Goal: Information Seeking & Learning: Learn about a topic

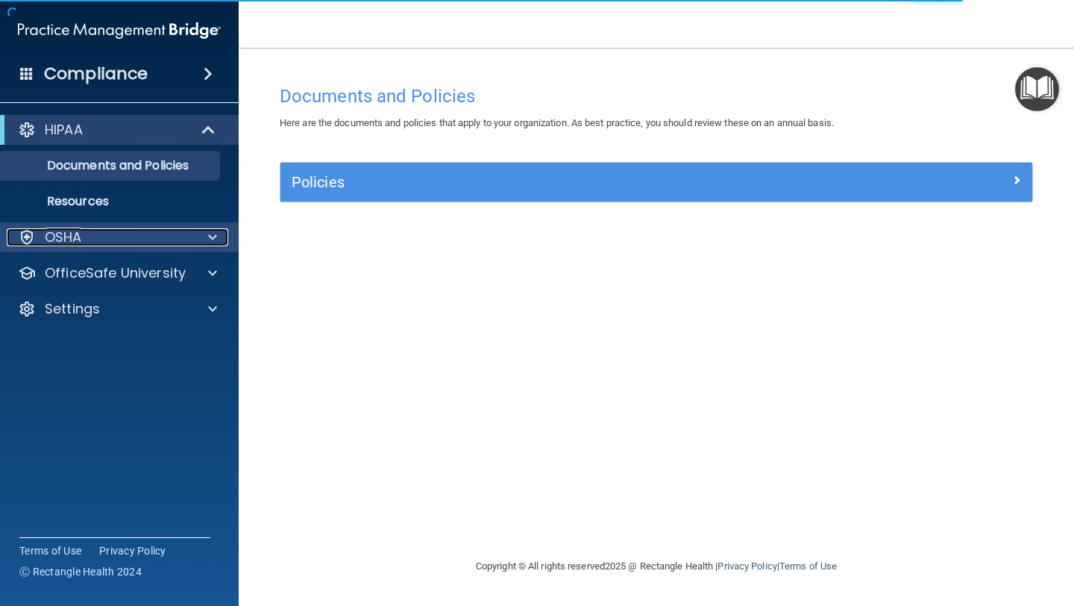
click at [99, 237] on div "OSHA" at bounding box center [99, 237] width 185 height 18
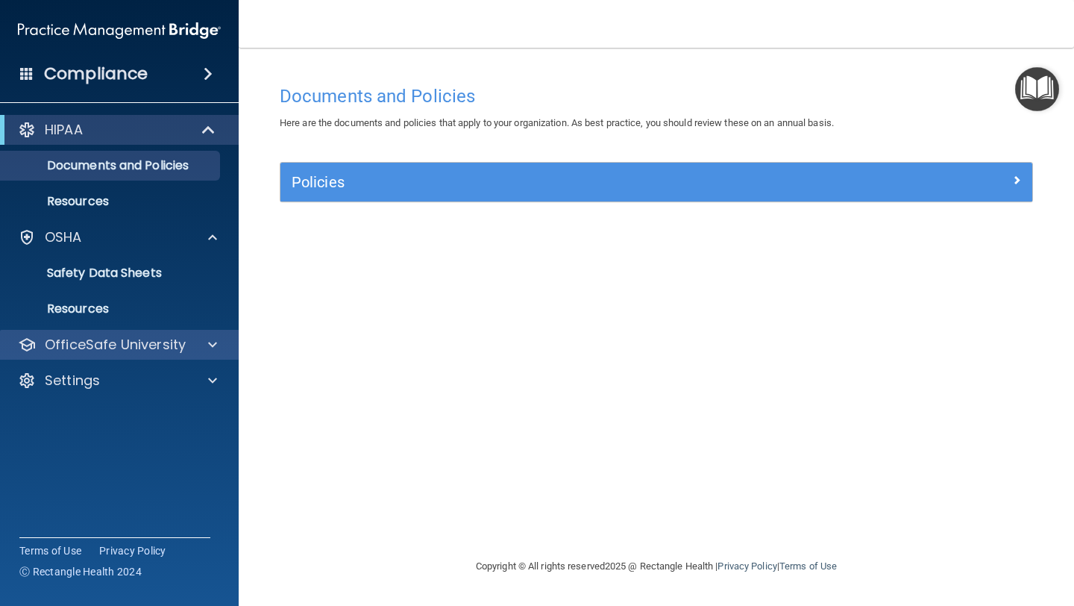
click at [107, 354] on div "OfficeSafe University" at bounding box center [119, 345] width 239 height 30
click at [98, 340] on p "OfficeSafe University" at bounding box center [115, 345] width 141 height 18
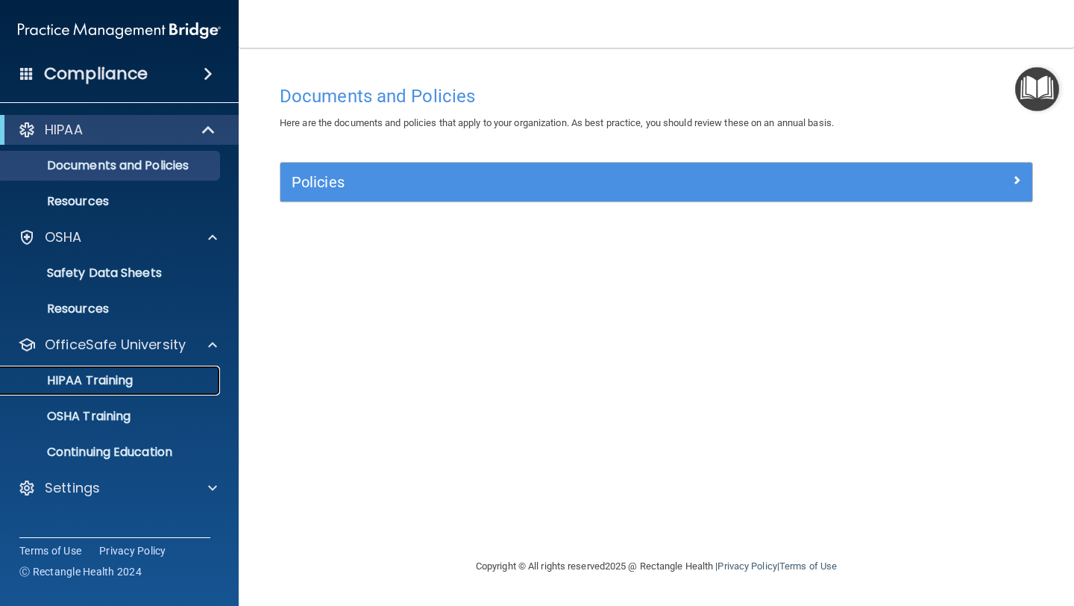
click at [142, 387] on div "HIPAA Training" at bounding box center [112, 380] width 204 height 15
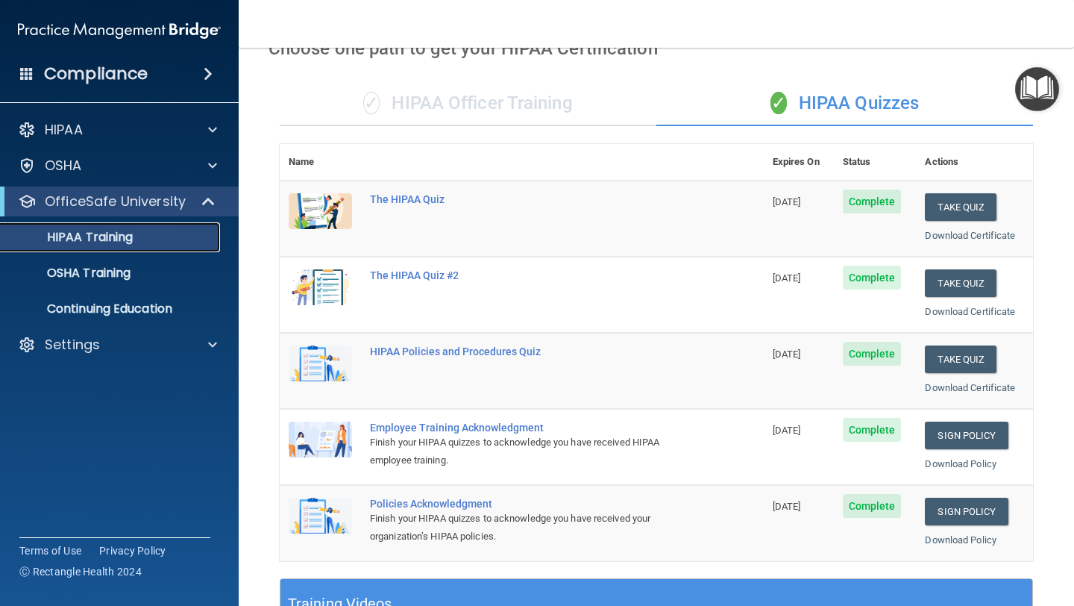
scroll to position [86, 0]
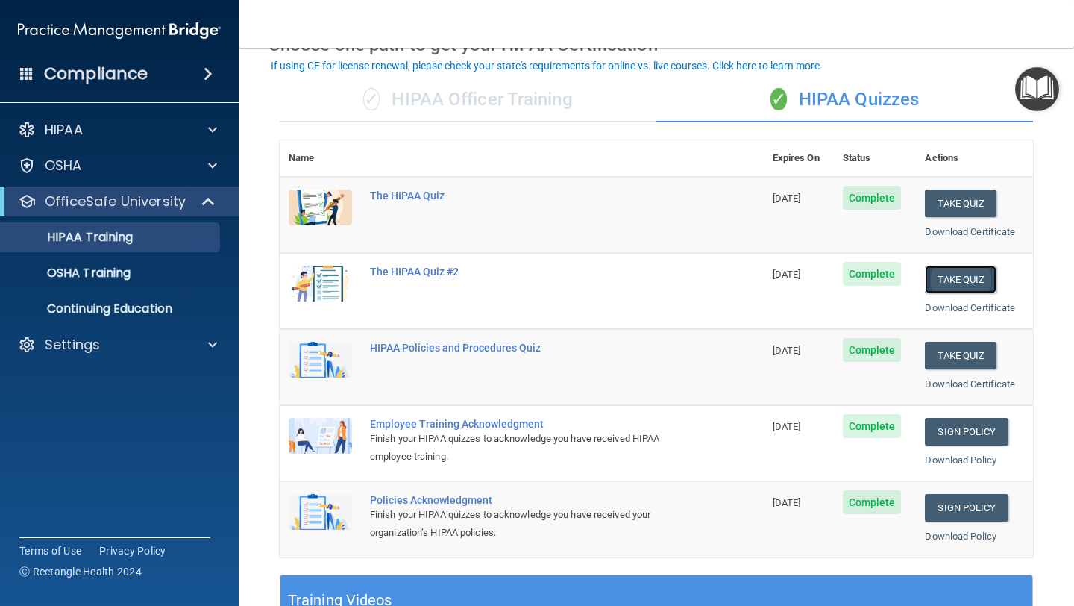
click at [977, 274] on button "Take Quiz" at bounding box center [961, 280] width 72 height 28
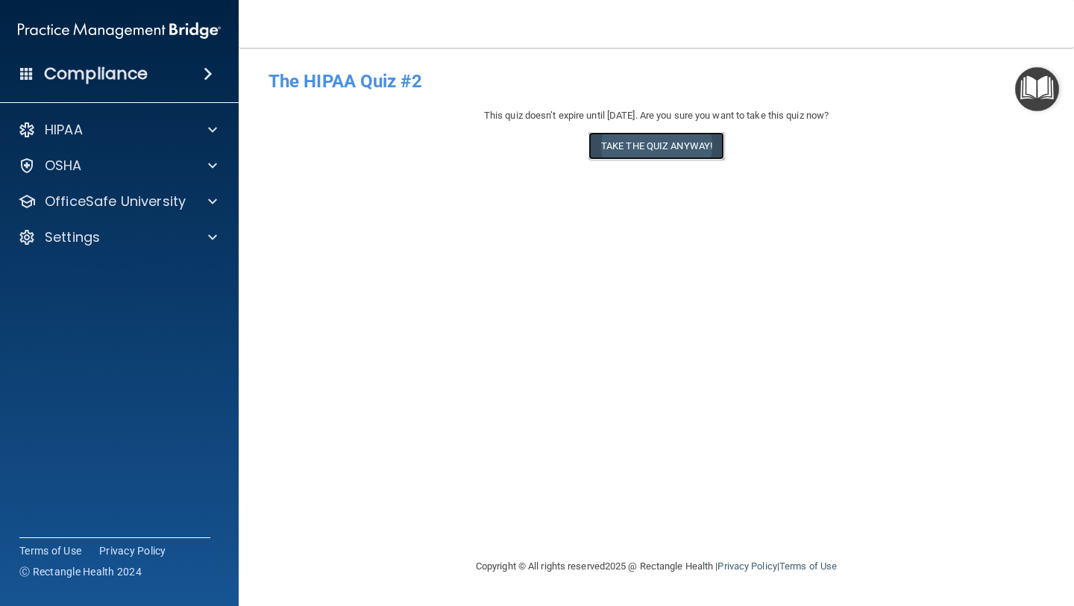
click at [654, 145] on button "Take the quiz anyway!" at bounding box center [656, 146] width 136 height 28
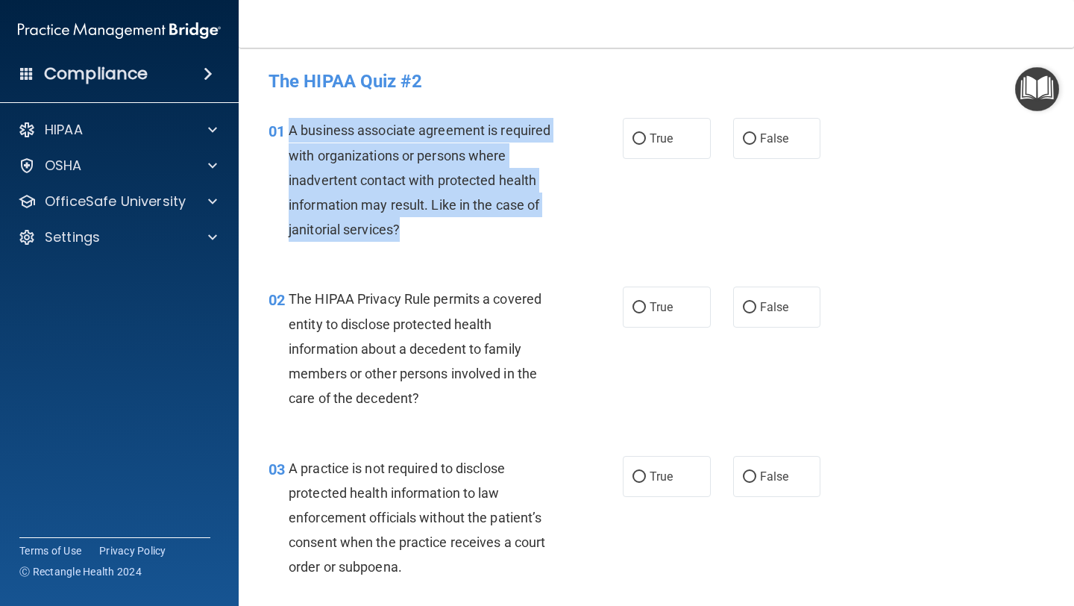
drag, startPoint x: 437, startPoint y: 239, endPoint x: 291, endPoint y: 127, distance: 184.5
click at [291, 127] on div "A business associate agreement is required with organizations or persons where …" at bounding box center [430, 180] width 283 height 124
copy span "A business associate agreement is required with organizations or persons where …"
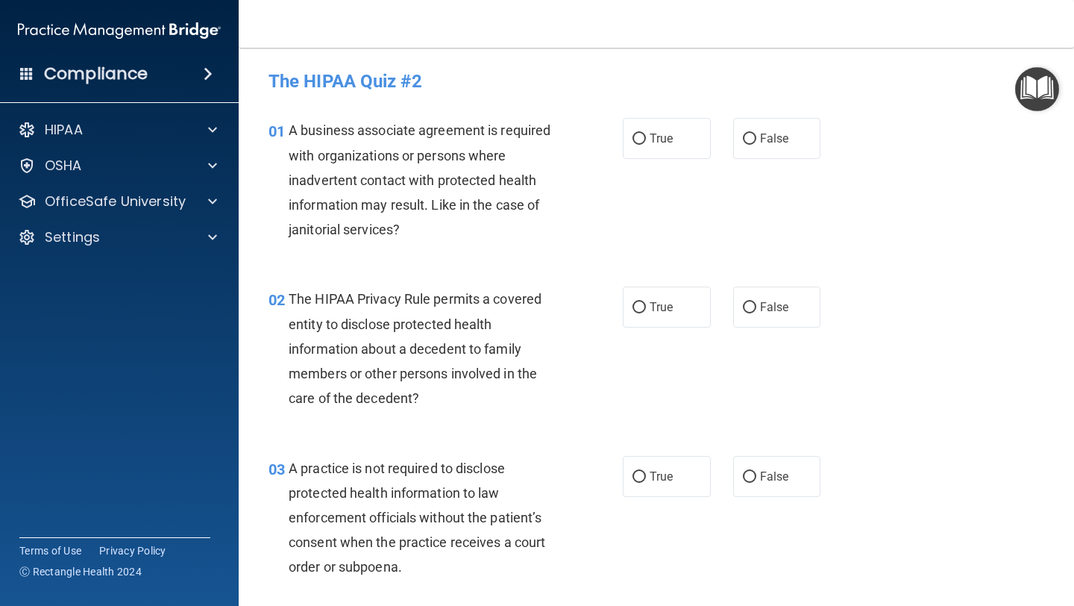
click at [565, 281] on div "02 The HIPAA Privacy Rule permits a covered entity to disclose protected health…" at bounding box center [656, 352] width 798 height 169
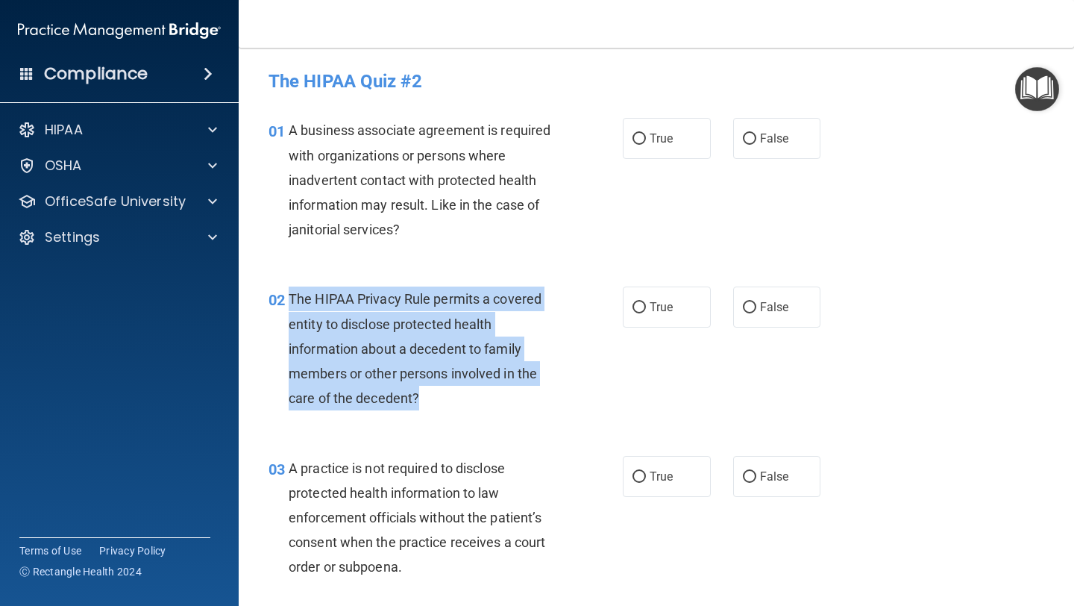
drag, startPoint x: 433, startPoint y: 404, endPoint x: 287, endPoint y: 301, distance: 178.2
click at [287, 301] on div "02 The HIPAA Privacy Rule permits a covered entity to disclose protected health…" at bounding box center [445, 351] width 399 height 131
copy div "The HIPAA Privacy Rule permits a covered entity to disclose protected health in…"
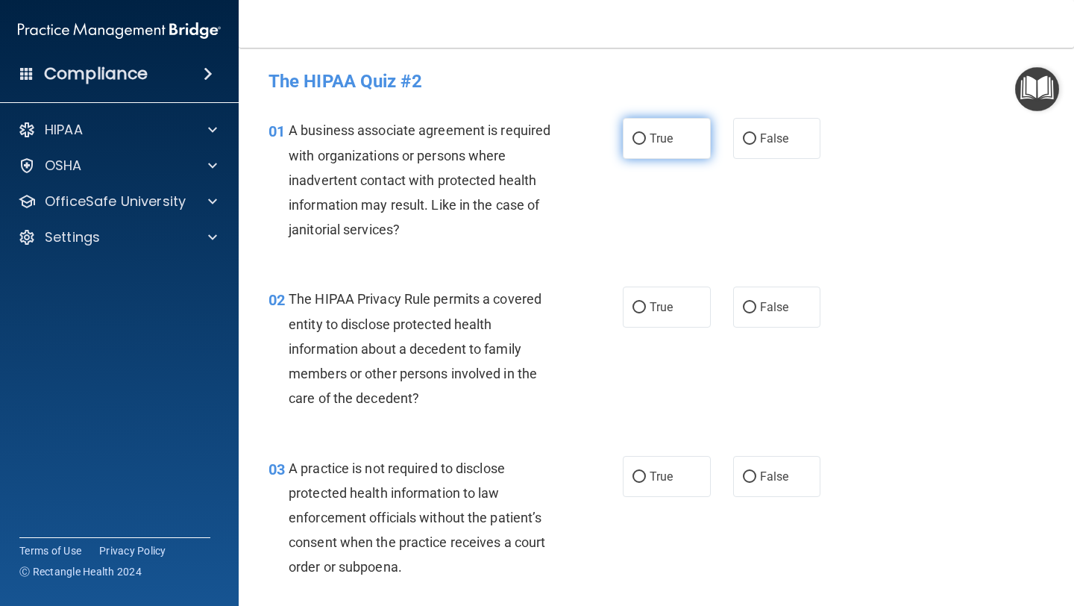
click at [650, 134] on span "True" at bounding box center [661, 138] width 23 height 14
click at [646, 134] on input "True" at bounding box center [638, 139] width 13 height 11
radio input "true"
click at [635, 304] on input "True" at bounding box center [638, 307] width 13 height 11
radio input "true"
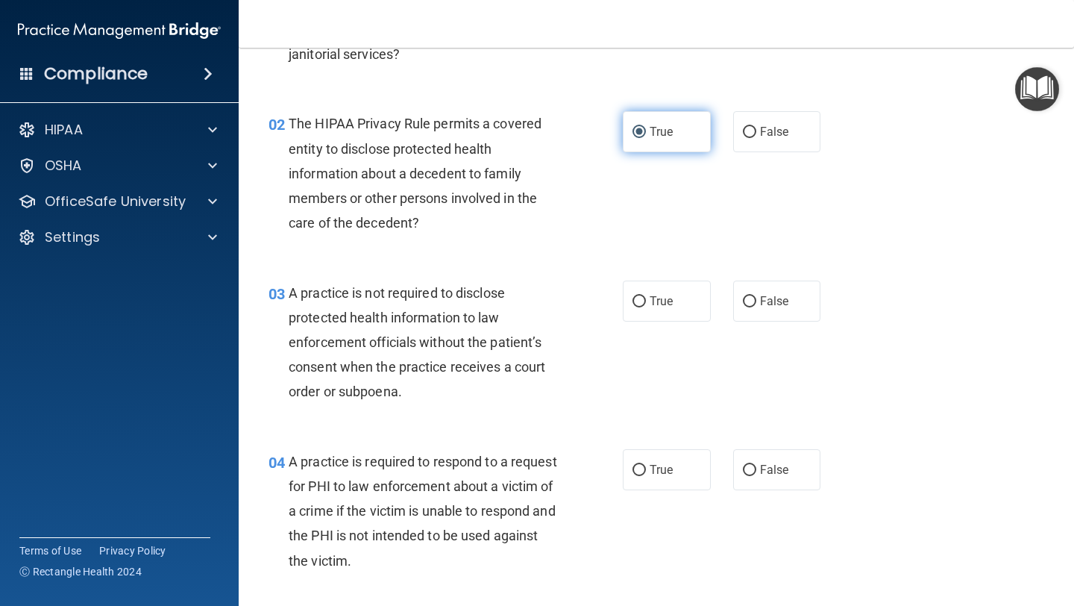
scroll to position [203, 0]
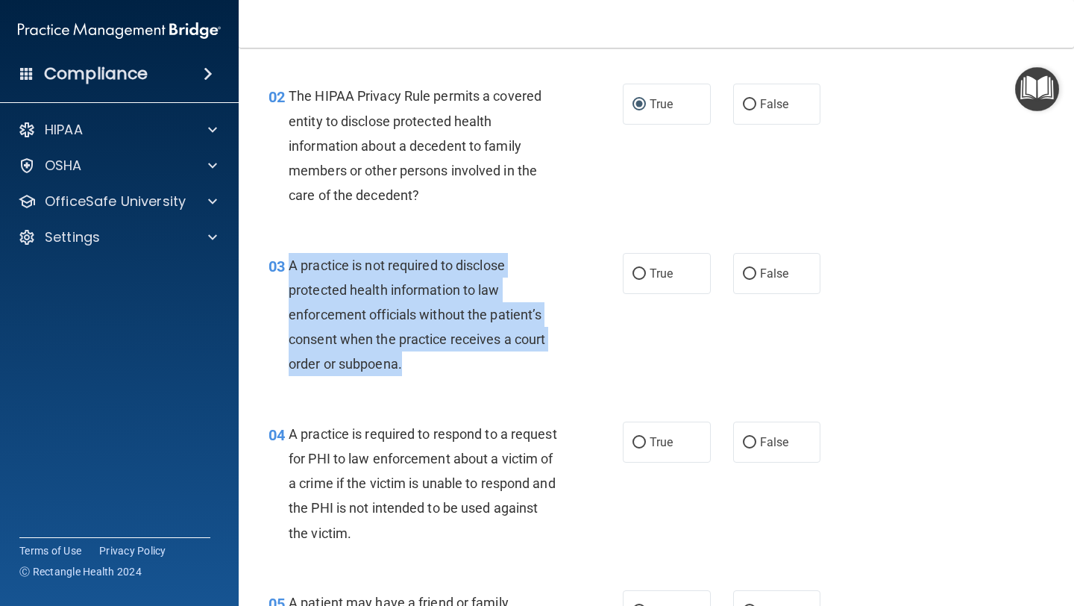
drag, startPoint x: 412, startPoint y: 376, endPoint x: 289, endPoint y: 260, distance: 169.4
click at [289, 260] on div "03 A practice is not required to disclose protected health information to law e…" at bounding box center [445, 318] width 399 height 131
copy span "A practice is not required to disclose protected health information to law enfo…"
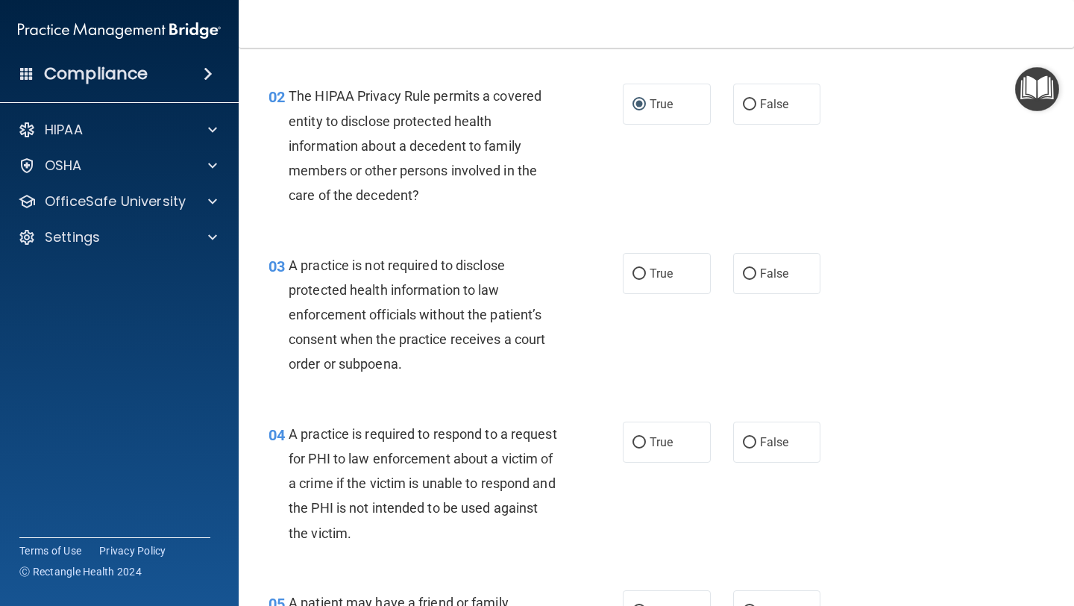
click at [442, 336] on span "A practice is not required to disclose protected health information to law enfo…" at bounding box center [417, 314] width 257 height 115
click at [765, 268] on span "False" at bounding box center [774, 273] width 29 height 14
click at [756, 269] on input "False" at bounding box center [749, 274] width 13 height 11
radio input "true"
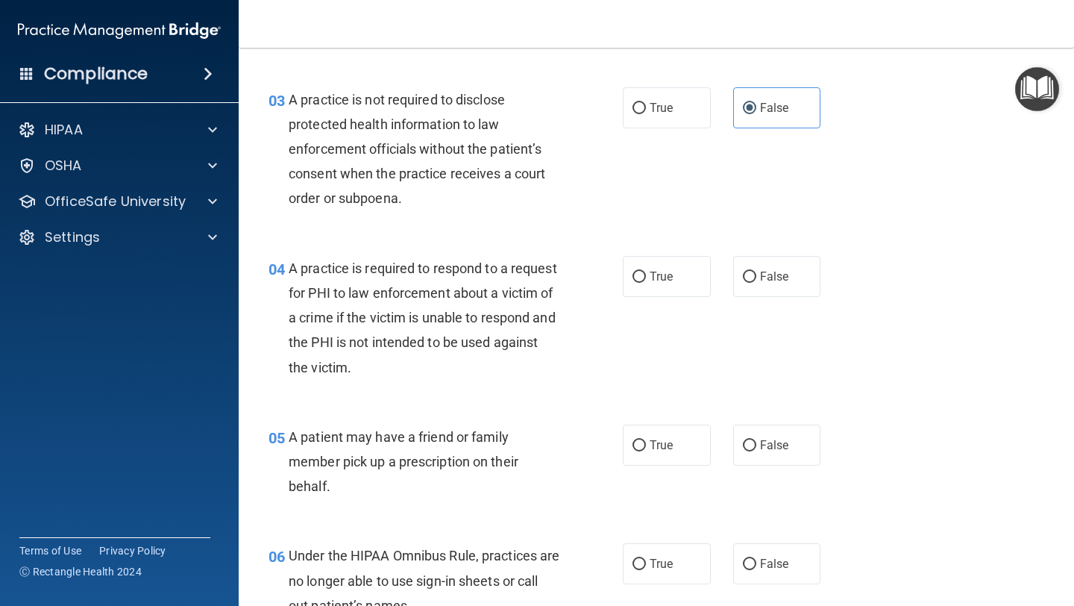
scroll to position [383, 0]
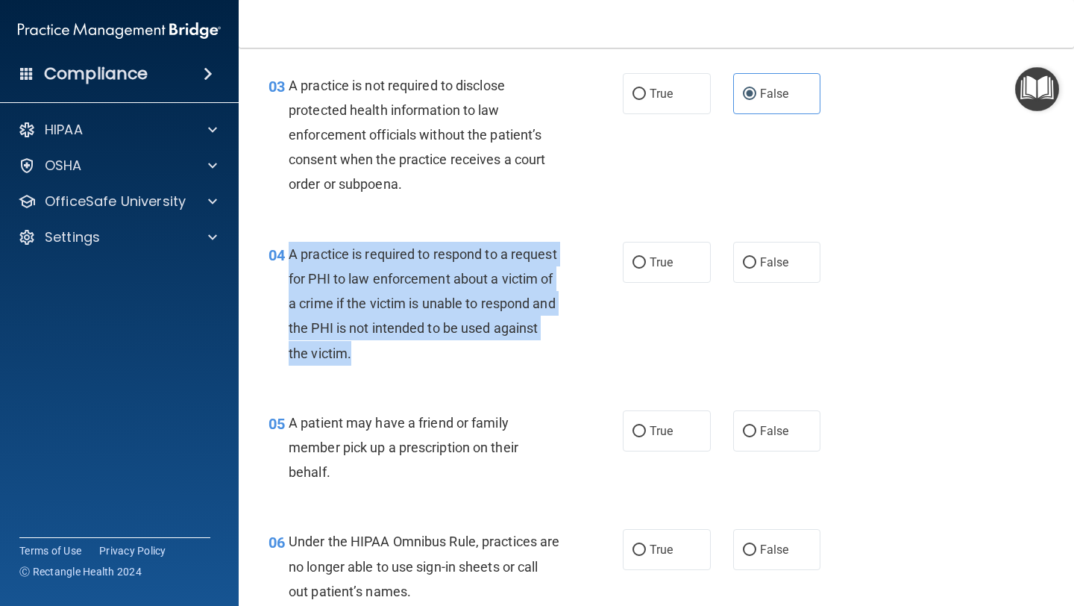
drag, startPoint x: 394, startPoint y: 368, endPoint x: 286, endPoint y: 246, distance: 163.3
click at [286, 246] on div "04 A practice is required to respond to a request for PHI to law enforcement ab…" at bounding box center [445, 307] width 399 height 131
copy div "A practice is required to respond to a request for PHI to law enforcement about…"
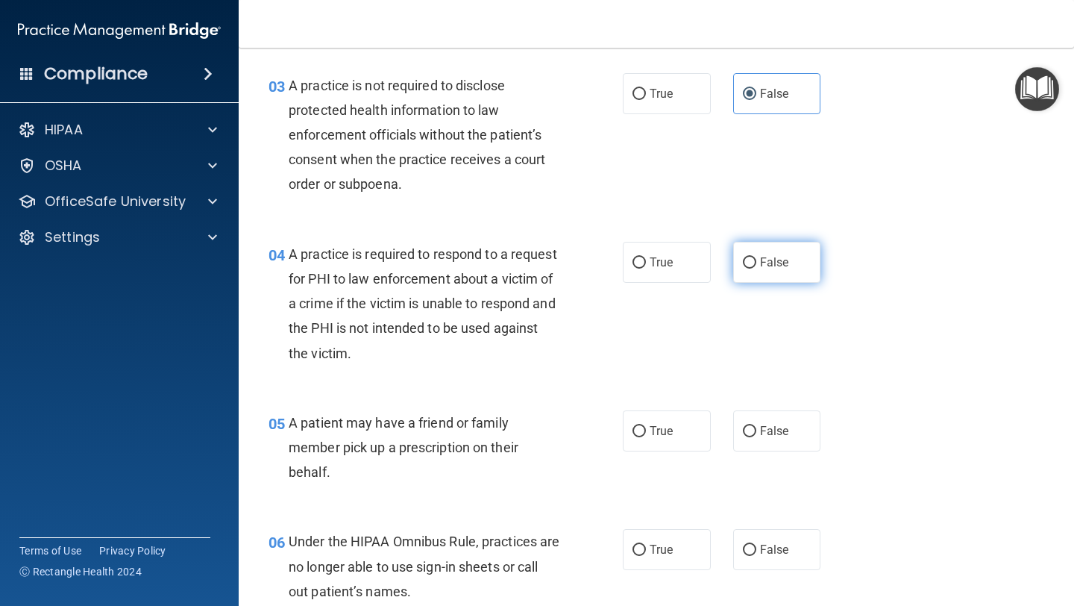
click at [799, 258] on label "False" at bounding box center [777, 262] width 88 height 41
click at [756, 258] on input "False" at bounding box center [749, 262] width 13 height 11
radio input "true"
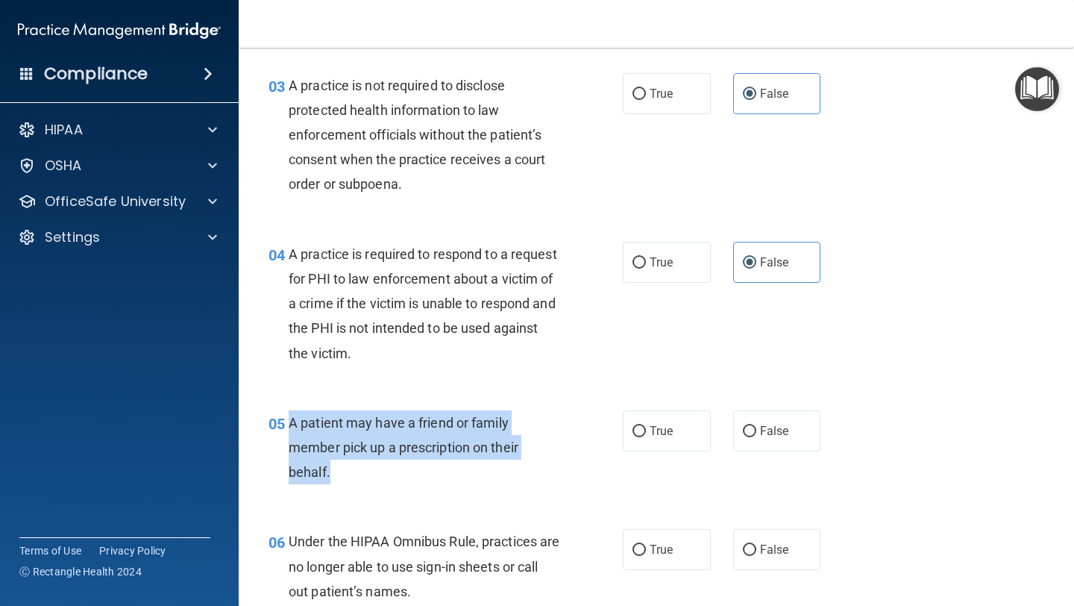
drag, startPoint x: 348, startPoint y: 480, endPoint x: 291, endPoint y: 419, distance: 82.8
click at [291, 419] on div "A patient may have a friend or family member pick up a prescription on their be…" at bounding box center [430, 447] width 283 height 75
copy span "A patient may have a friend or family member pick up a prescription on their be…"
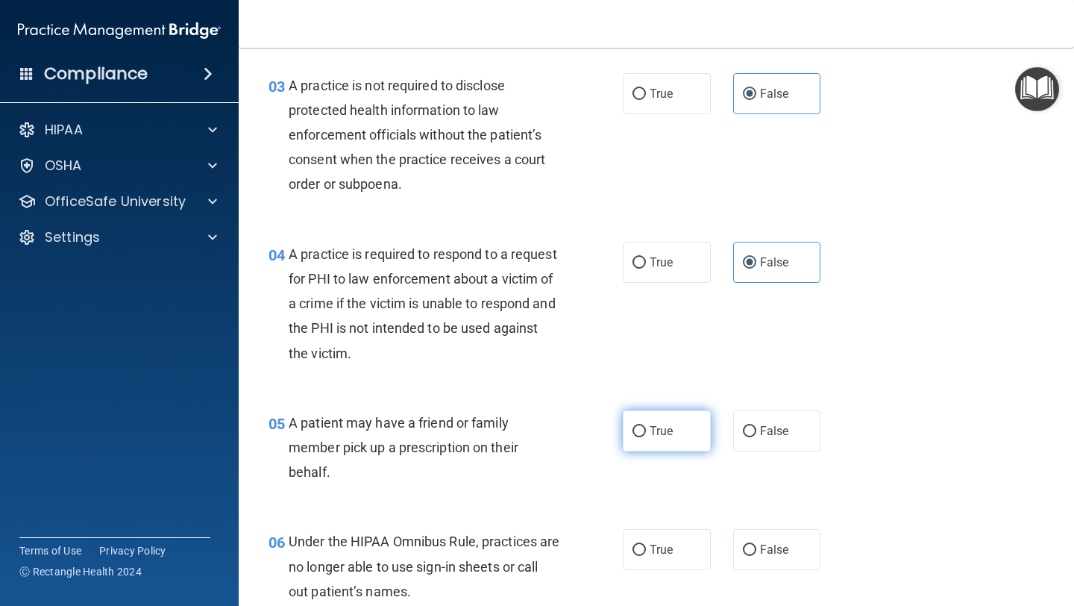
click at [645, 419] on label "True" at bounding box center [667, 430] width 88 height 41
click at [645, 426] on input "True" at bounding box center [638, 431] width 13 height 11
radio input "true"
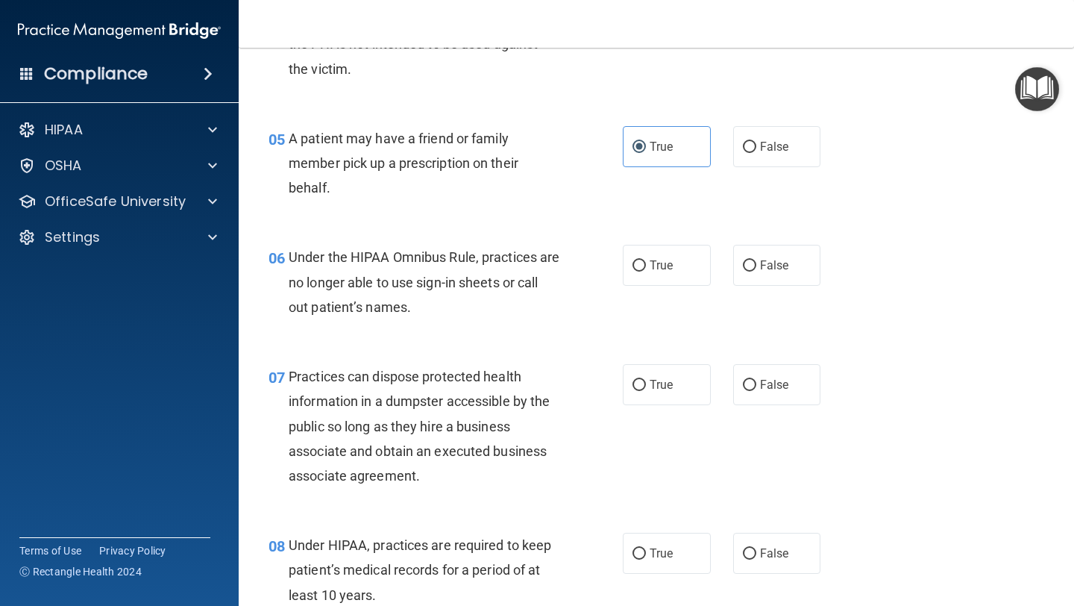
scroll to position [646, 0]
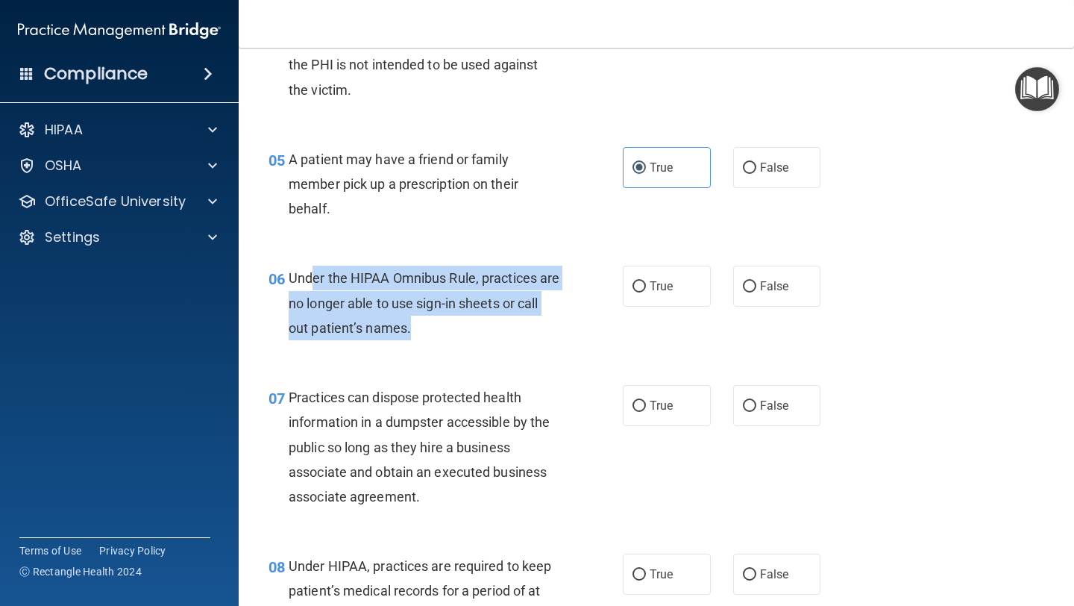
drag, startPoint x: 480, startPoint y: 333, endPoint x: 313, endPoint y: 275, distance: 176.9
click at [313, 275] on div "Under the HIPAA Omnibus Rule, practices are no longer able to use sign-in sheet…" at bounding box center [430, 303] width 283 height 75
click at [313, 275] on span "Under the HIPAA Omnibus Rule, practices are no longer able to use sign-in sheet…" at bounding box center [424, 302] width 271 height 65
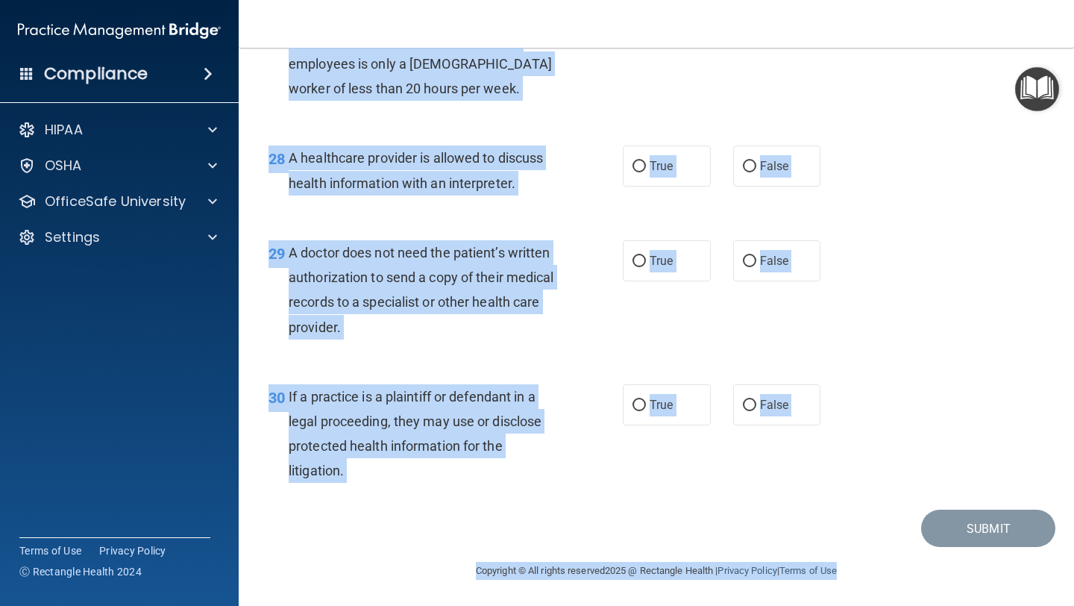
scroll to position [3709, 0]
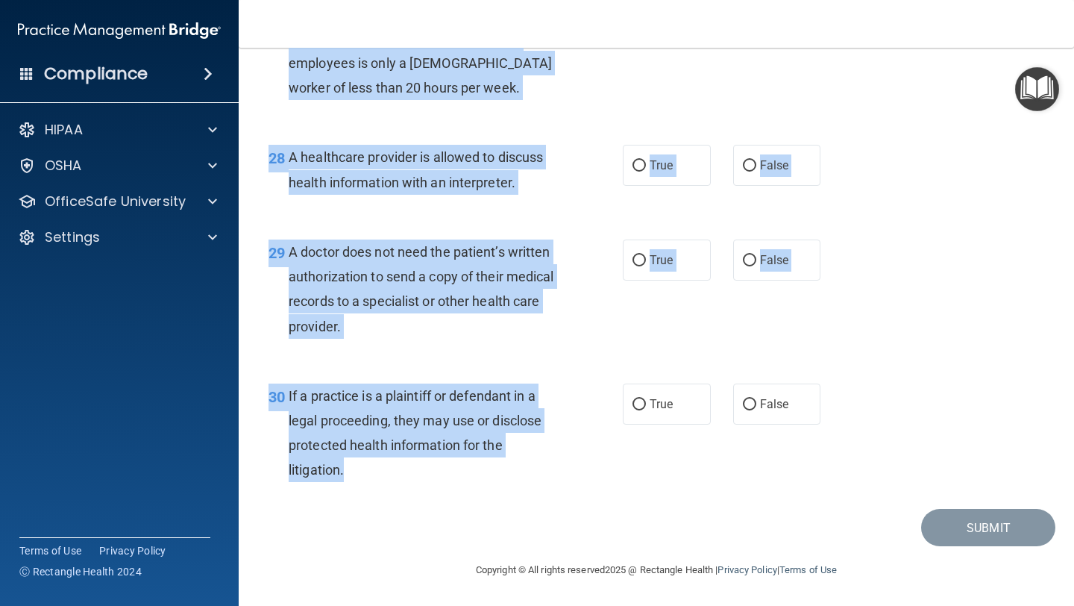
drag, startPoint x: 288, startPoint y: 275, endPoint x: 501, endPoint y: 465, distance: 285.3
copy div "Under the HIPAA Omnibus Rule, practices are no longer able to use sign-in sheet…"
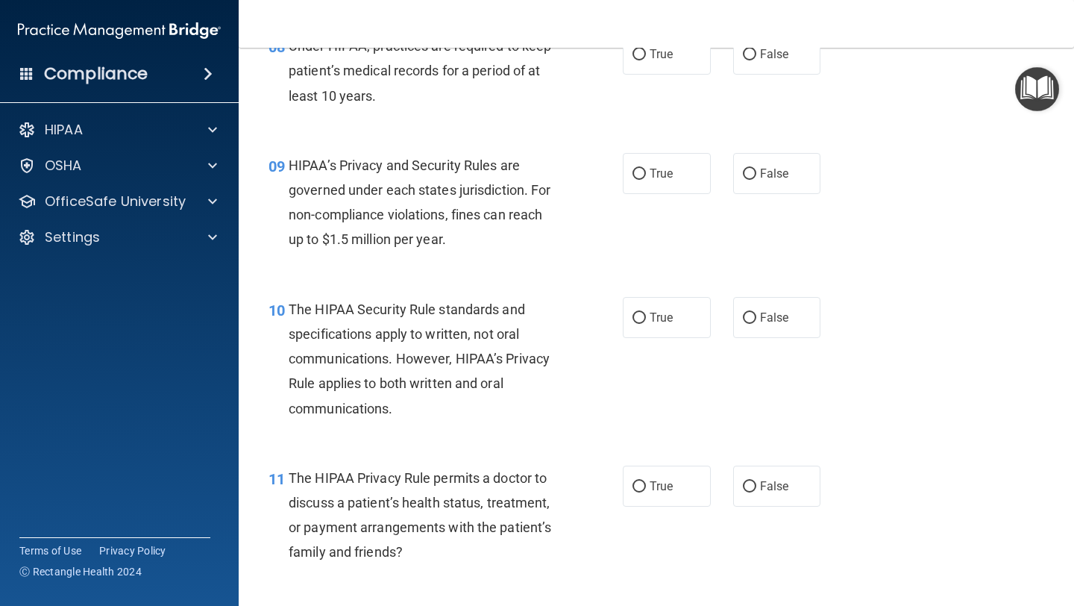
click at [979, 169] on div "09 HIPAA’s Privacy and Security Rules are governed under each states jurisdicti…" at bounding box center [656, 206] width 798 height 144
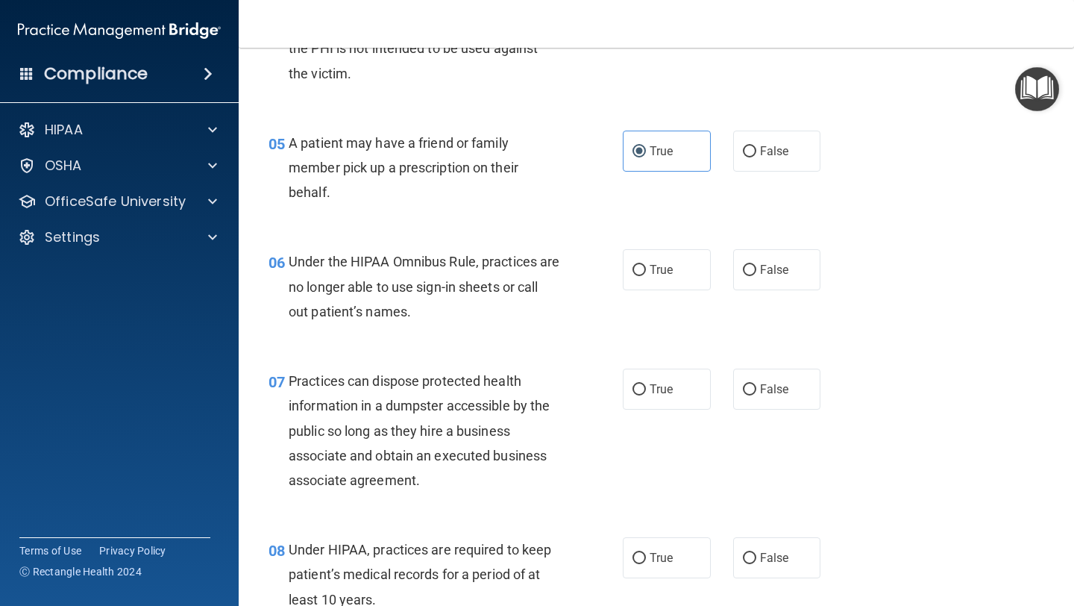
scroll to position [674, 0]
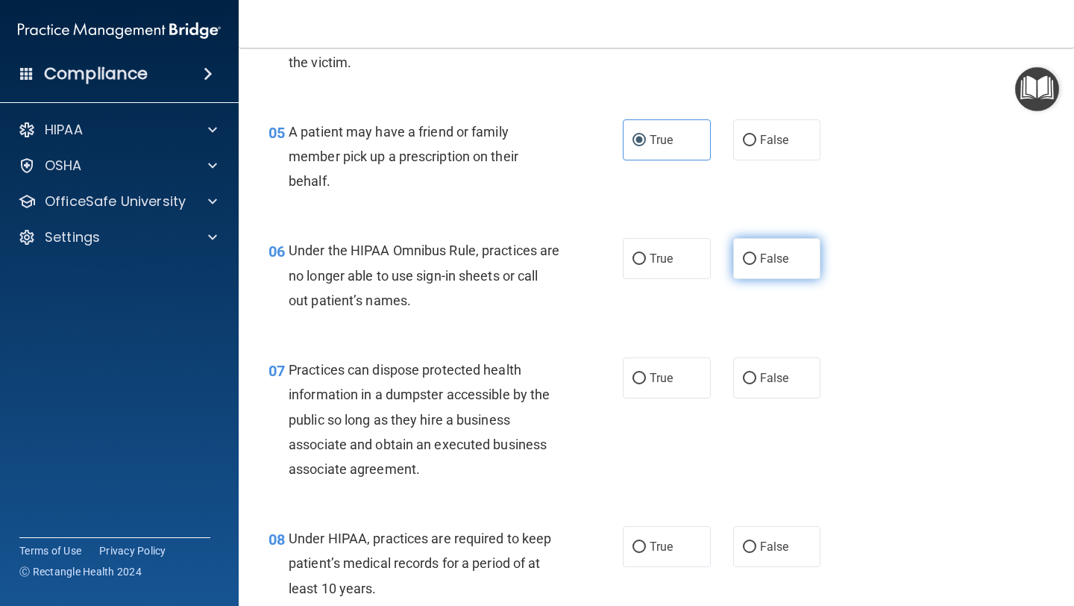
click at [793, 248] on label "False" at bounding box center [777, 258] width 88 height 41
click at [756, 254] on input "False" at bounding box center [749, 259] width 13 height 11
radio input "true"
click at [758, 380] on label "False" at bounding box center [777, 377] width 88 height 41
click at [756, 380] on input "False" at bounding box center [749, 378] width 13 height 11
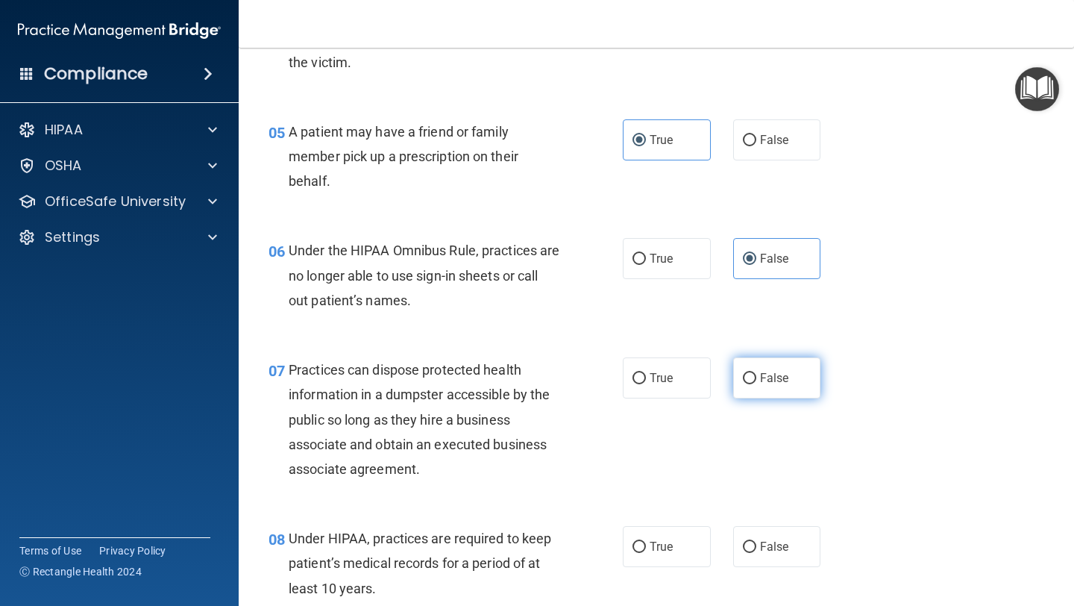
radio input "true"
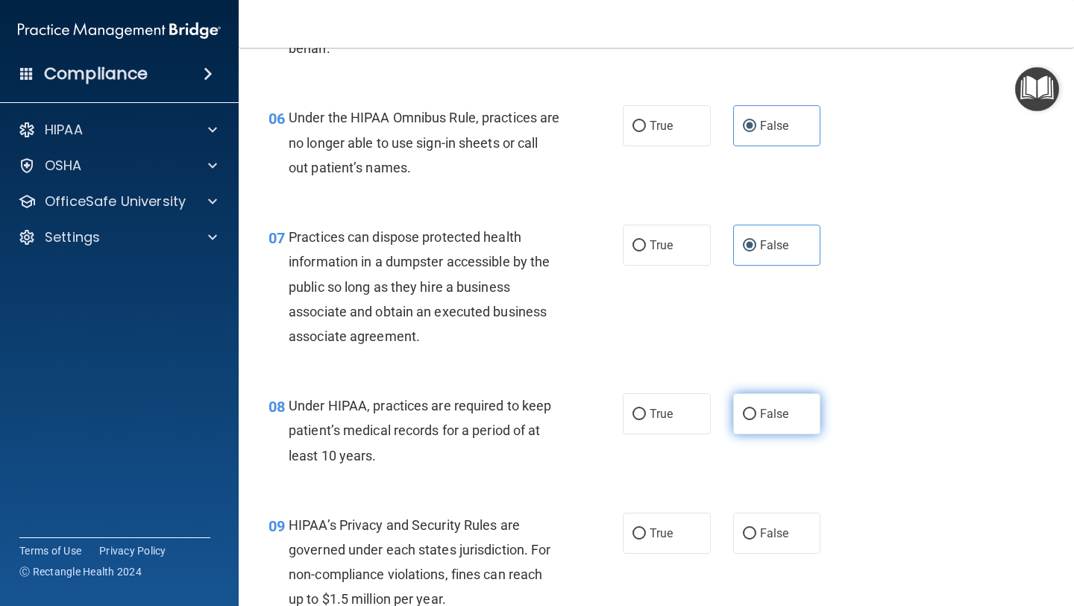
click at [764, 400] on label "False" at bounding box center [777, 413] width 88 height 41
click at [756, 409] on input "False" at bounding box center [749, 414] width 13 height 11
radio input "true"
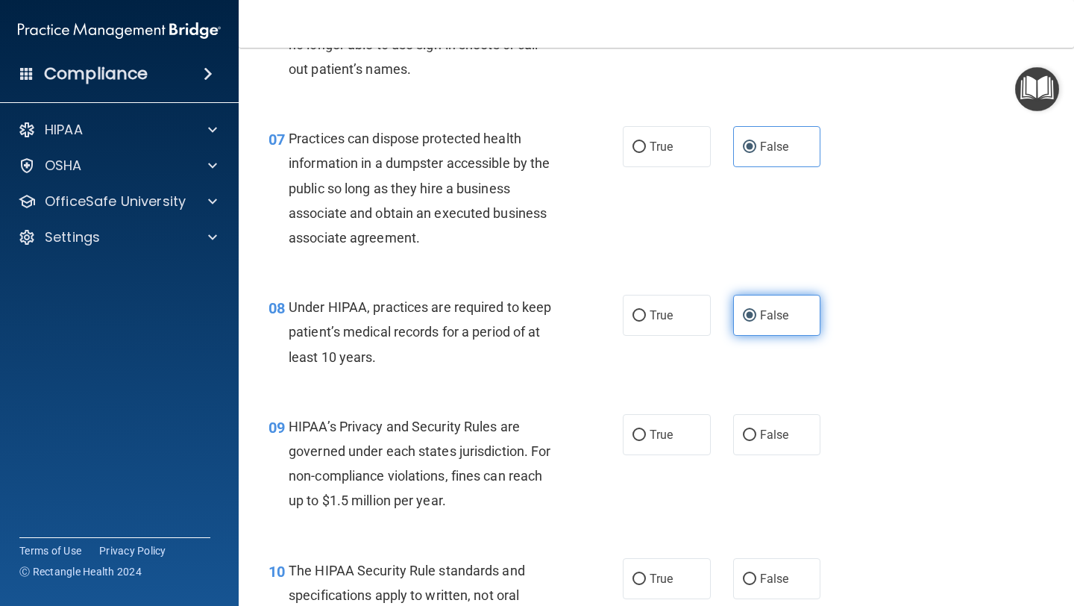
scroll to position [911, 0]
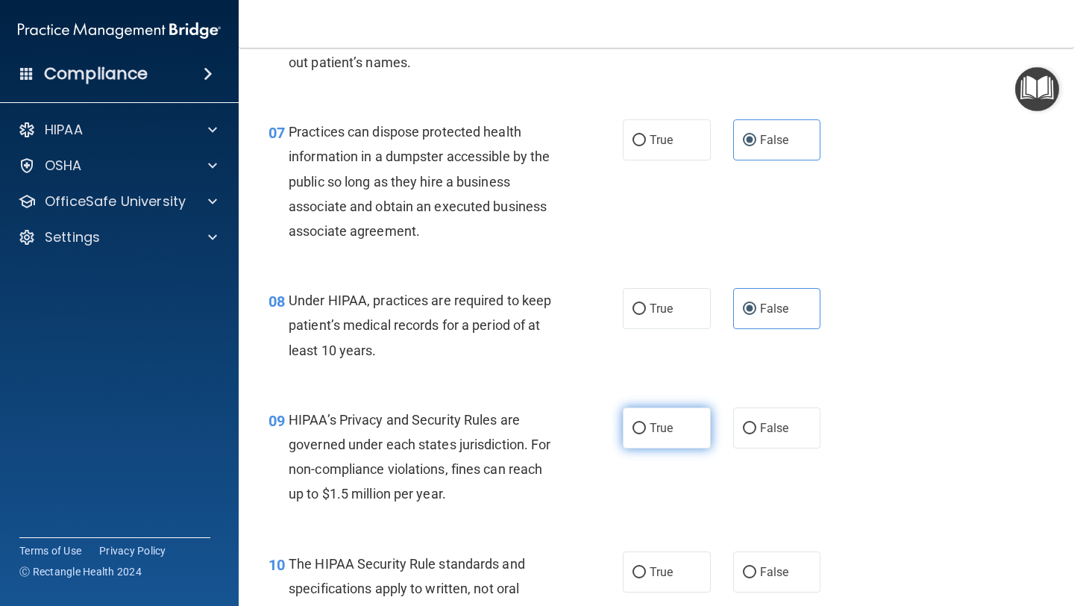
click at [636, 423] on input "True" at bounding box center [638, 428] width 13 height 11
radio input "true"
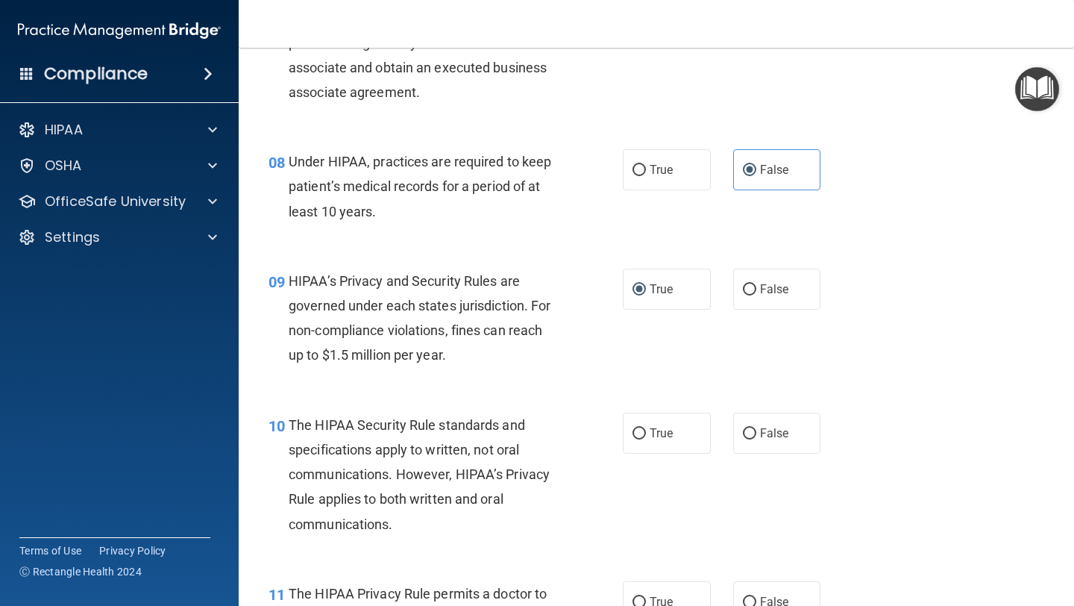
scroll to position [1053, 0]
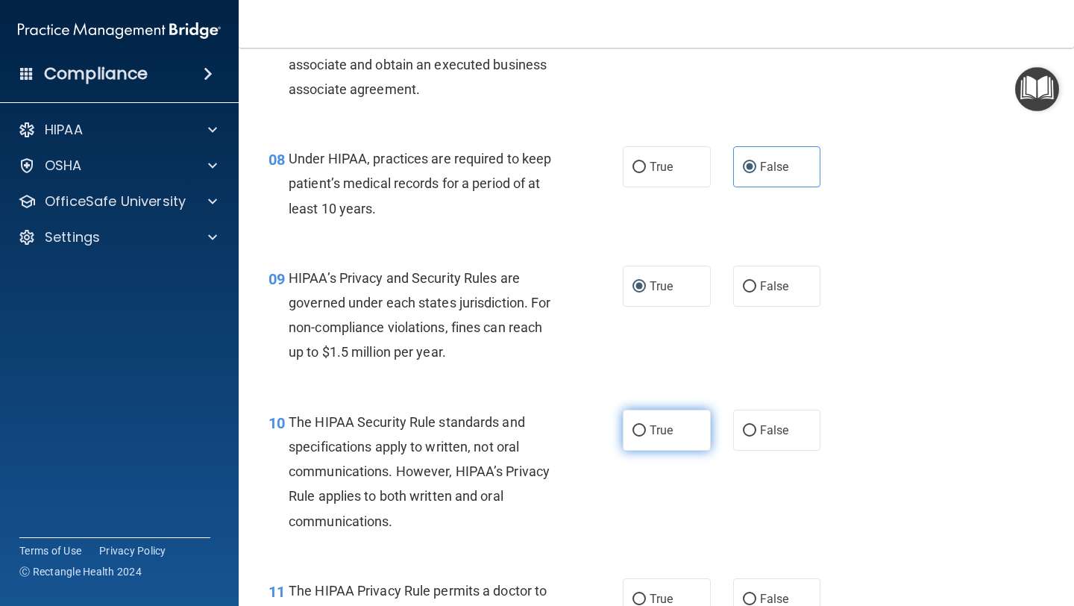
click at [650, 436] on span "True" at bounding box center [661, 430] width 23 height 14
click at [646, 436] on input "True" at bounding box center [638, 430] width 13 height 11
radio input "true"
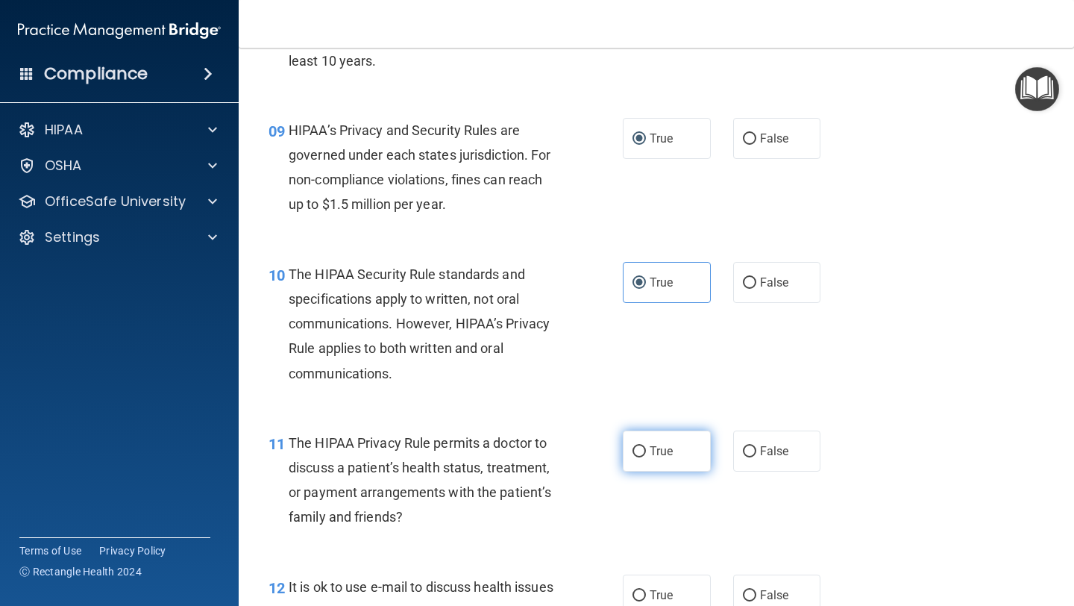
click at [639, 453] on input "True" at bounding box center [638, 451] width 13 height 11
radio input "true"
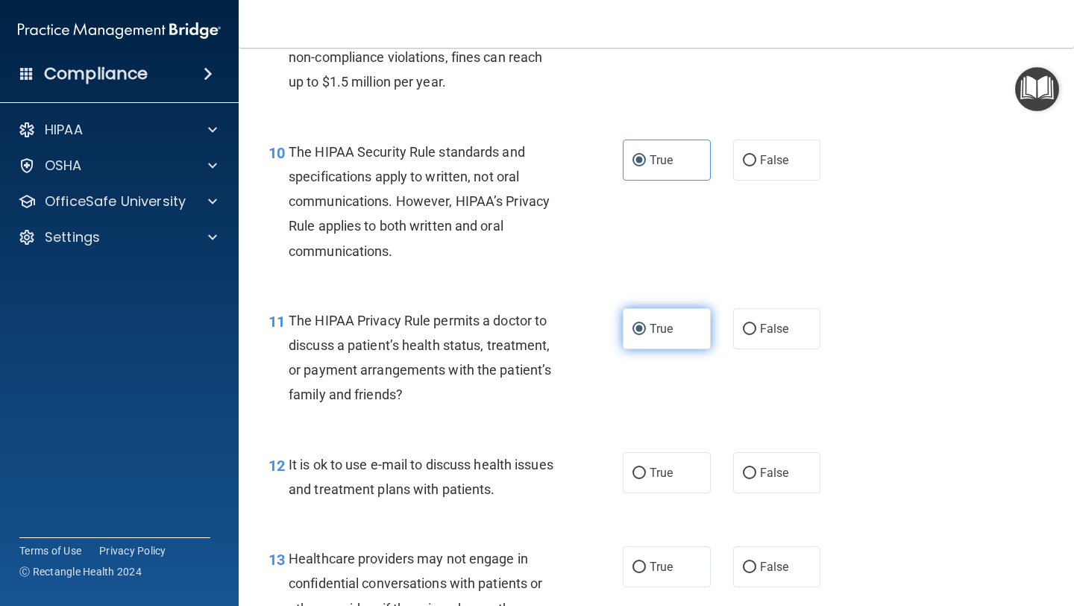
scroll to position [1324, 0]
click at [644, 457] on label "True" at bounding box center [667, 471] width 88 height 41
click at [644, 467] on input "True" at bounding box center [638, 472] width 13 height 11
radio input "true"
click at [760, 566] on span "False" at bounding box center [774, 566] width 29 height 14
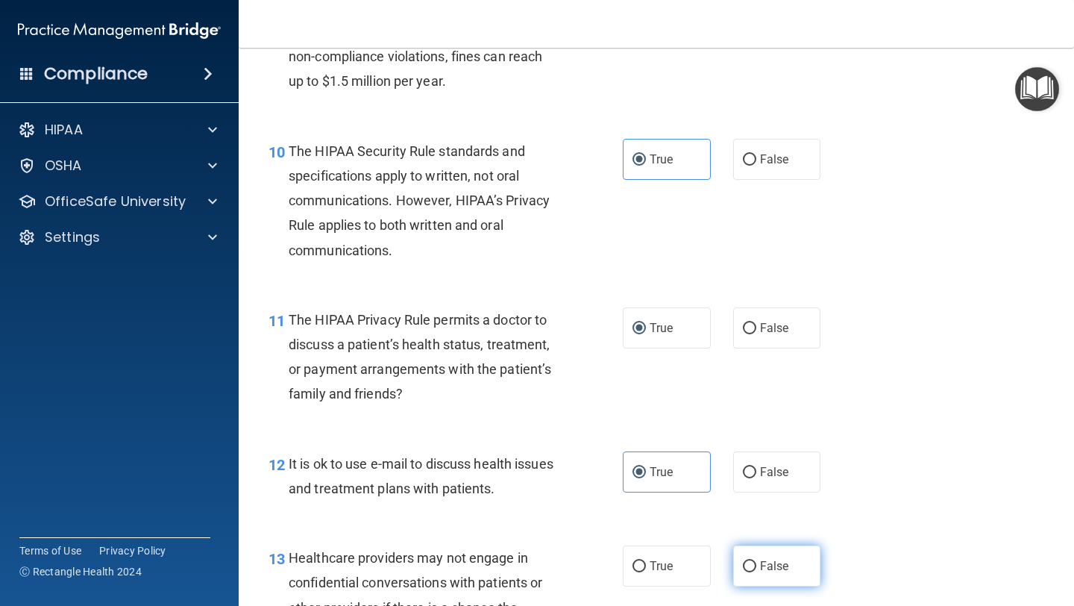
click at [756, 566] on input "False" at bounding box center [749, 566] width 13 height 11
radio input "true"
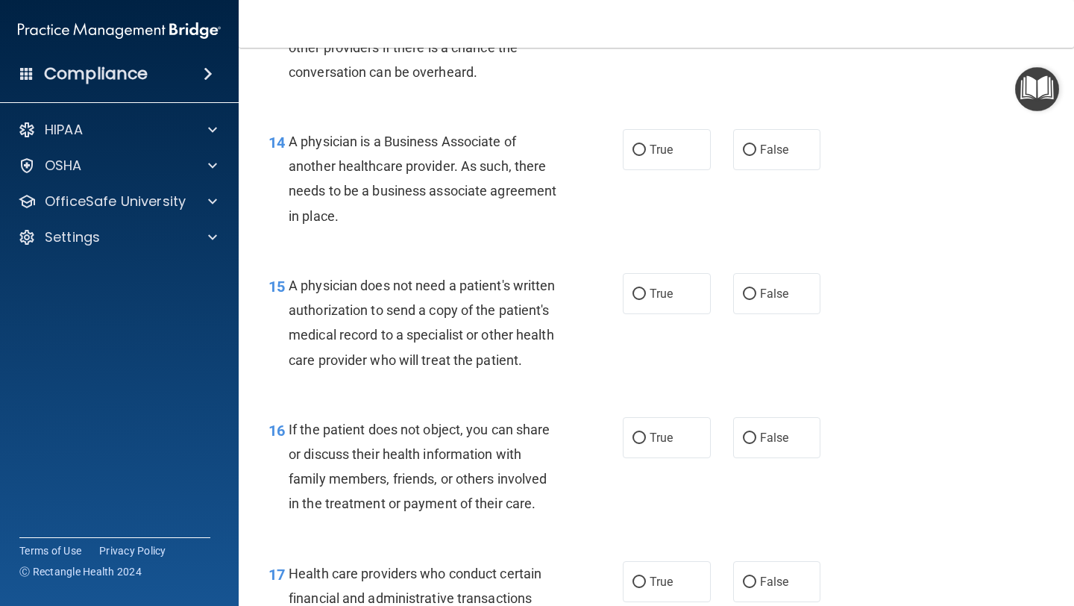
scroll to position [1909, 0]
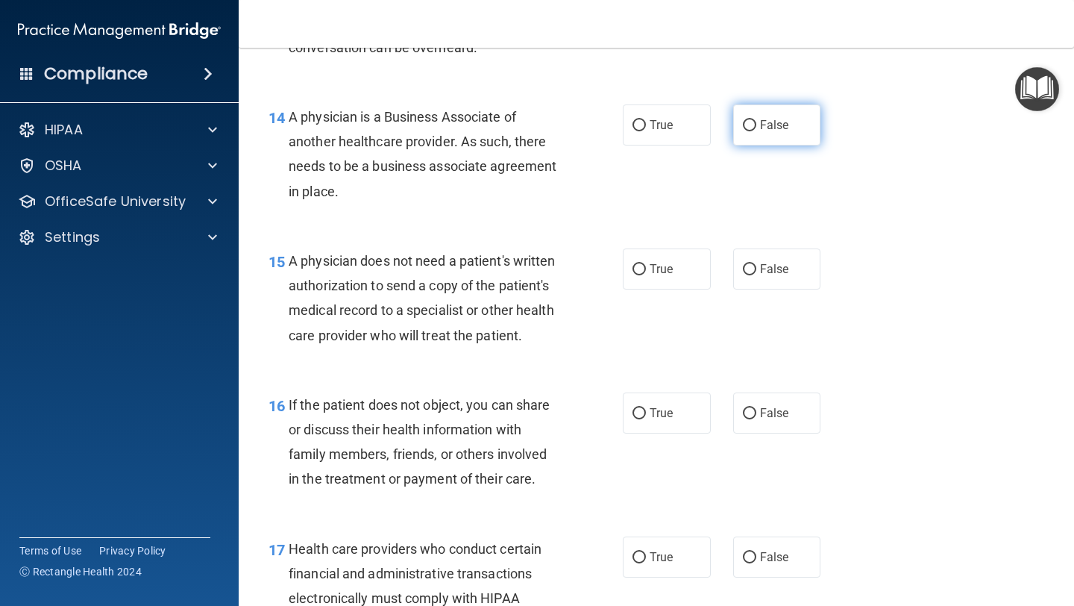
click at [762, 128] on span "False" at bounding box center [774, 125] width 29 height 14
click at [756, 128] on input "False" at bounding box center [749, 125] width 13 height 11
radio input "true"
click at [669, 255] on label "True" at bounding box center [667, 268] width 88 height 41
click at [646, 264] on input "True" at bounding box center [638, 269] width 13 height 11
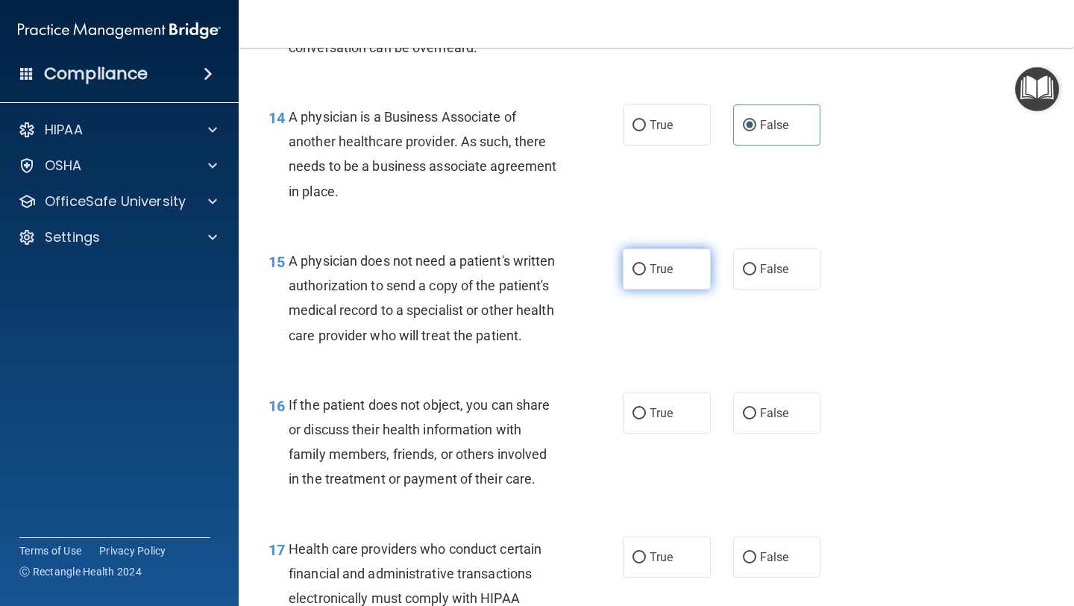
radio input "true"
click at [644, 404] on label "True" at bounding box center [667, 412] width 88 height 41
click at [644, 408] on input "True" at bounding box center [638, 413] width 13 height 11
radio input "true"
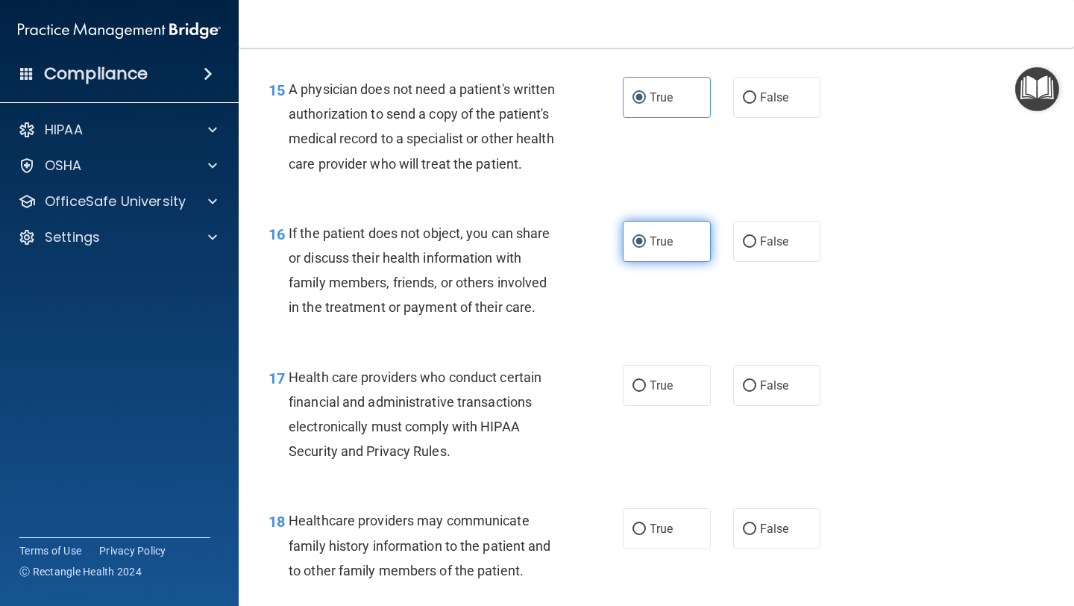
scroll to position [2095, 0]
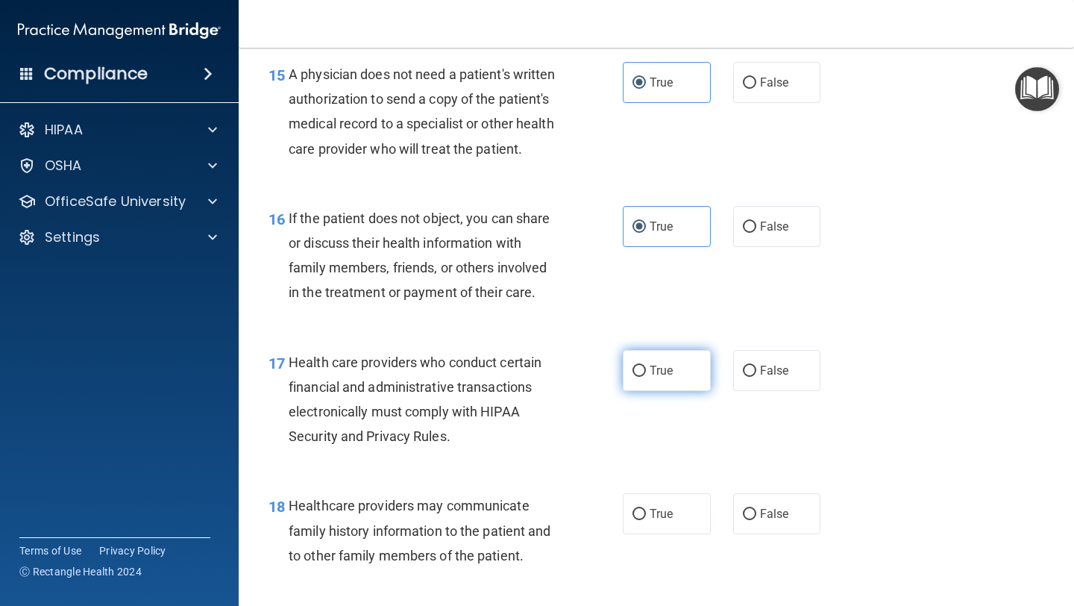
click at [648, 380] on label "True" at bounding box center [667, 370] width 88 height 41
click at [646, 377] on input "True" at bounding box center [638, 370] width 13 height 11
radio input "true"
click at [650, 513] on span "True" at bounding box center [661, 513] width 23 height 14
click at [646, 513] on input "True" at bounding box center [638, 514] width 13 height 11
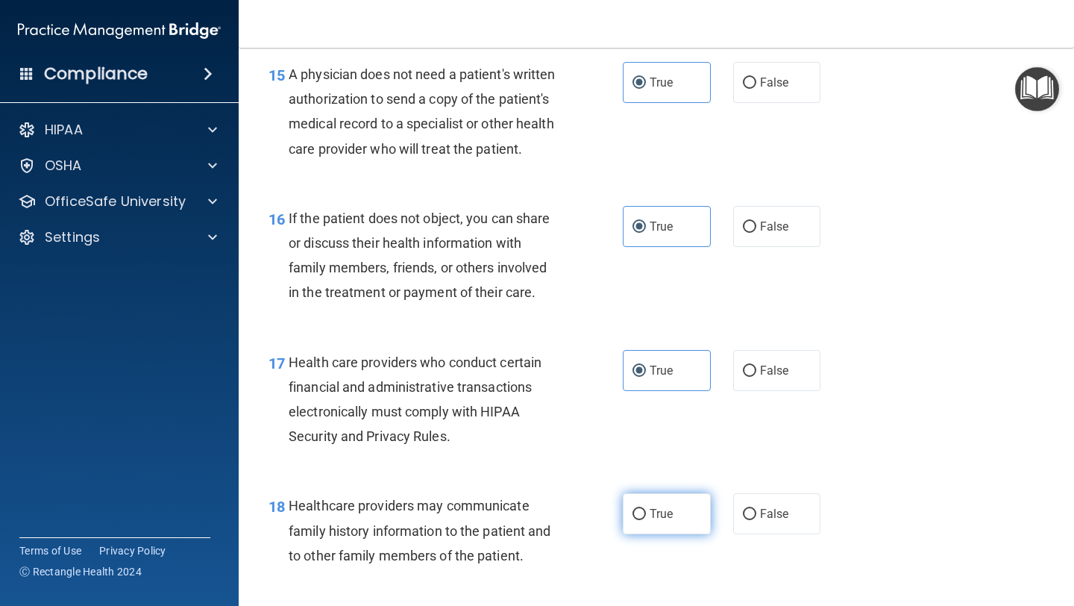
radio input "true"
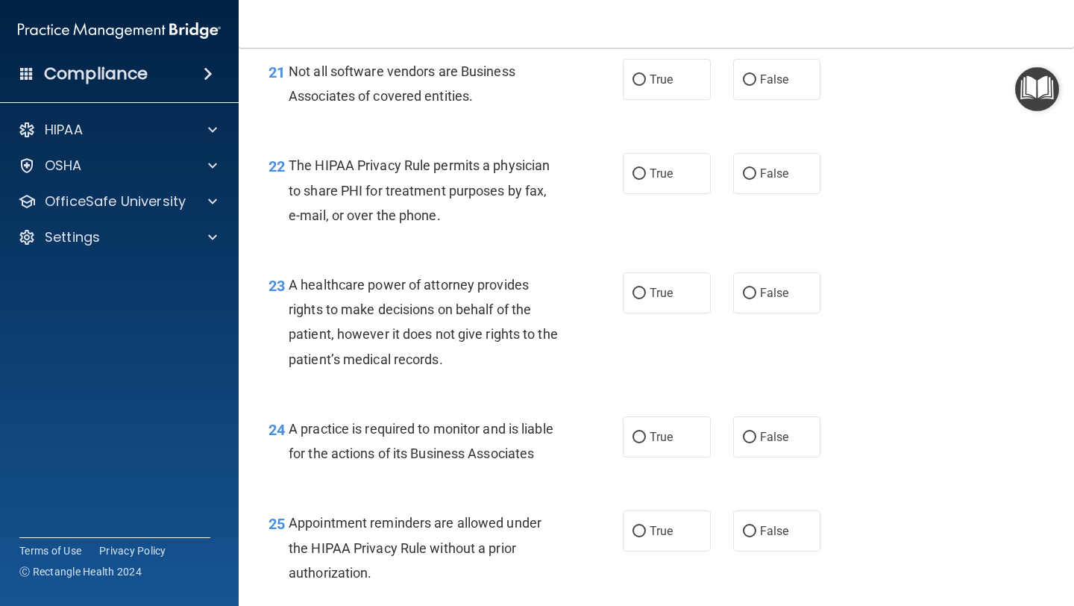
scroll to position [2341, 0]
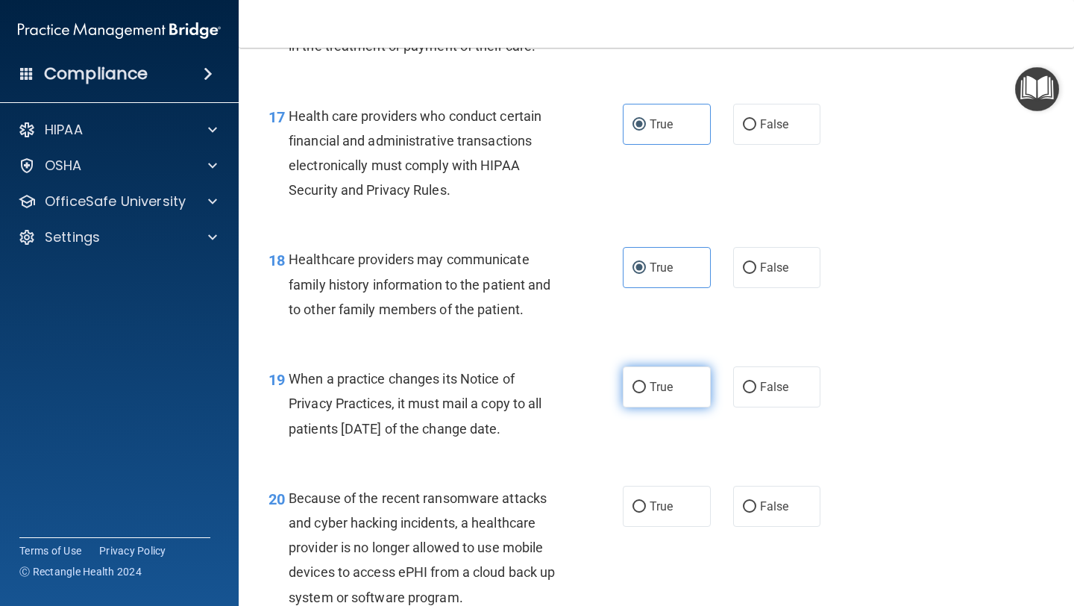
click at [634, 384] on input "True" at bounding box center [638, 387] width 13 height 11
radio input "true"
click at [744, 387] on input "False" at bounding box center [749, 387] width 13 height 11
radio input "true"
radio input "false"
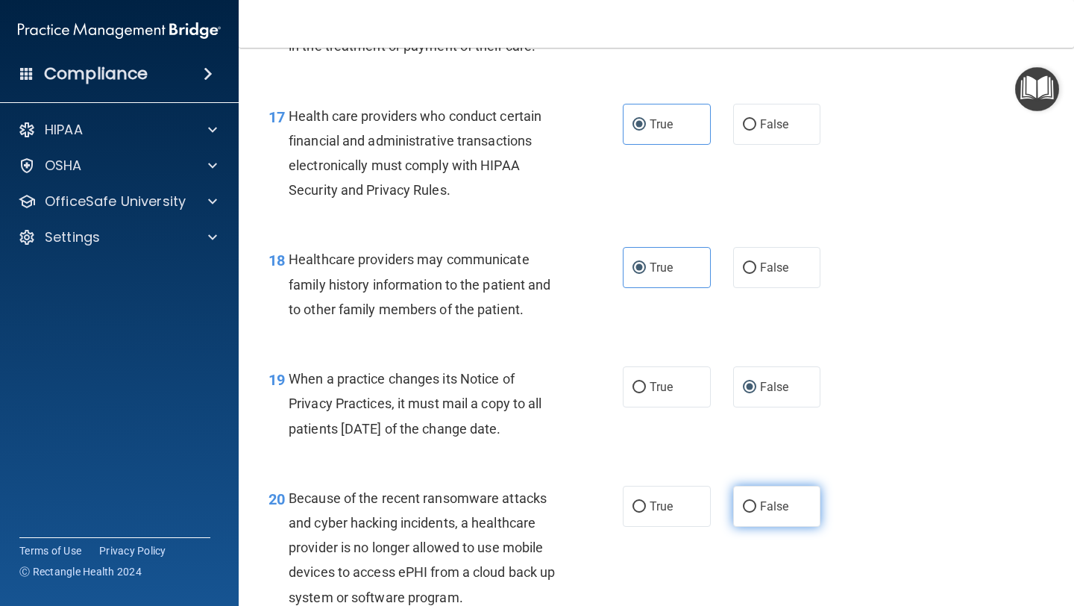
click at [747, 496] on label "False" at bounding box center [777, 506] width 88 height 41
click at [747, 501] on input "False" at bounding box center [749, 506] width 13 height 11
radio input "true"
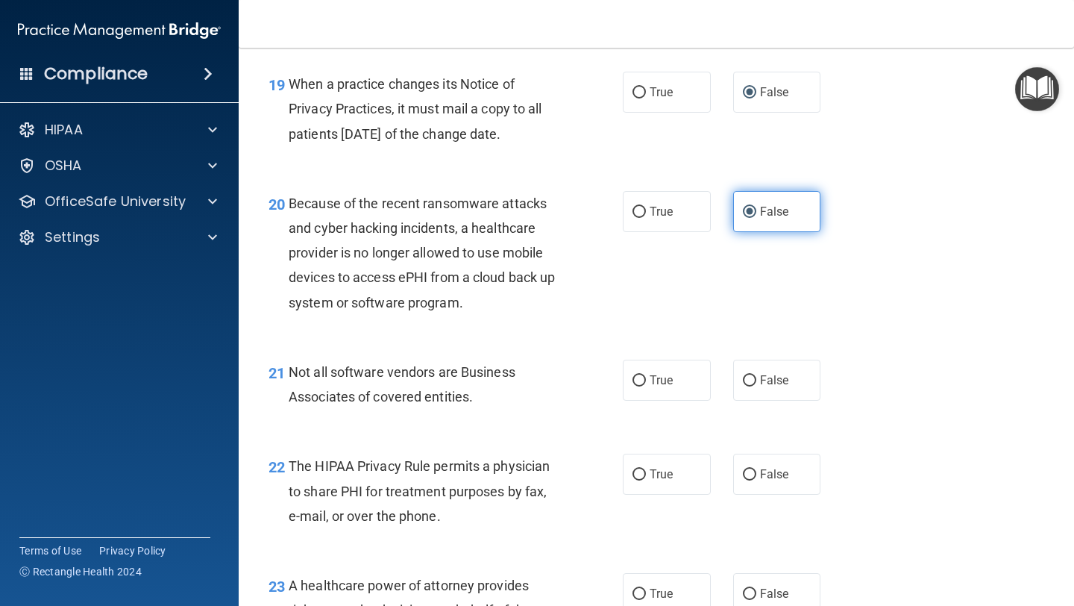
scroll to position [2637, 0]
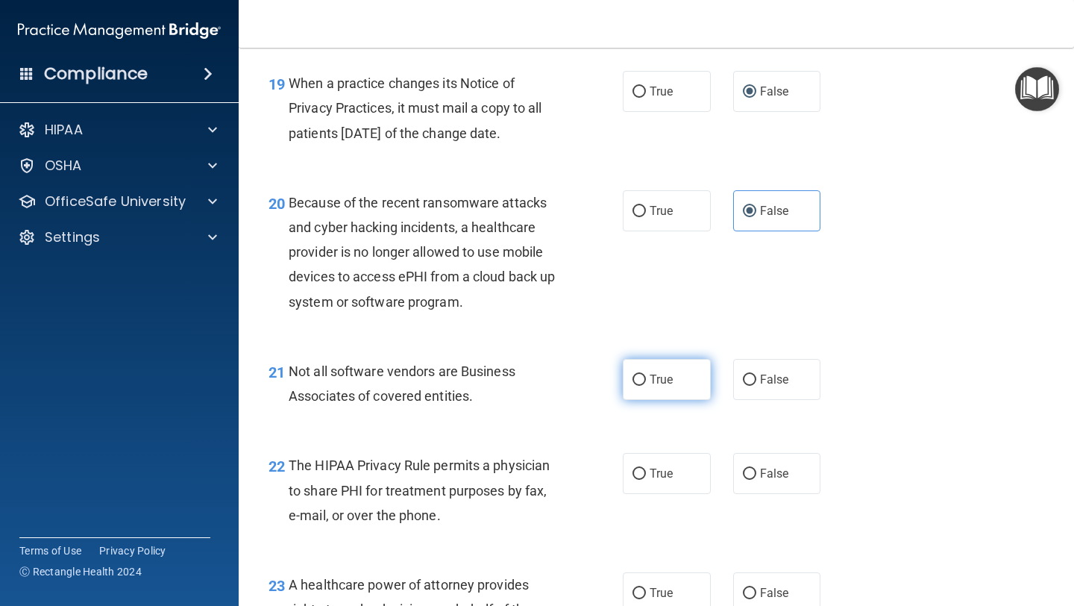
click at [652, 389] on label "True" at bounding box center [667, 379] width 88 height 41
click at [646, 386] on input "True" at bounding box center [638, 379] width 13 height 11
radio input "true"
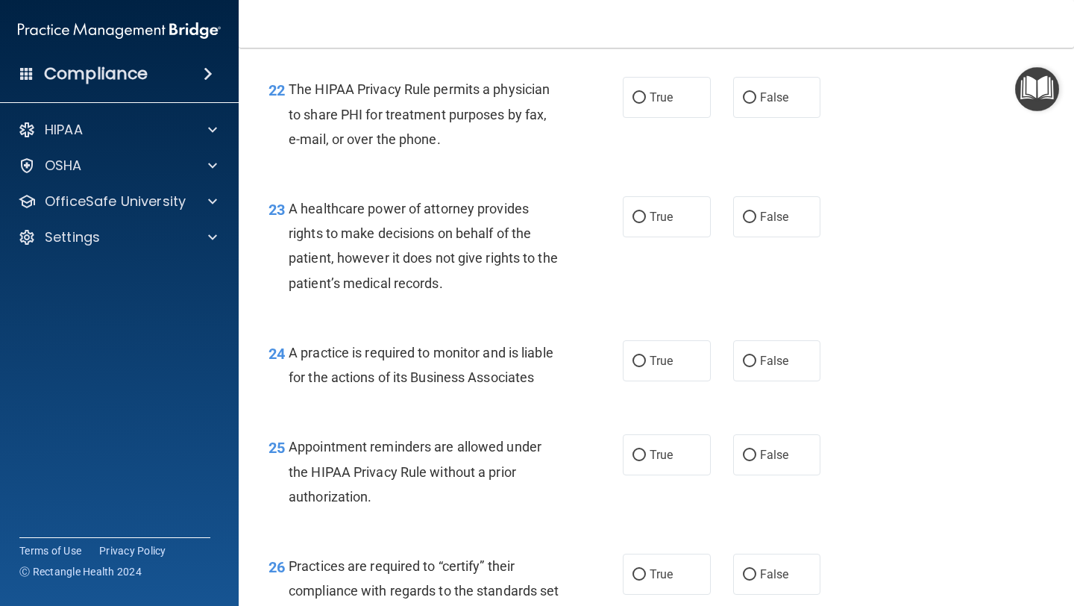
scroll to position [3017, 0]
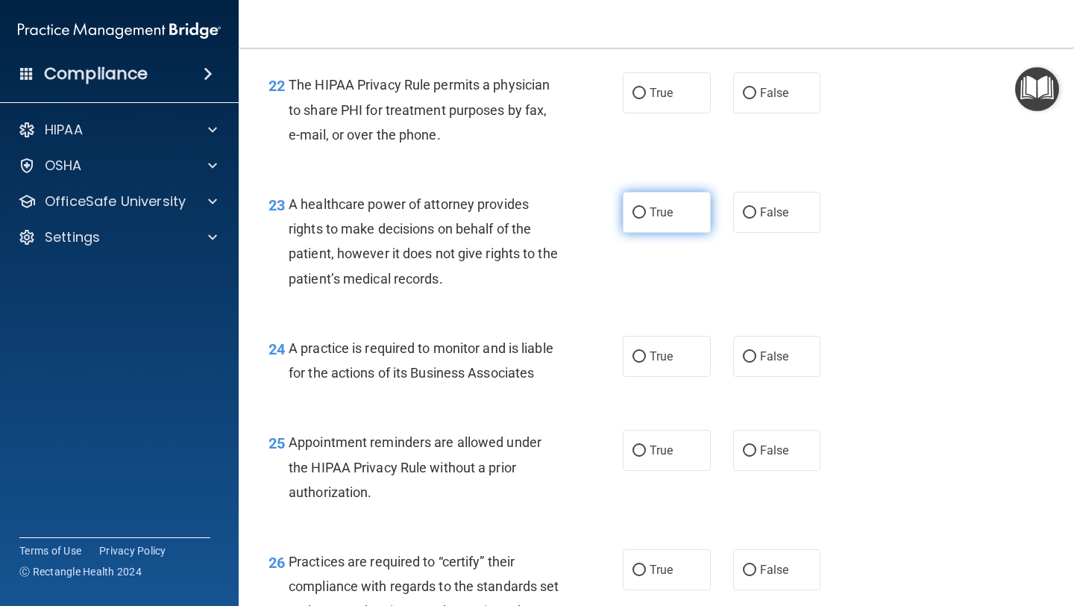
click at [645, 216] on input "True" at bounding box center [638, 212] width 13 height 11
radio input "true"
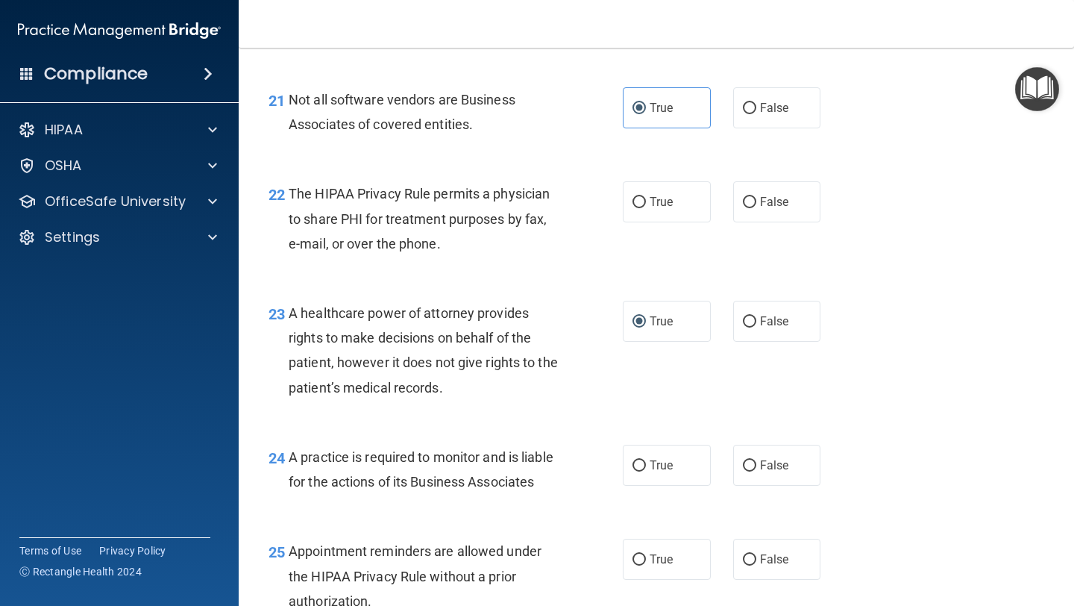
scroll to position [2909, 0]
click at [650, 225] on div "22 The HIPAA Privacy Rule permits a physician to share PHI for treatment purpos…" at bounding box center [656, 221] width 798 height 119
click at [650, 213] on label "True" at bounding box center [667, 201] width 88 height 41
click at [646, 207] on input "True" at bounding box center [638, 201] width 13 height 11
radio input "true"
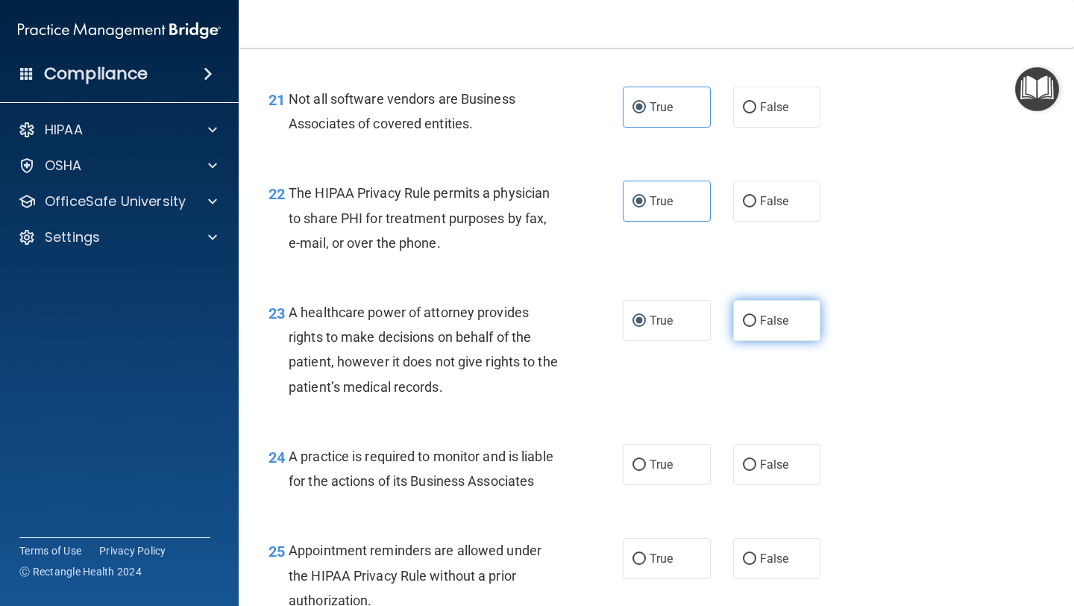
click at [780, 336] on label "False" at bounding box center [777, 320] width 88 height 41
click at [756, 327] on input "False" at bounding box center [749, 321] width 13 height 11
radio input "true"
radio input "false"
click at [674, 487] on div "24 A practice is required to monitor and is liable for the actions of its Busin…" at bounding box center [656, 472] width 798 height 94
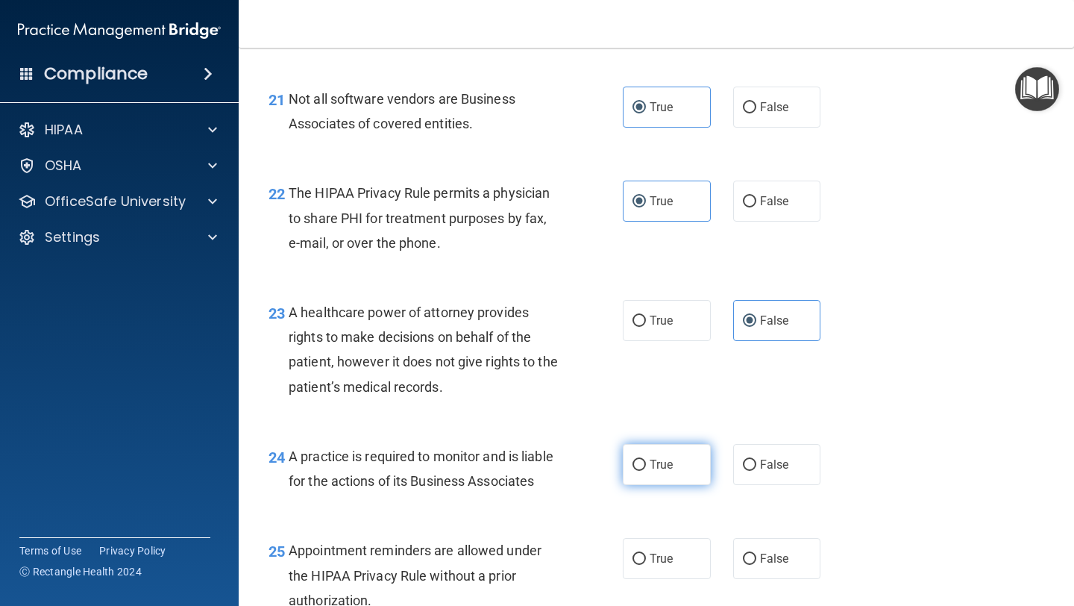
click at [662, 463] on span "True" at bounding box center [661, 464] width 23 height 14
click at [646, 463] on input "True" at bounding box center [638, 464] width 13 height 11
radio input "true"
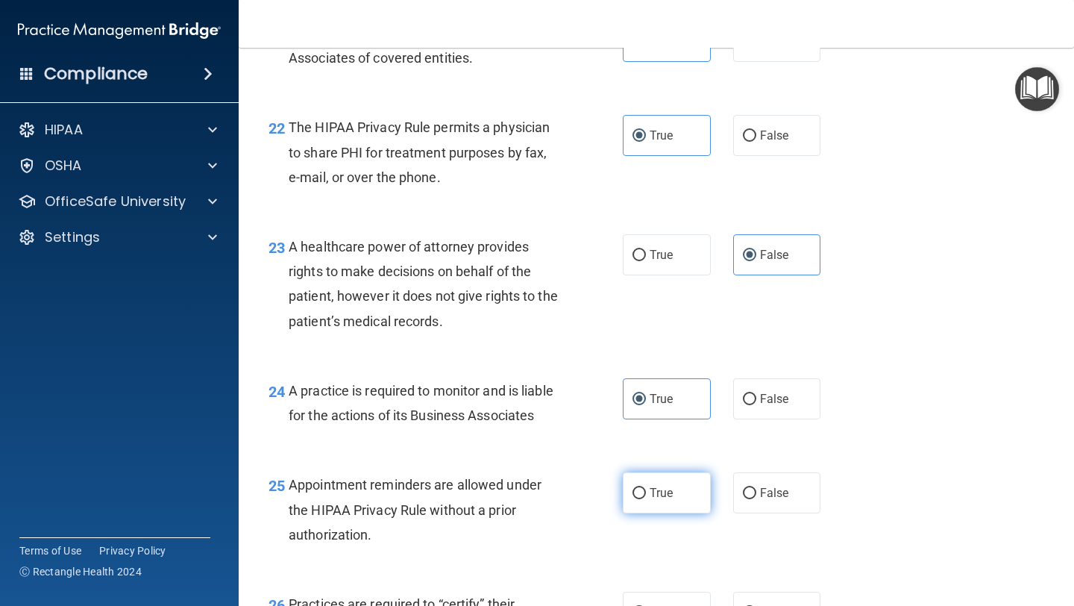
click at [639, 488] on input "True" at bounding box center [638, 493] width 13 height 11
radio input "true"
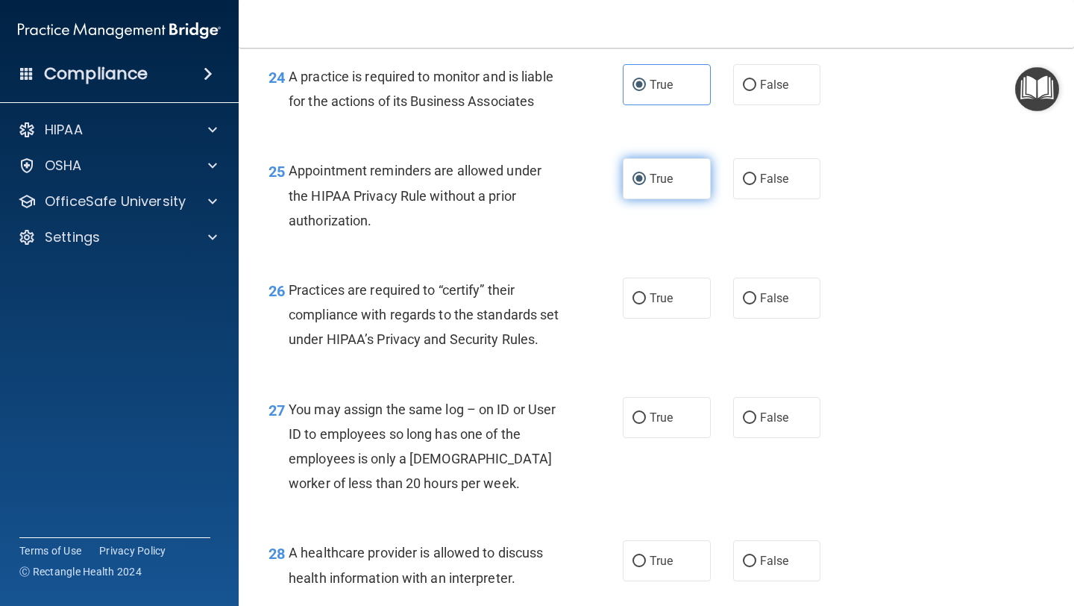
scroll to position [3310, 0]
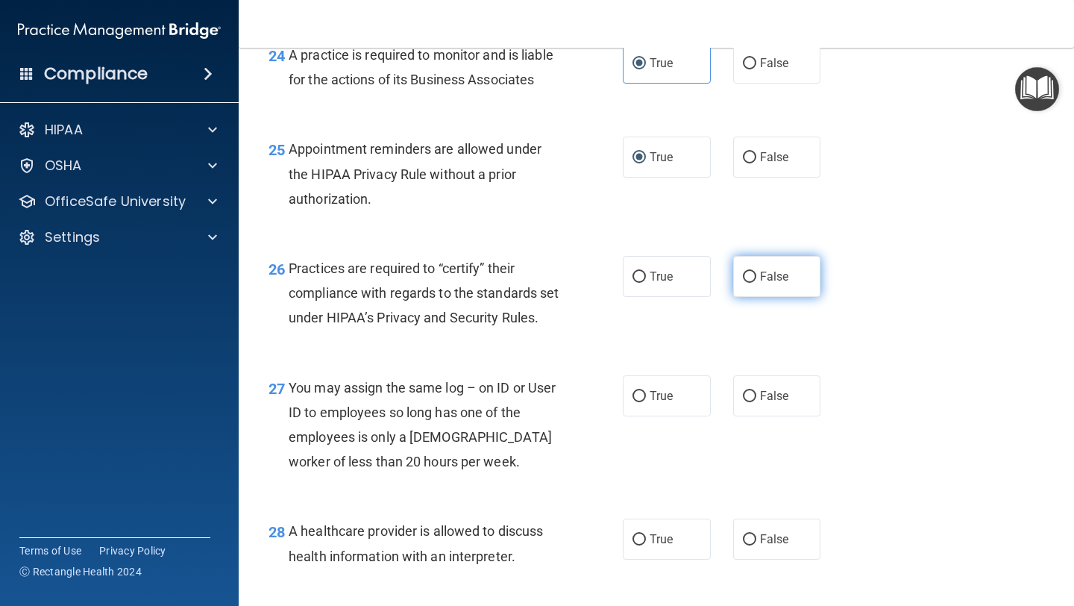
click at [738, 291] on label "False" at bounding box center [777, 276] width 88 height 41
click at [743, 283] on input "False" at bounding box center [749, 276] width 13 height 11
radio input "true"
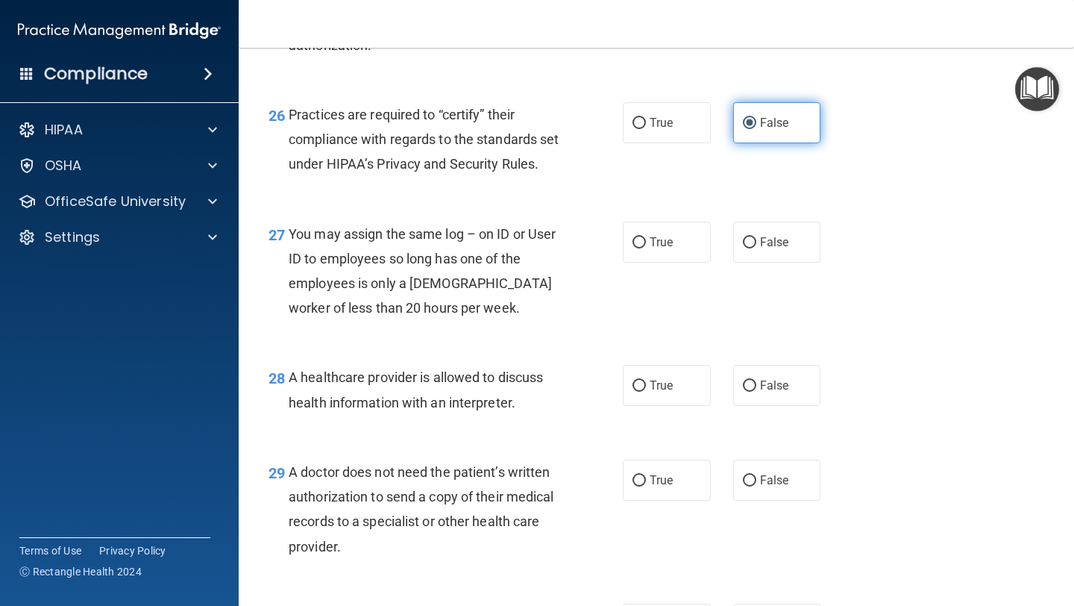
scroll to position [3476, 0]
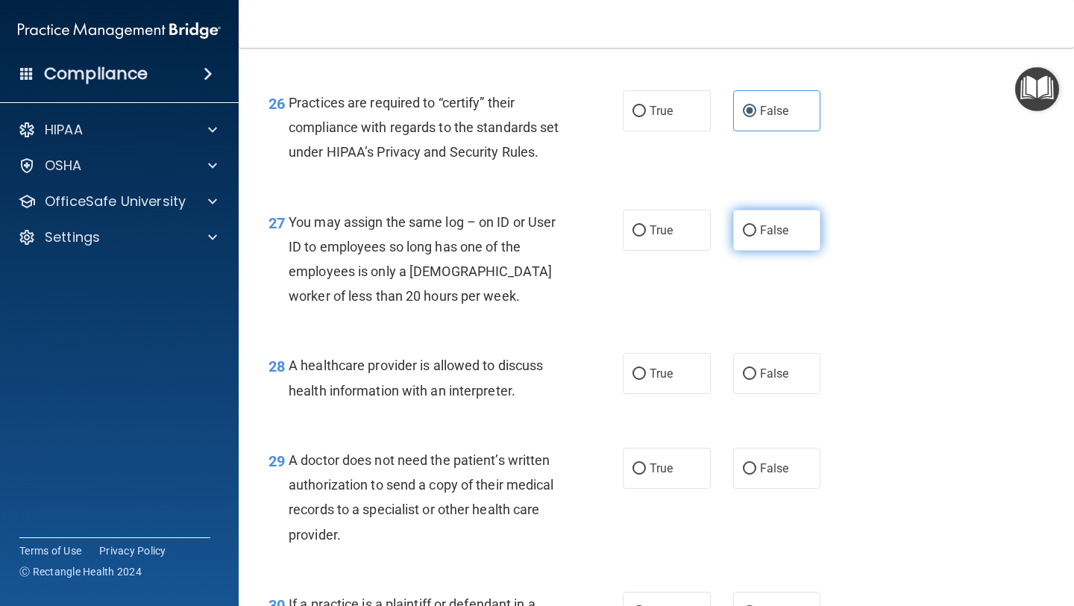
click at [746, 251] on label "False" at bounding box center [777, 230] width 88 height 41
click at [746, 236] on input "False" at bounding box center [749, 230] width 13 height 11
radio input "true"
click at [647, 394] on label "True" at bounding box center [667, 373] width 88 height 41
click at [646, 380] on input "True" at bounding box center [638, 373] width 13 height 11
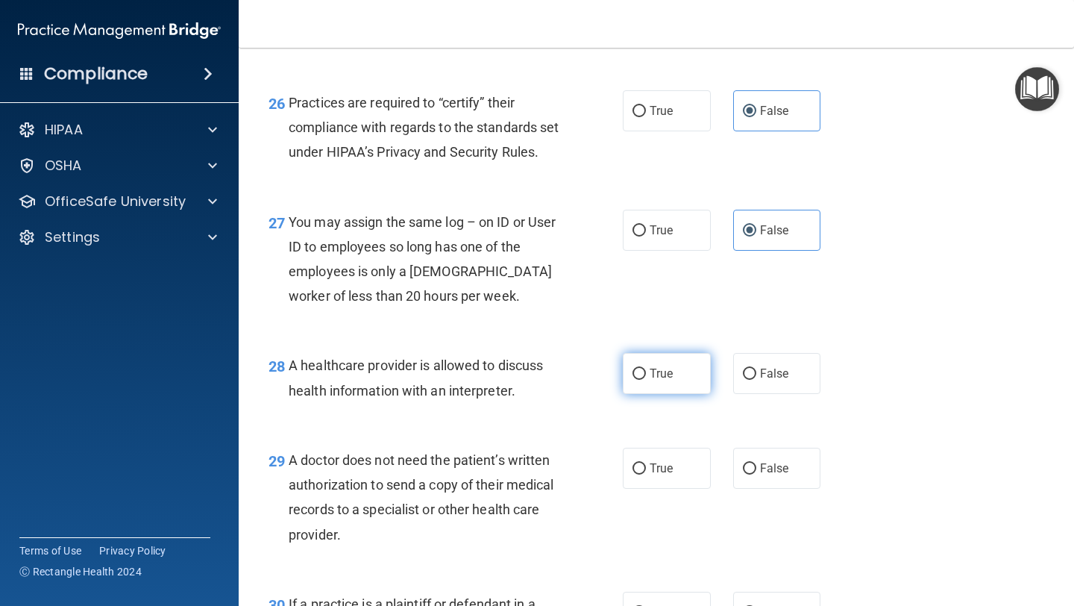
radio input "true"
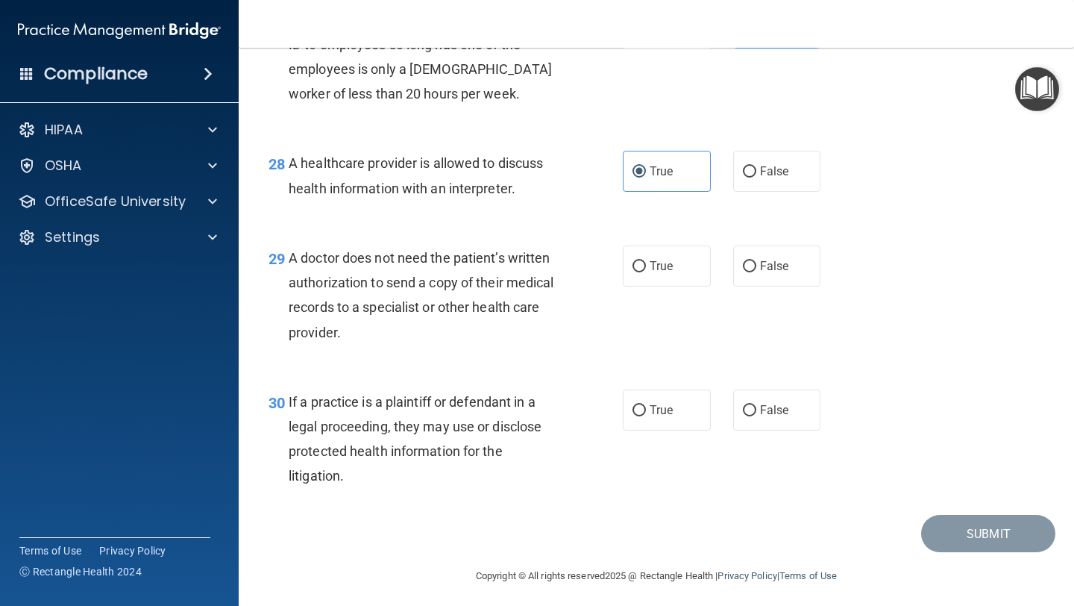
scroll to position [3709, 0]
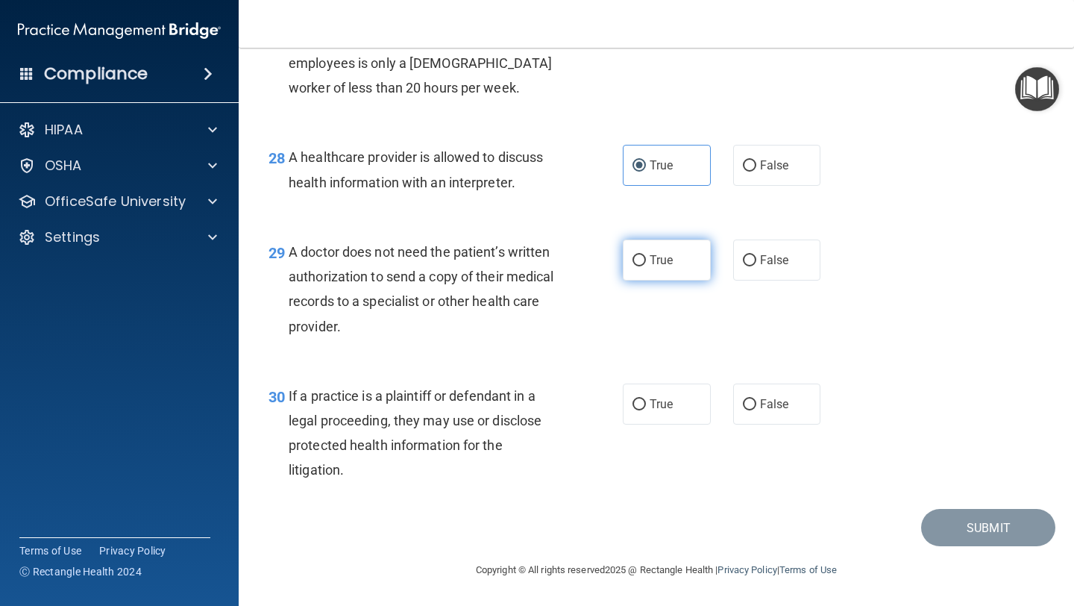
click at [624, 278] on label "True" at bounding box center [667, 259] width 88 height 41
click at [632, 266] on input "True" at bounding box center [638, 260] width 13 height 11
radio input "true"
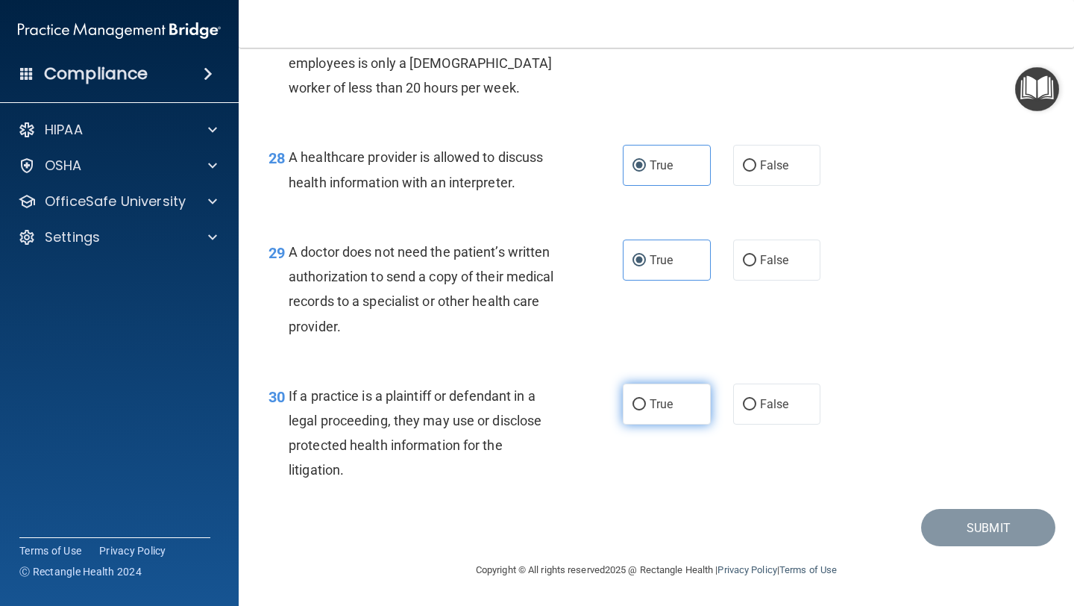
click at [638, 400] on input "True" at bounding box center [638, 404] width 13 height 11
radio input "true"
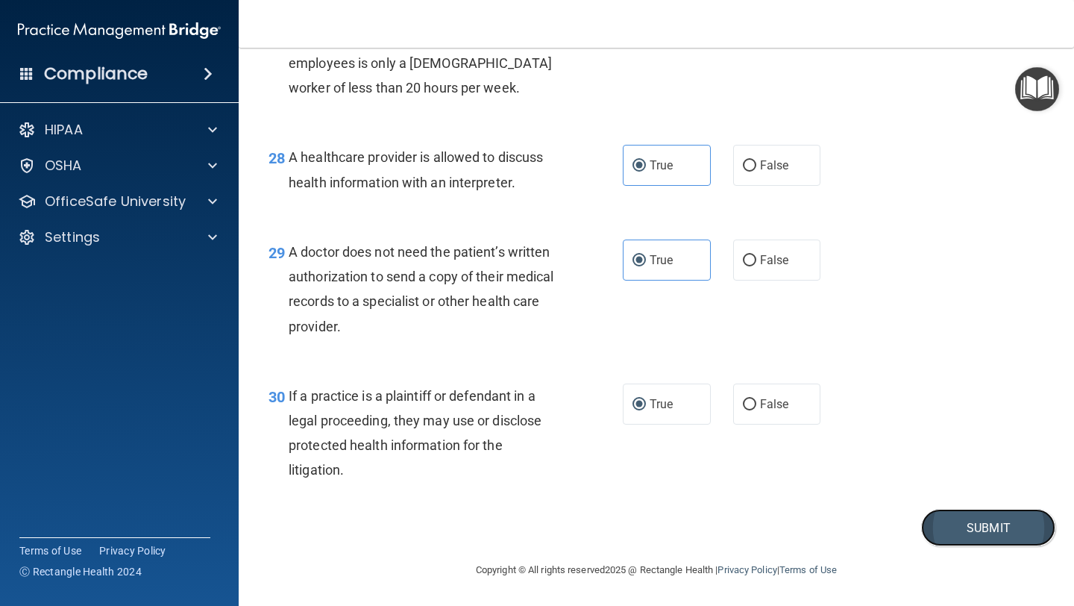
click at [972, 536] on button "Submit" at bounding box center [988, 528] width 134 height 38
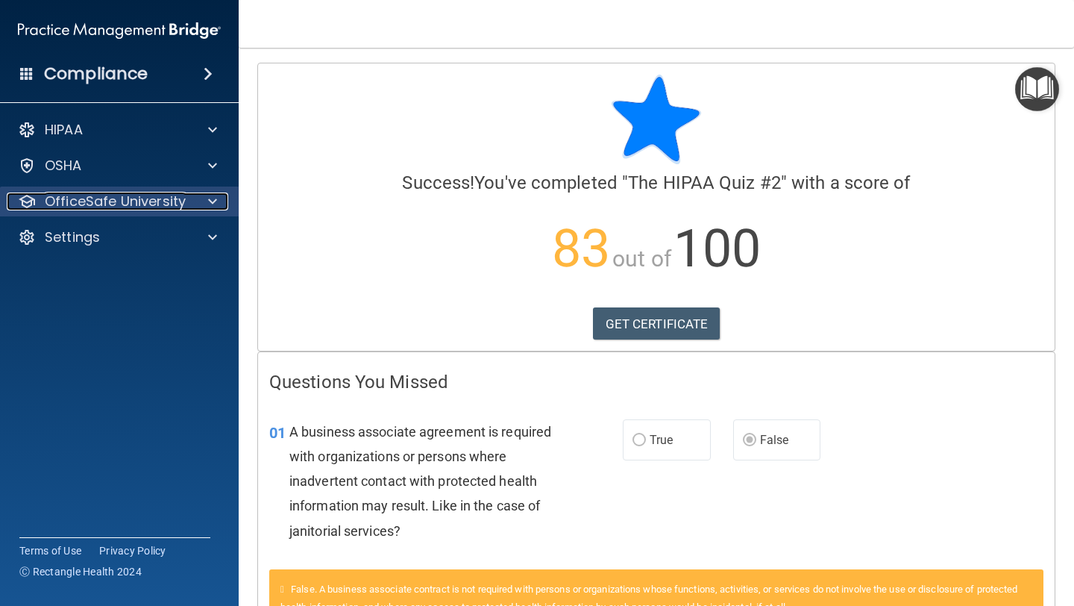
click at [201, 204] on div at bounding box center [210, 201] width 37 height 18
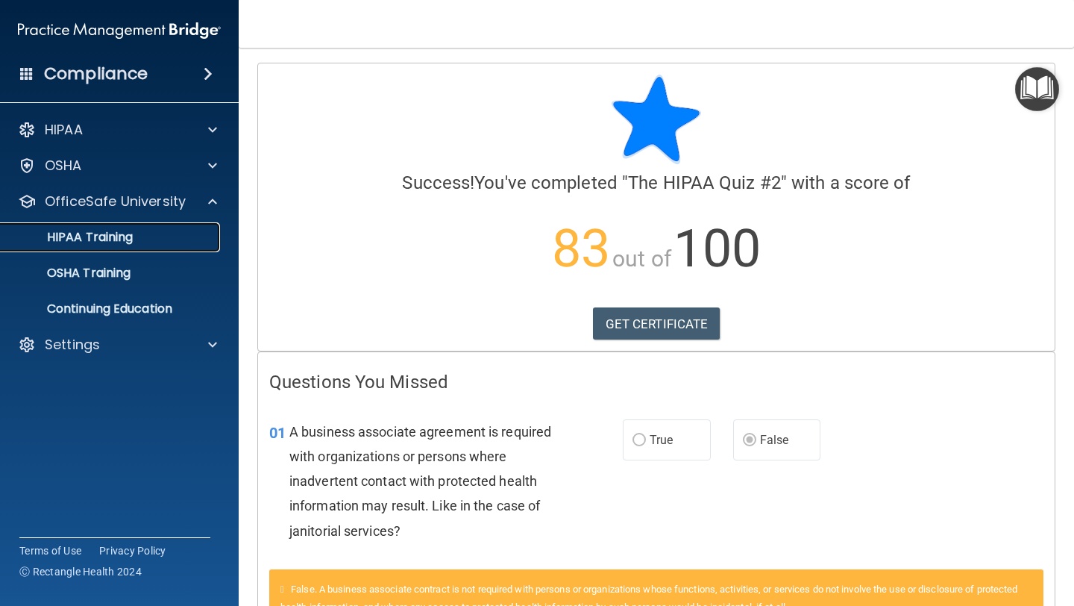
click at [160, 236] on div "HIPAA Training" at bounding box center [112, 237] width 204 height 15
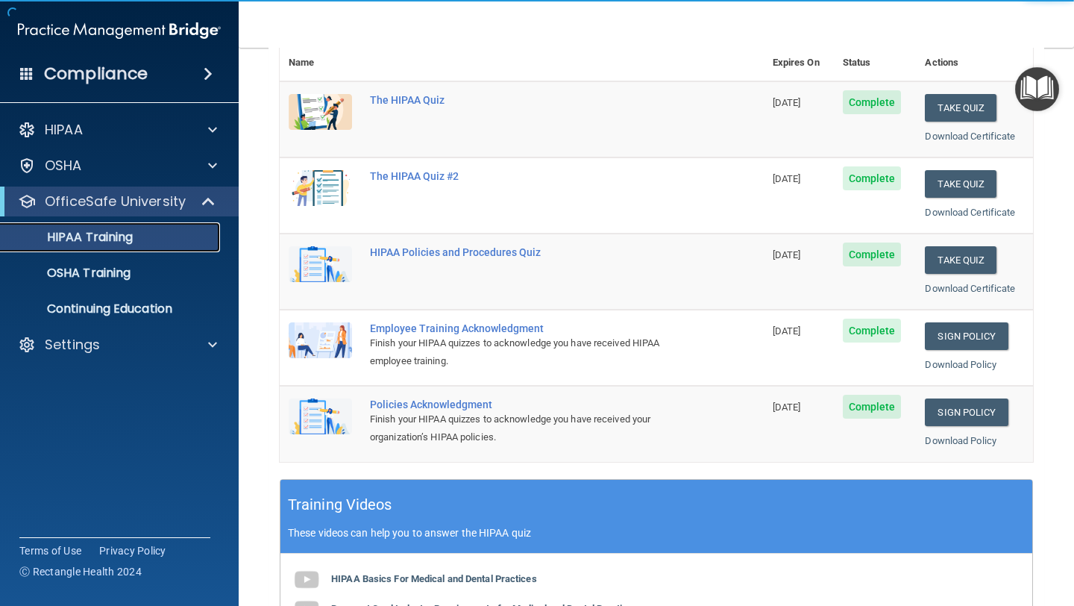
scroll to position [192, 0]
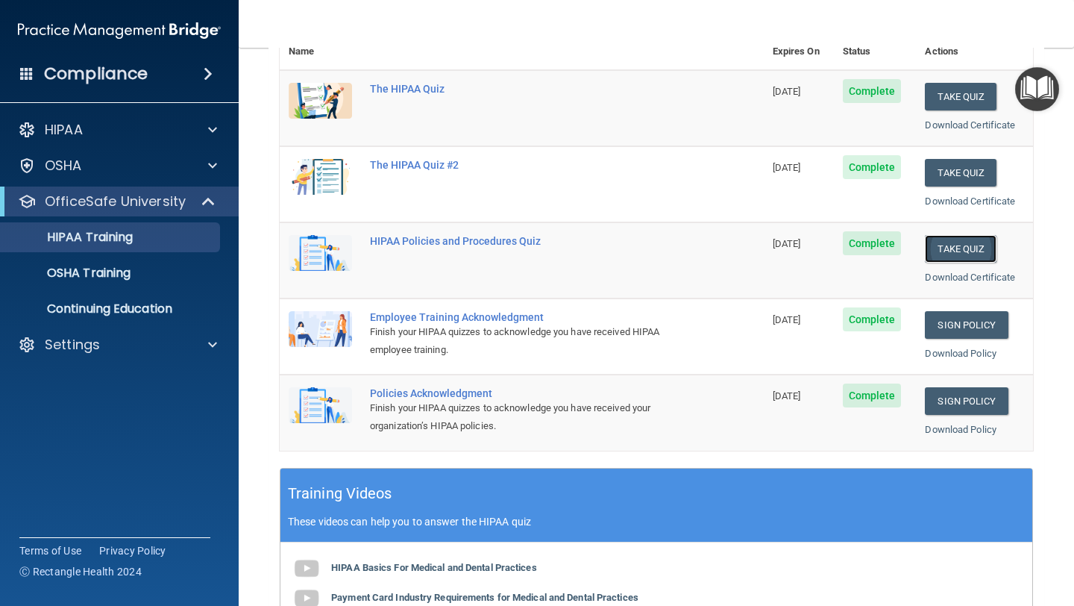
click at [974, 245] on button "Take Quiz" at bounding box center [961, 249] width 72 height 28
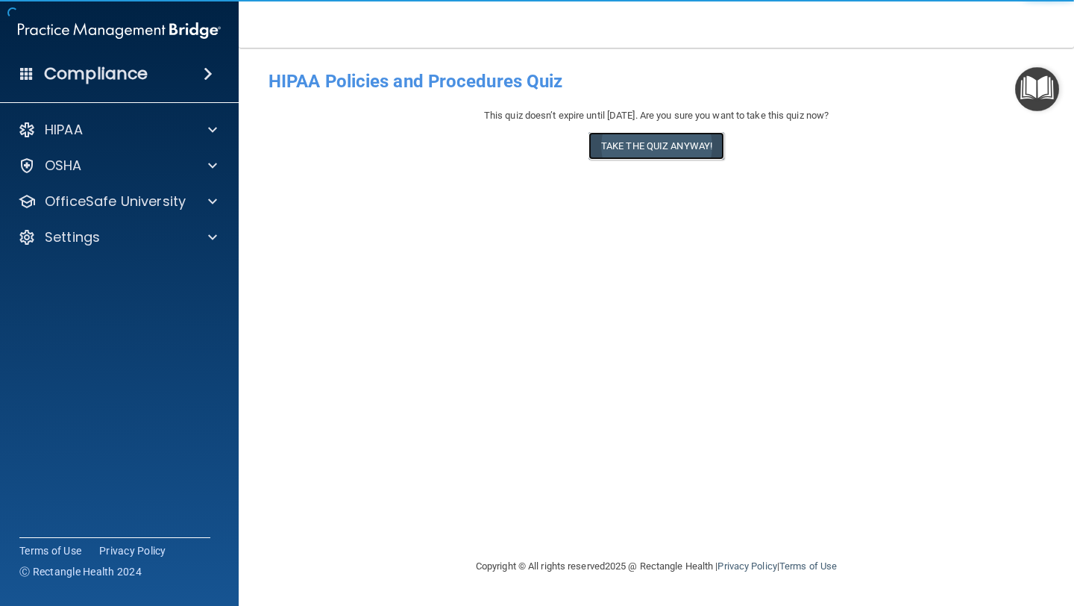
click at [668, 156] on button "Take the quiz anyway!" at bounding box center [656, 146] width 136 height 28
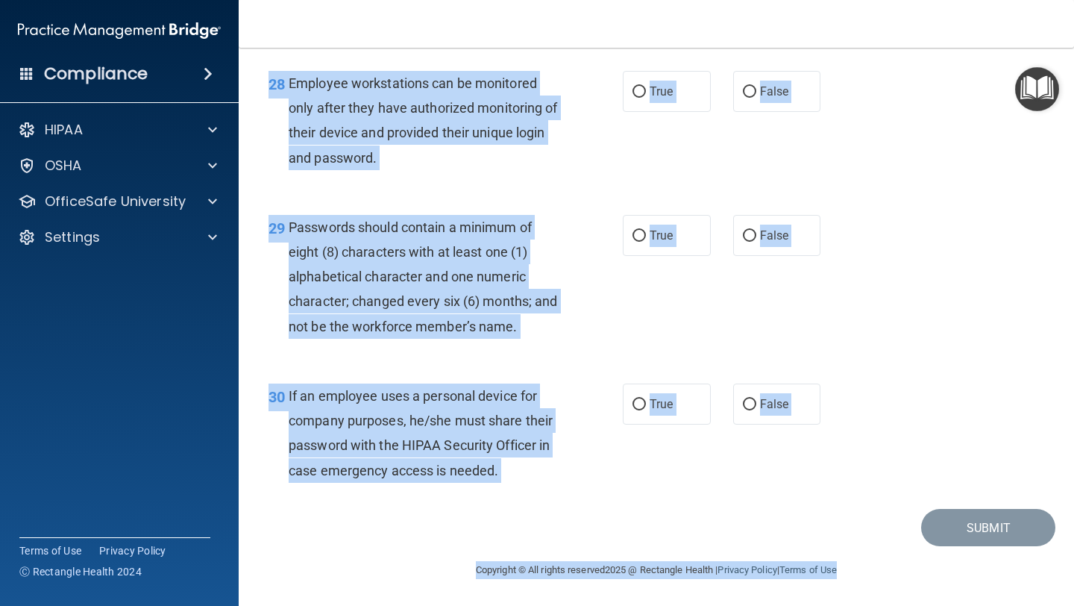
scroll to position [4056, 0]
drag, startPoint x: 288, startPoint y: 125, endPoint x: 594, endPoint y: 515, distance: 495.7
copy main "It is ok to share your password with a co-worker in case immediate access of a …"
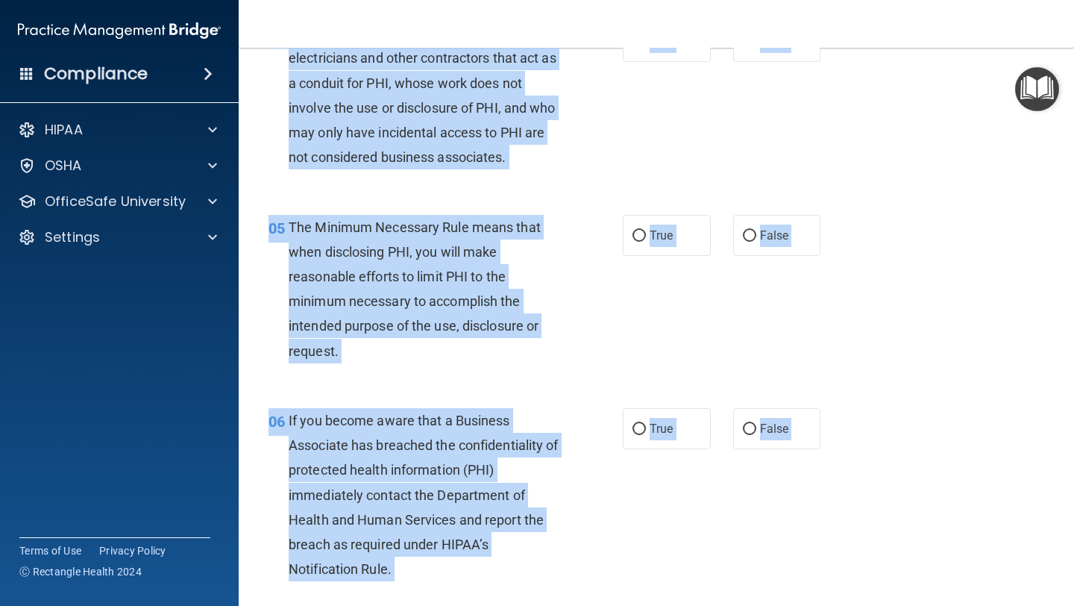
scroll to position [0, 0]
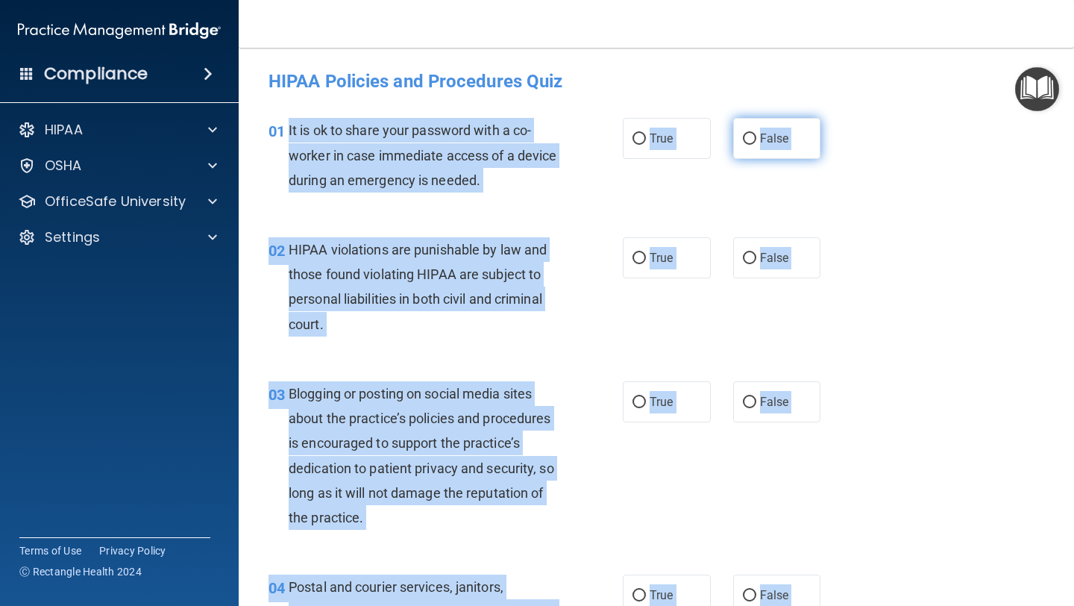
click at [757, 157] on label "False" at bounding box center [777, 138] width 88 height 41
click at [756, 145] on input "False" at bounding box center [749, 139] width 13 height 11
radio input "true"
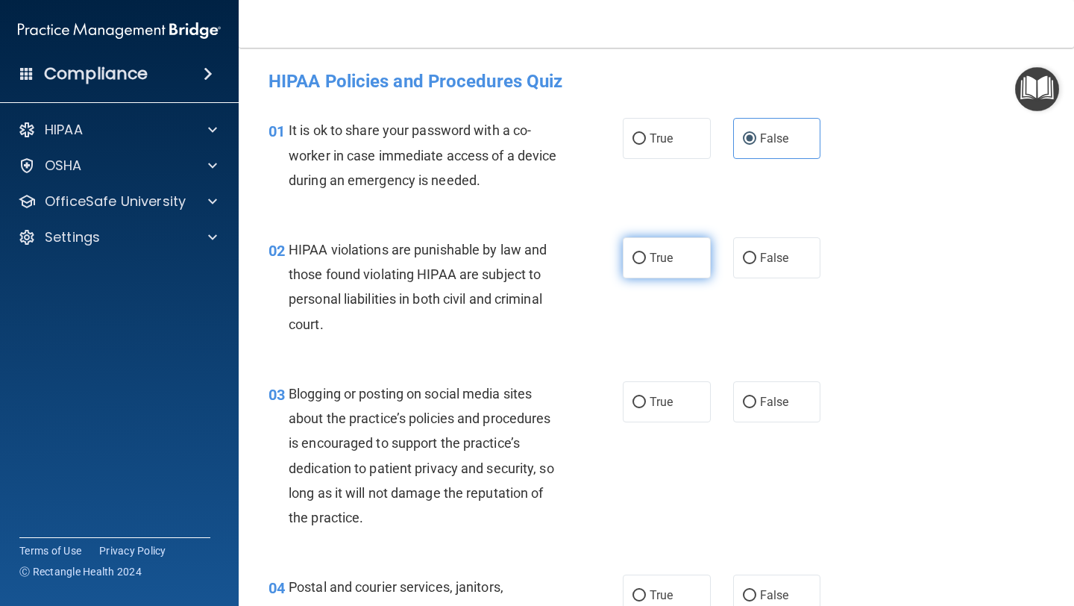
click at [654, 257] on span "True" at bounding box center [661, 258] width 23 height 14
click at [646, 257] on input "True" at bounding box center [638, 258] width 13 height 11
radio input "true"
click at [765, 408] on span "False" at bounding box center [774, 402] width 29 height 14
click at [756, 408] on input "False" at bounding box center [749, 402] width 13 height 11
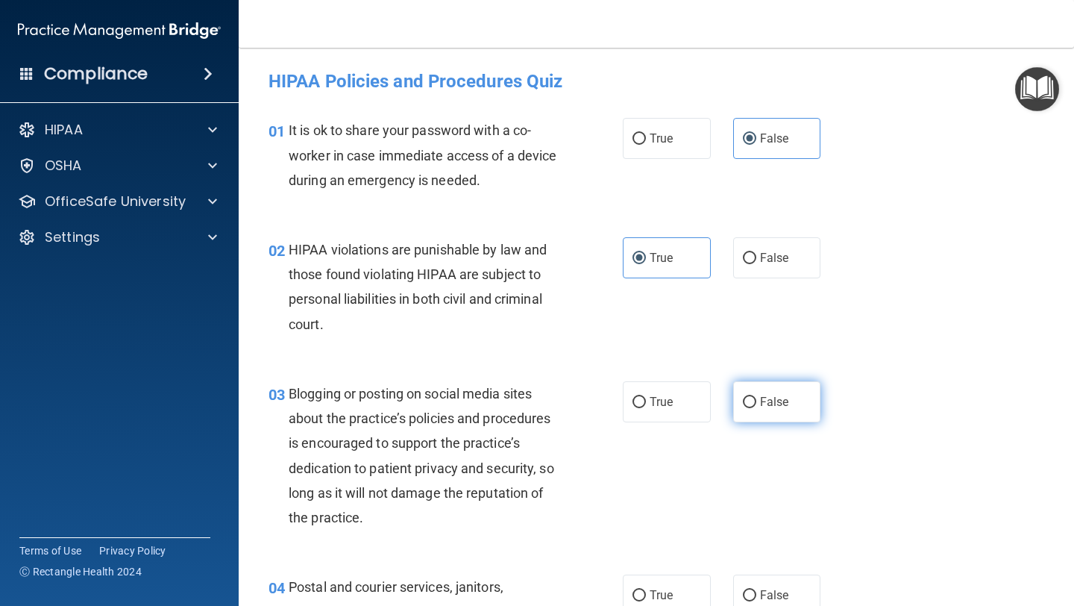
radio input "true"
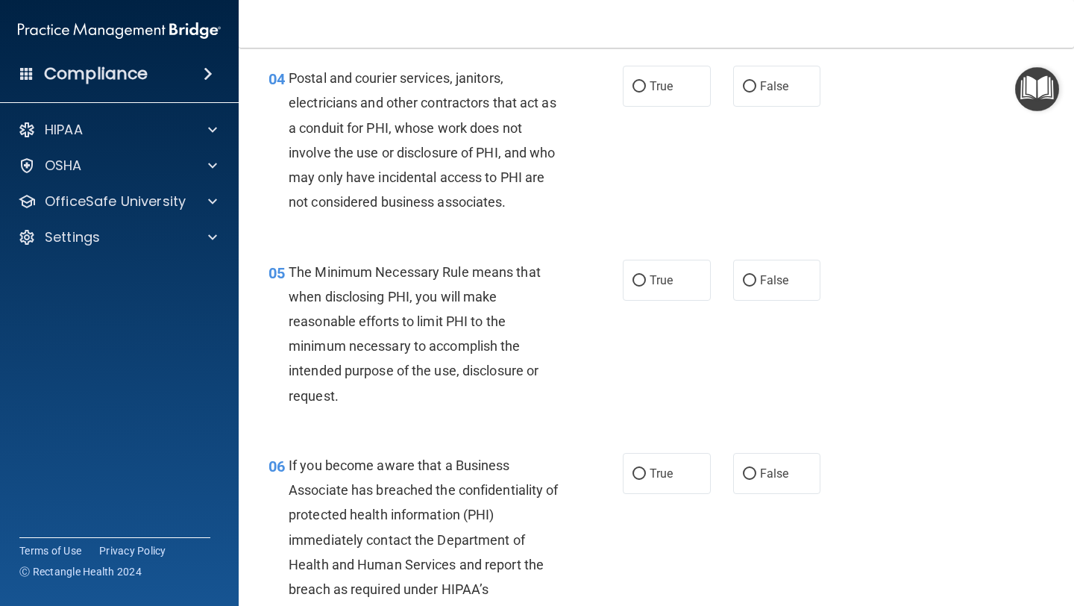
scroll to position [512, 0]
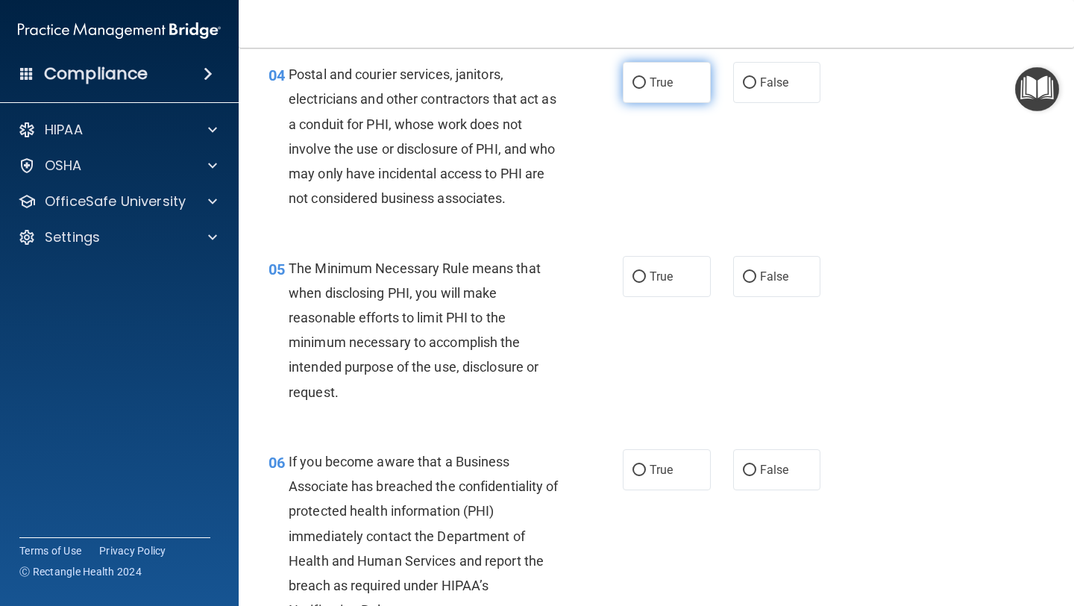
click at [642, 85] on input "True" at bounding box center [638, 83] width 13 height 11
radio input "true"
click at [668, 286] on label "True" at bounding box center [667, 276] width 88 height 41
click at [646, 283] on input "True" at bounding box center [638, 276] width 13 height 11
radio input "true"
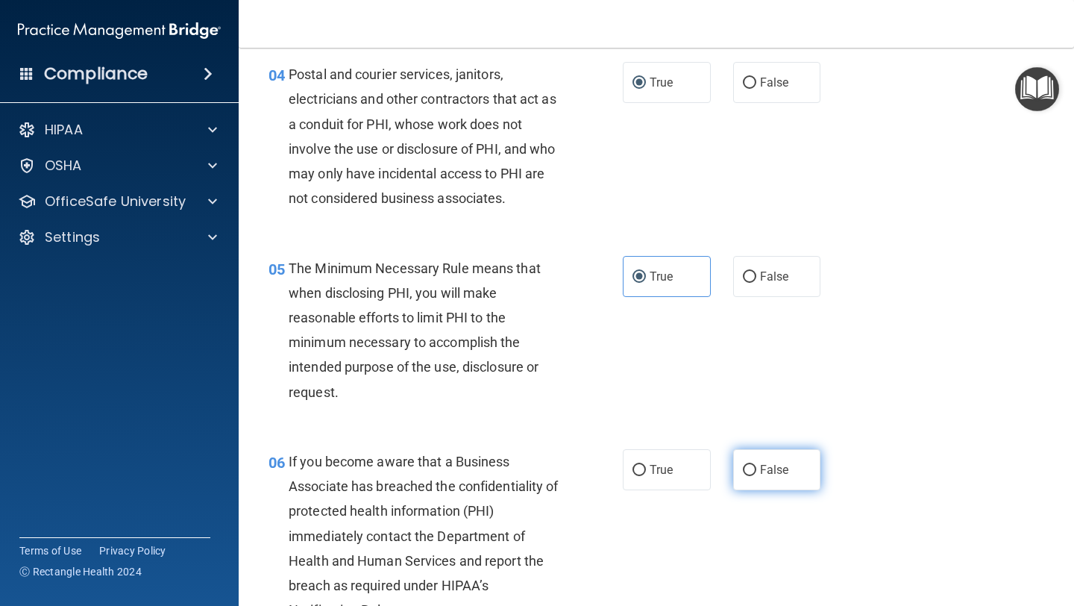
click at [797, 475] on label "False" at bounding box center [777, 469] width 88 height 41
click at [756, 475] on input "False" at bounding box center [749, 470] width 13 height 11
radio input "true"
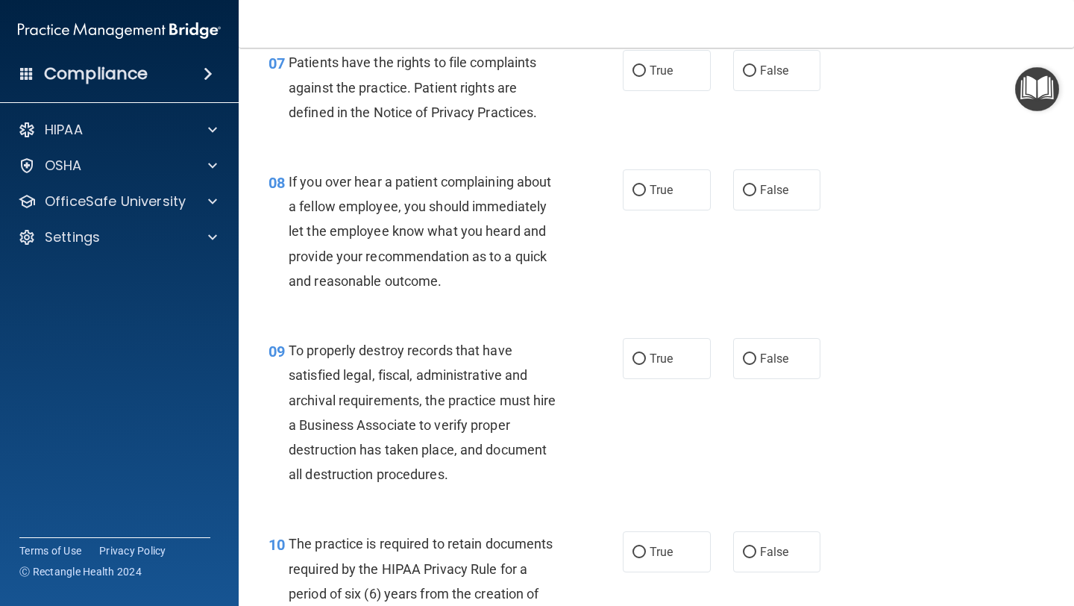
scroll to position [1134, 0]
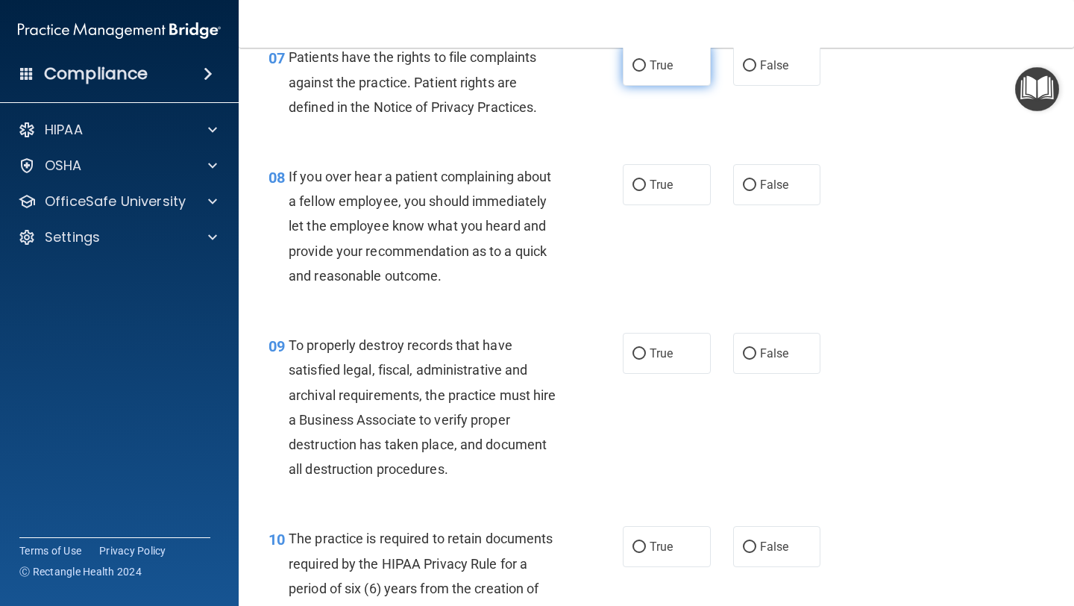
click at [630, 69] on label "True" at bounding box center [667, 65] width 88 height 41
click at [632, 69] on input "True" at bounding box center [638, 65] width 13 height 11
radio input "true"
click at [747, 189] on input "False" at bounding box center [749, 185] width 13 height 11
radio input "true"
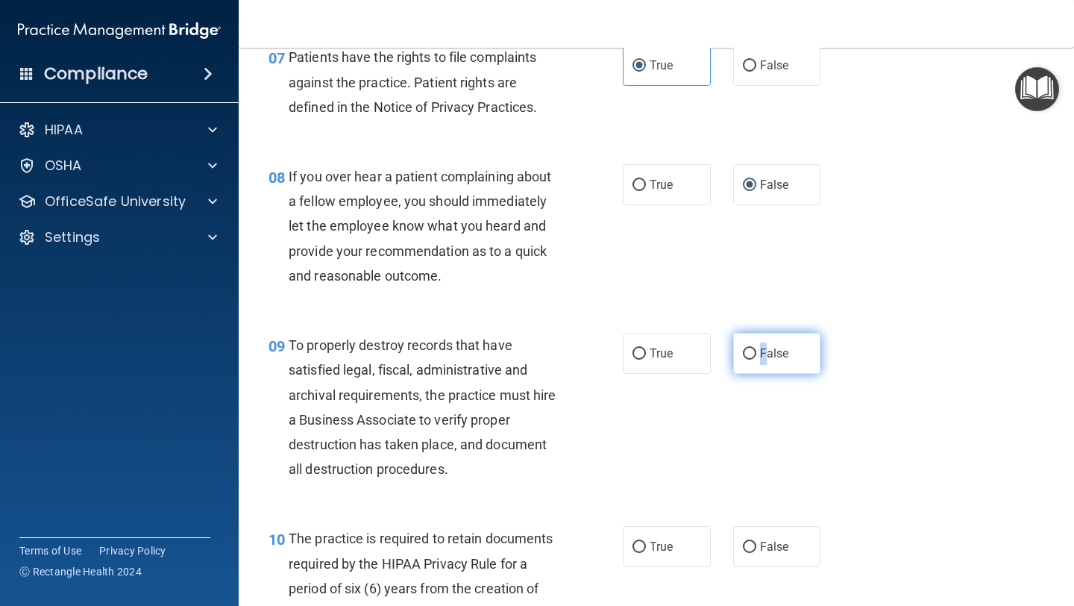
click at [765, 342] on label "False" at bounding box center [777, 353] width 88 height 41
click at [656, 535] on label "True" at bounding box center [667, 546] width 88 height 41
click at [646, 542] on input "True" at bounding box center [638, 547] width 13 height 11
radio input "true"
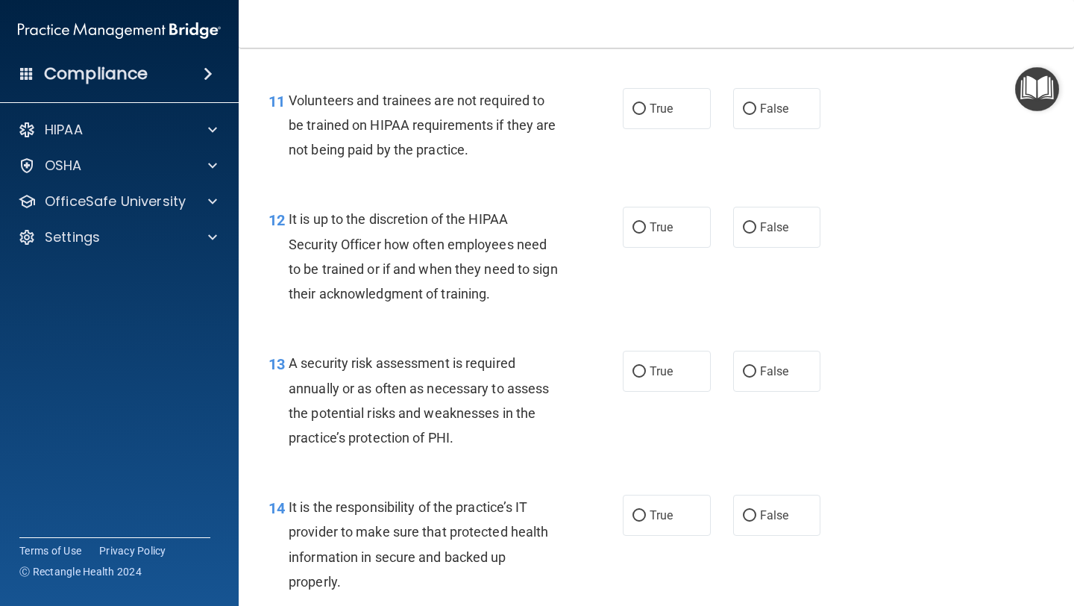
scroll to position [1771, 0]
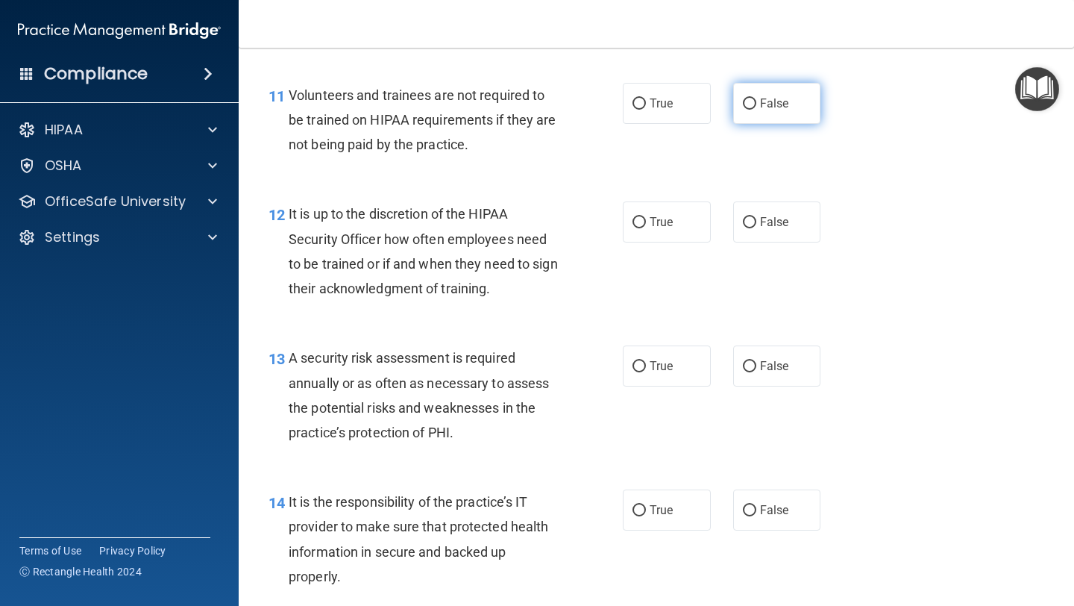
click at [747, 104] on input "False" at bounding box center [749, 103] width 13 height 11
radio input "true"
click at [747, 255] on div "12 It is up to the discretion of the HIPAA Security Officer how often employees…" at bounding box center [656, 255] width 798 height 144
click at [747, 224] on input "False" at bounding box center [749, 222] width 13 height 11
radio input "true"
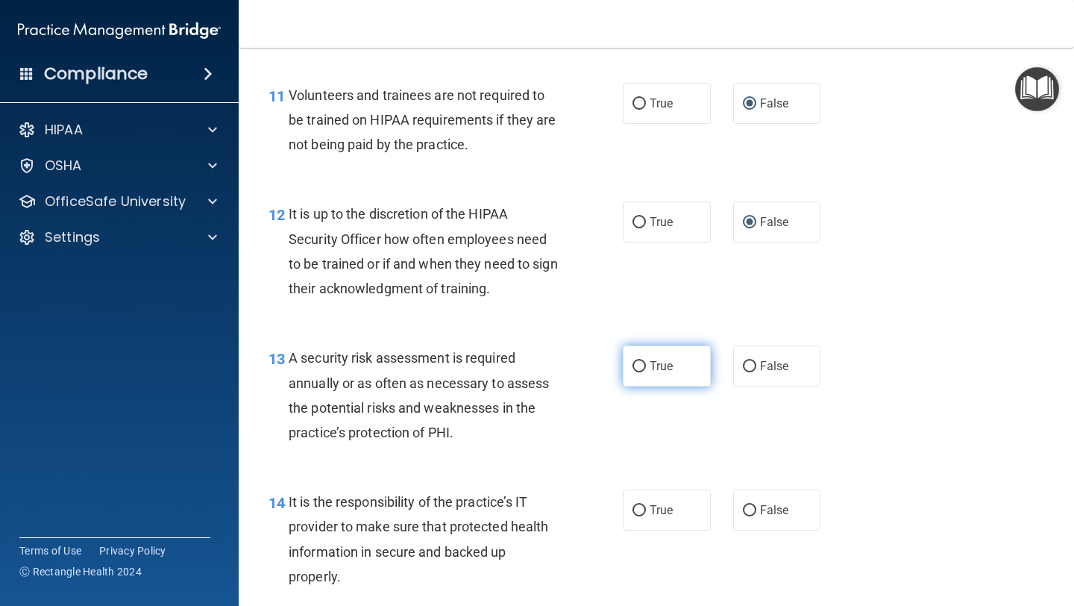
click at [669, 346] on label "True" at bounding box center [667, 365] width 88 height 41
click at [646, 361] on input "True" at bounding box center [638, 366] width 13 height 11
radio input "true"
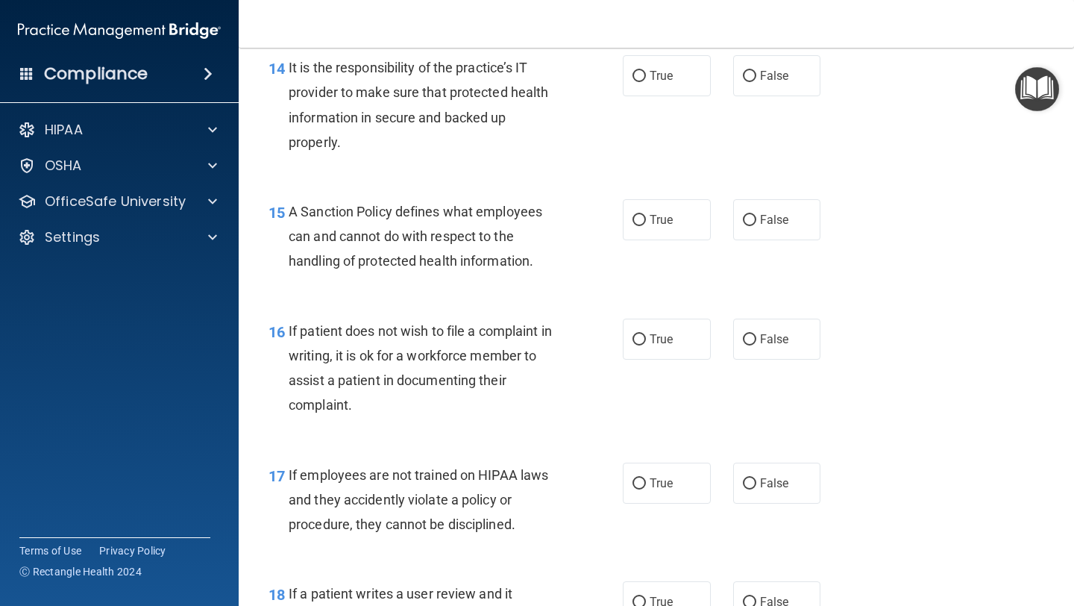
scroll to position [2207, 0]
click at [750, 77] on input "False" at bounding box center [749, 74] width 13 height 11
radio input "true"
click at [654, 217] on span "True" at bounding box center [661, 218] width 23 height 14
click at [646, 217] on input "True" at bounding box center [638, 218] width 13 height 11
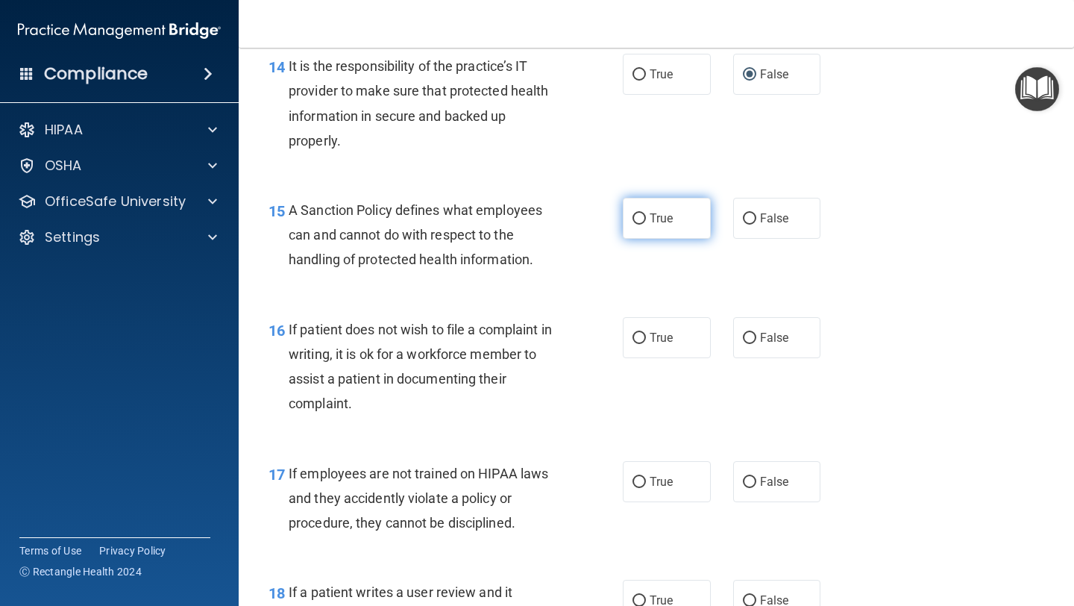
radio input "true"
click at [662, 345] on label "True" at bounding box center [667, 337] width 88 height 41
click at [646, 344] on input "True" at bounding box center [638, 338] width 13 height 11
radio input "true"
click at [774, 476] on span "False" at bounding box center [774, 481] width 29 height 14
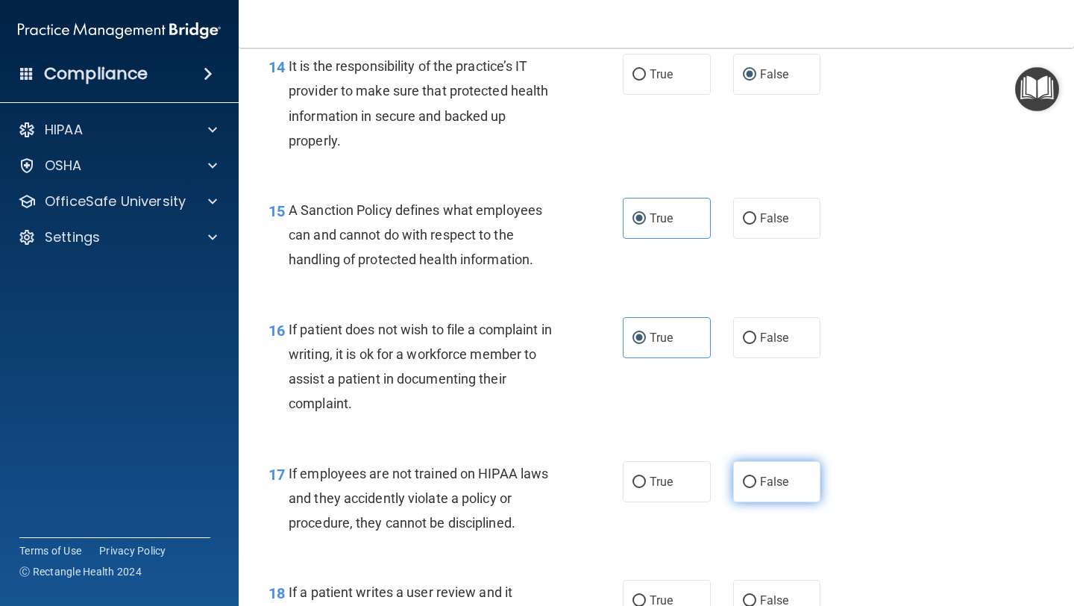
click at [756, 477] on input "False" at bounding box center [749, 482] width 13 height 11
radio input "true"
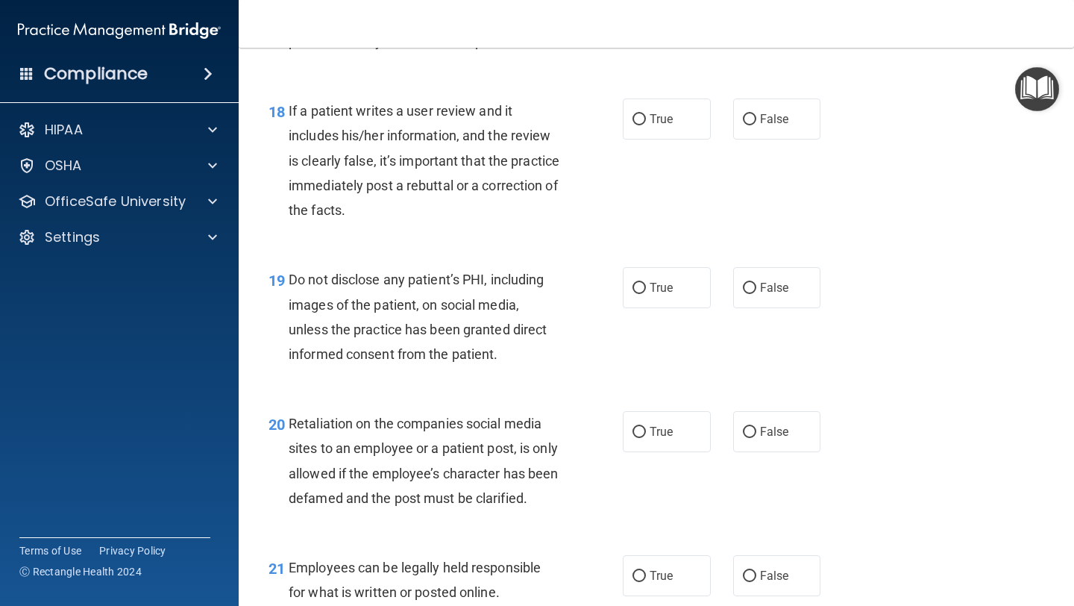
scroll to position [2687, 0]
click at [755, 132] on label "False" at bounding box center [777, 119] width 88 height 41
click at [755, 126] on input "False" at bounding box center [749, 120] width 13 height 11
radio input "true"
click at [638, 298] on label "True" at bounding box center [667, 288] width 88 height 41
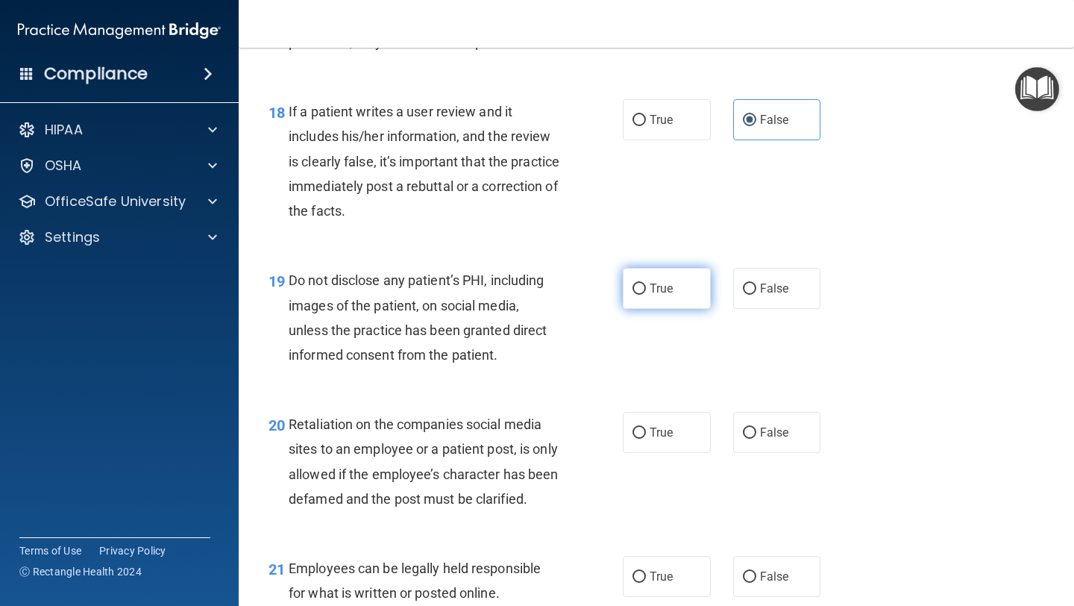
click at [638, 295] on input "True" at bounding box center [638, 288] width 13 height 11
radio input "true"
click at [749, 421] on label "False" at bounding box center [777, 432] width 88 height 41
click at [749, 427] on input "False" at bounding box center [749, 432] width 13 height 11
radio input "true"
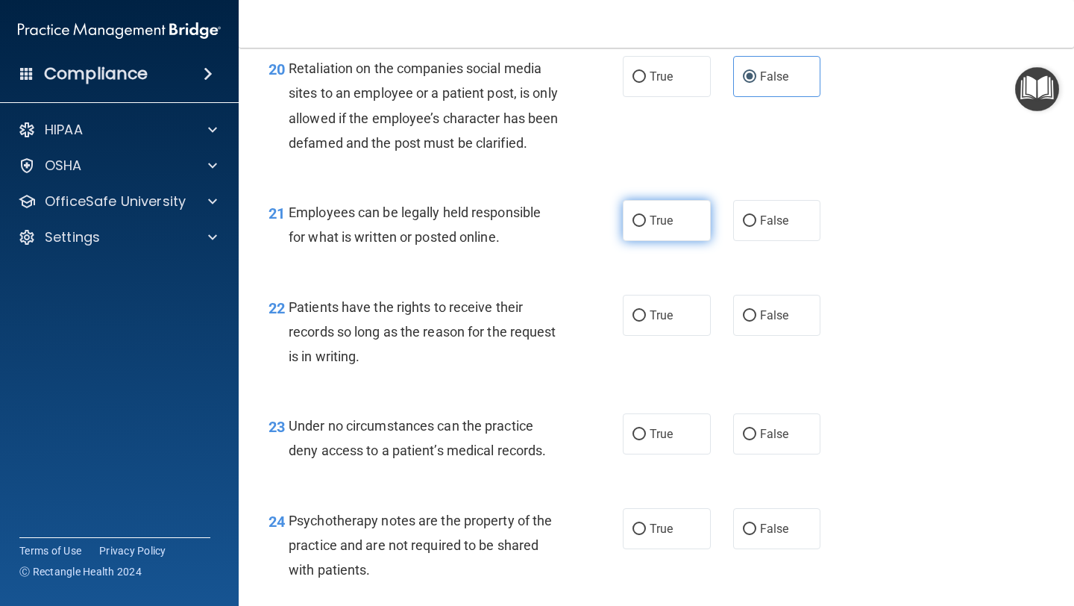
click at [647, 241] on label "True" at bounding box center [667, 220] width 88 height 41
click at [646, 227] on input "True" at bounding box center [638, 221] width 13 height 11
radio input "true"
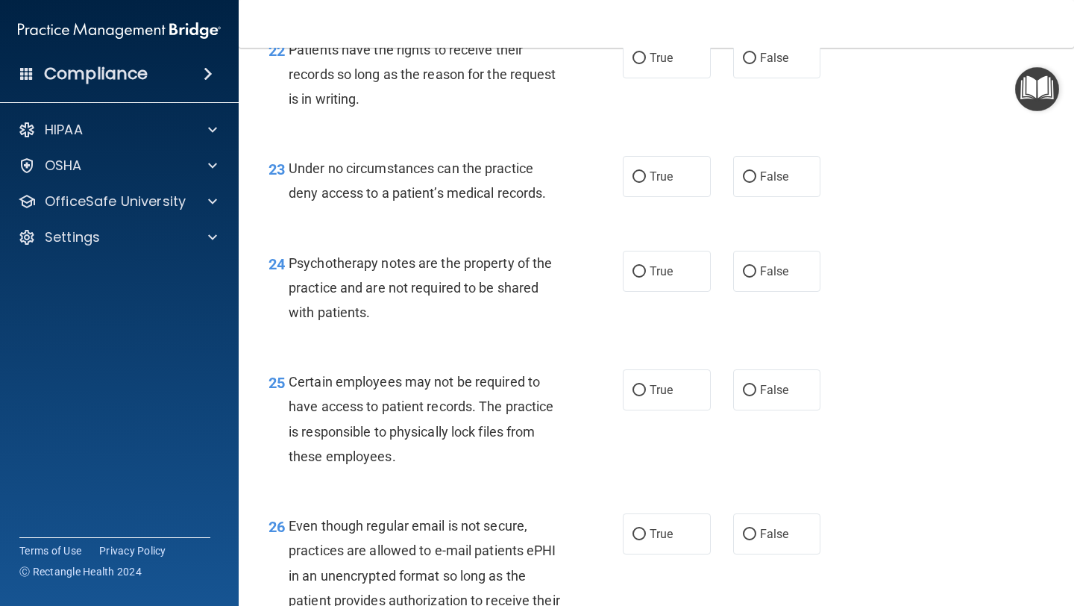
scroll to position [3302, 0]
click at [735, 77] on label "False" at bounding box center [777, 56] width 88 height 41
click at [743, 63] on input "False" at bounding box center [749, 56] width 13 height 11
radio input "true"
click at [747, 226] on div "23 Under no circumstances can the practice deny access to a patient’s medical r…" at bounding box center [656, 183] width 798 height 94
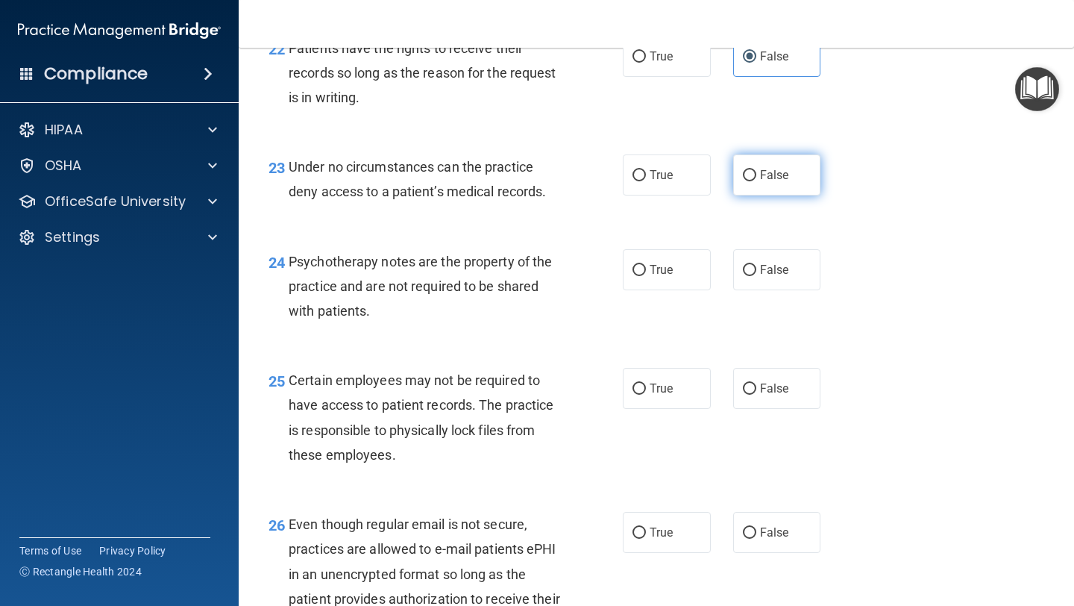
click at [747, 195] on label "False" at bounding box center [777, 174] width 88 height 41
click at [747, 181] on input "False" at bounding box center [749, 175] width 13 height 11
radio input "true"
click at [662, 290] on label "True" at bounding box center [667, 269] width 88 height 41
click at [646, 276] on input "True" at bounding box center [638, 270] width 13 height 11
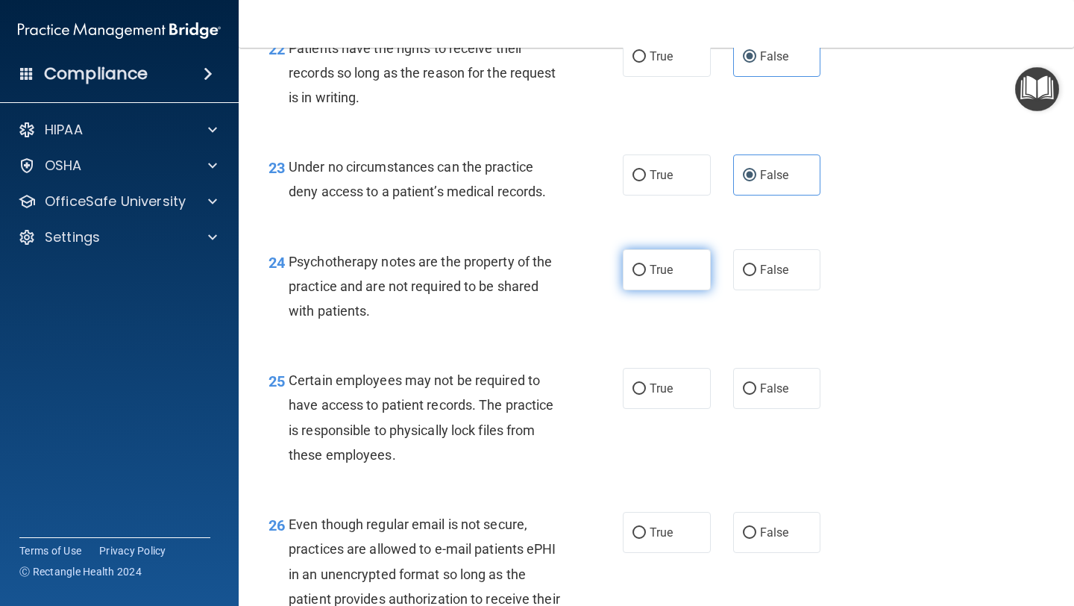
radio input "true"
click at [663, 393] on label "True" at bounding box center [667, 388] width 88 height 41
click at [646, 393] on input "True" at bounding box center [638, 388] width 13 height 11
radio input "true"
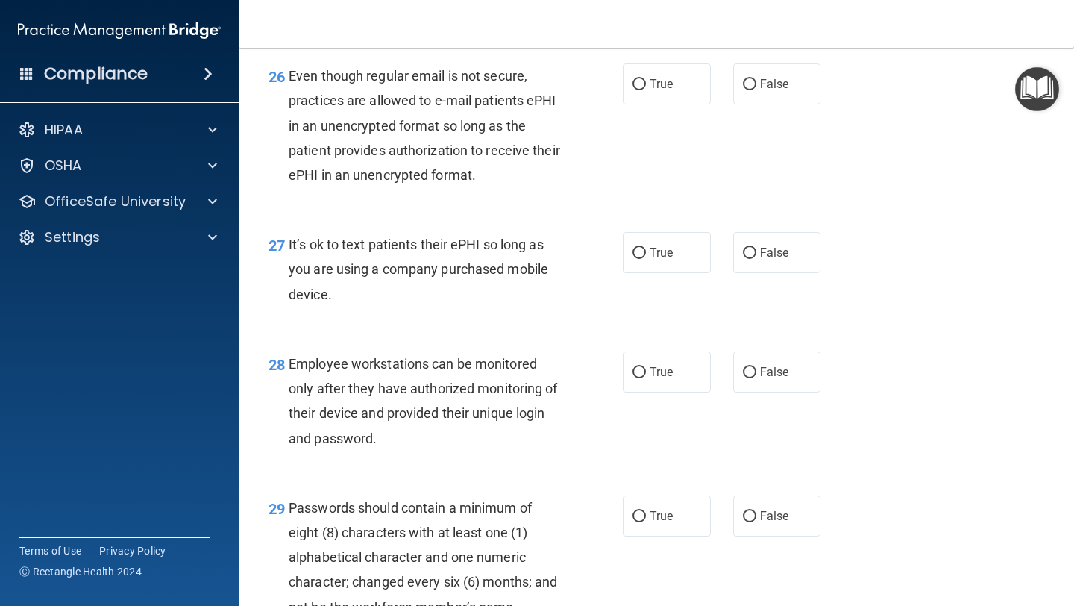
scroll to position [3757, 0]
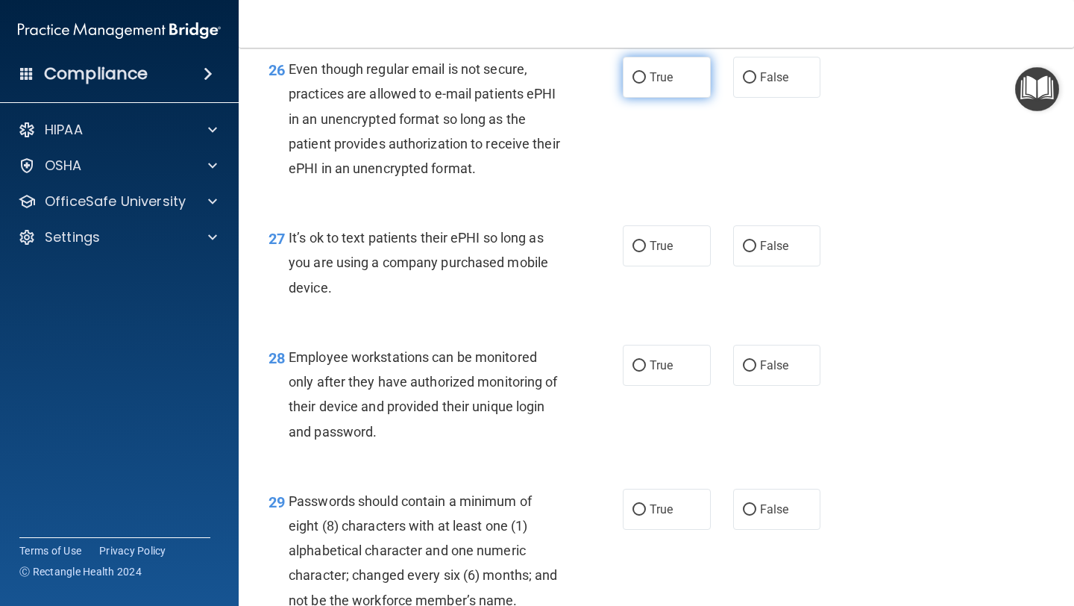
click at [635, 98] on label "True" at bounding box center [667, 77] width 88 height 41
click at [635, 84] on input "True" at bounding box center [638, 77] width 13 height 11
radio input "true"
click at [753, 266] on label "False" at bounding box center [777, 245] width 88 height 41
click at [753, 252] on input "False" at bounding box center [749, 246] width 13 height 11
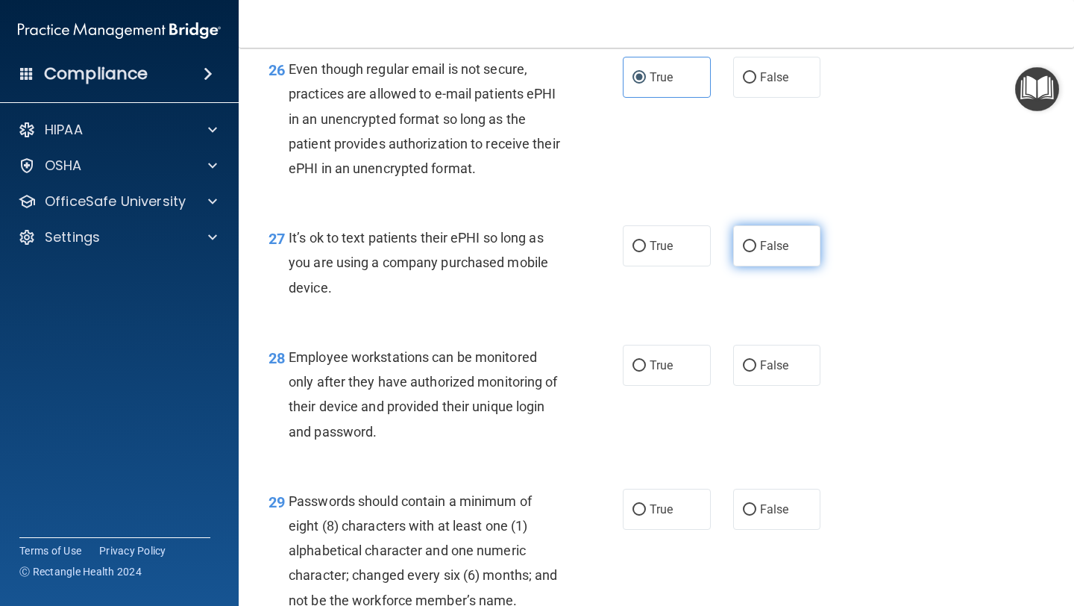
radio input "true"
click at [750, 371] on input "False" at bounding box center [749, 365] width 13 height 11
radio input "true"
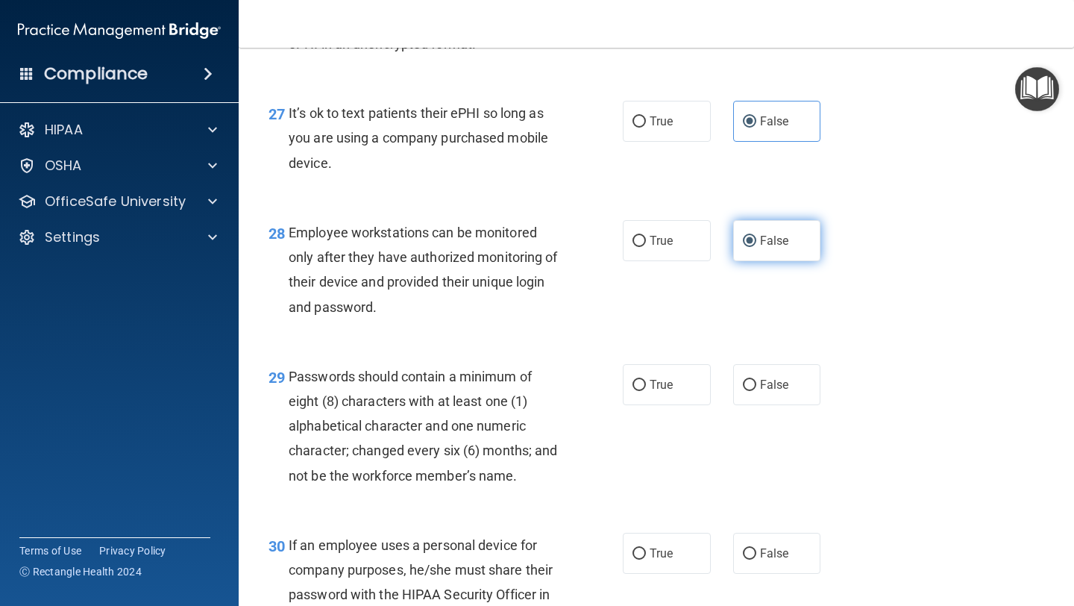
scroll to position [3905, 0]
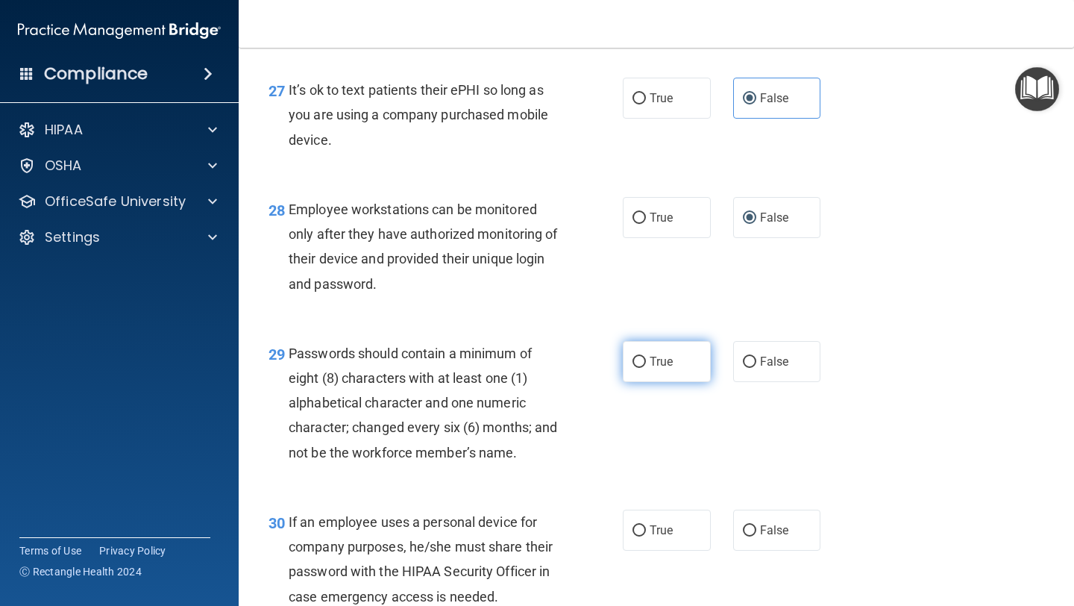
click at [664, 368] on span "True" at bounding box center [661, 361] width 23 height 14
click at [646, 368] on input "True" at bounding box center [638, 362] width 13 height 11
radio input "true"
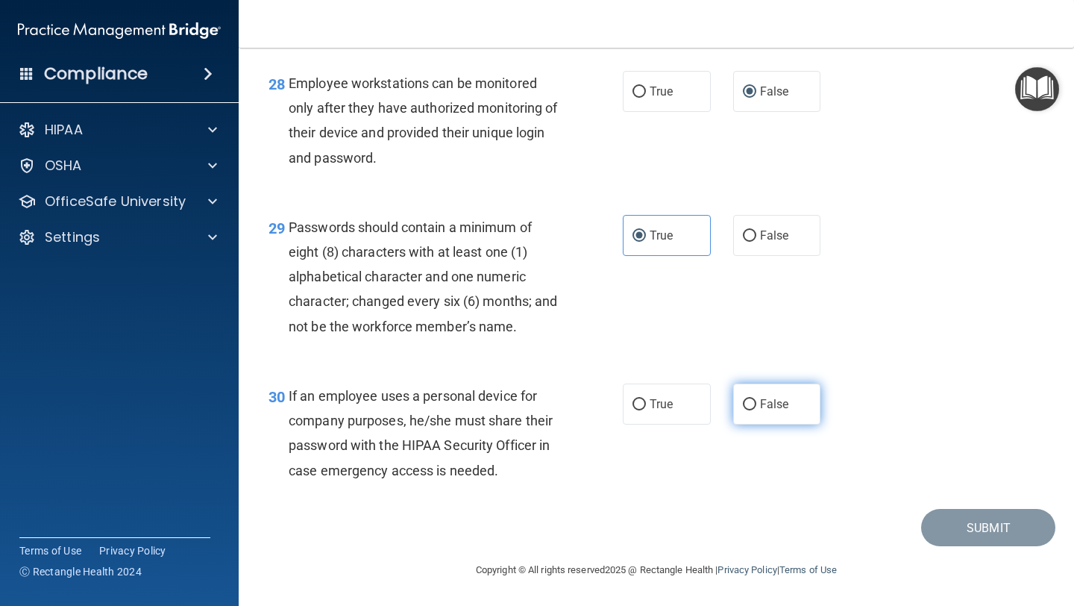
click at [766, 411] on label "False" at bounding box center [777, 403] width 88 height 41
click at [756, 410] on input "False" at bounding box center [749, 404] width 13 height 11
radio input "true"
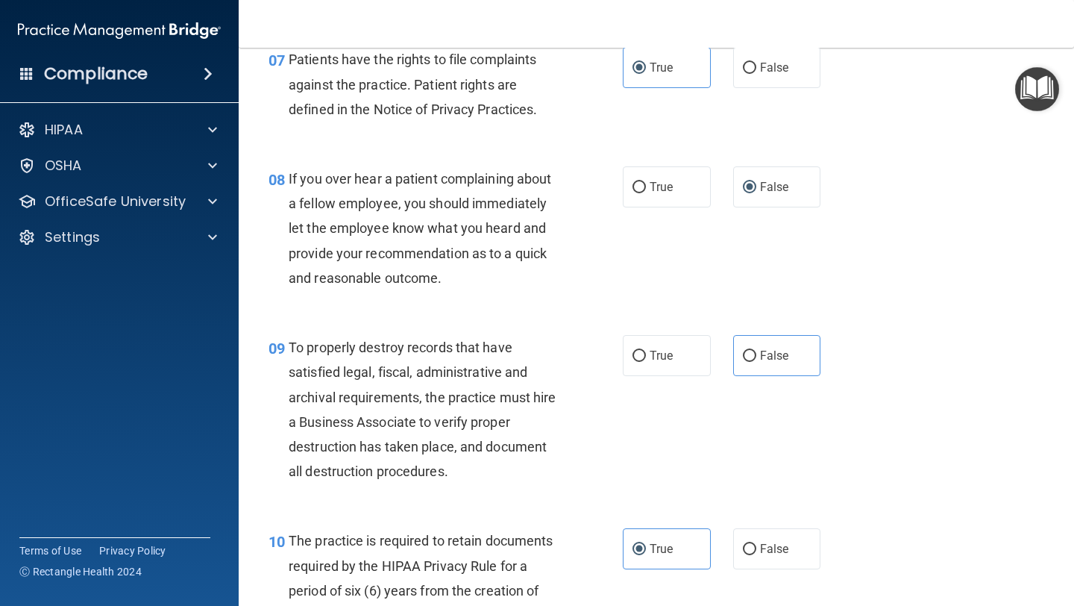
scroll to position [1136, 0]
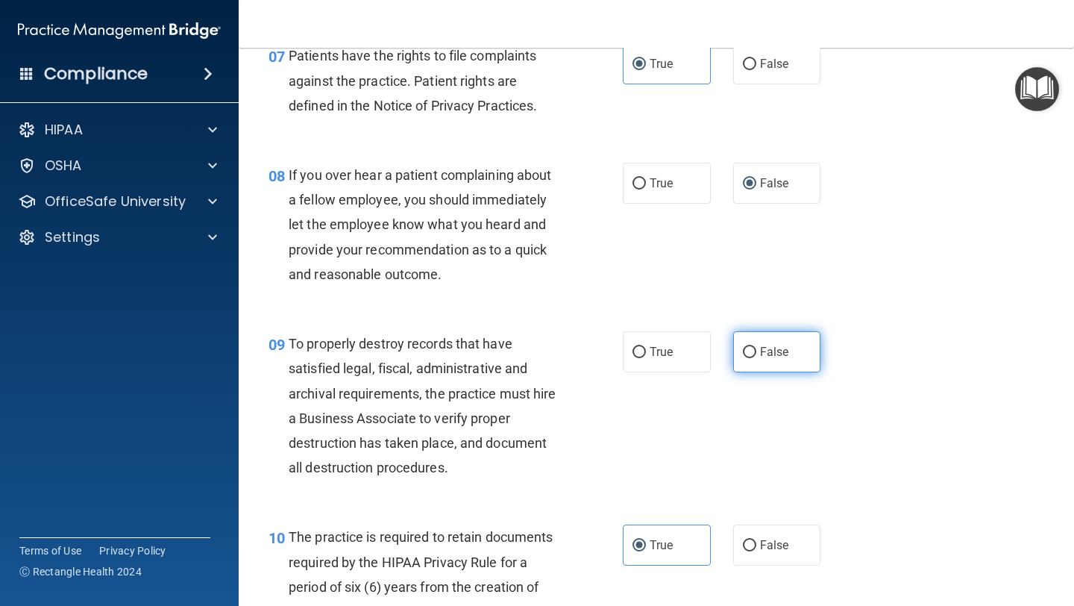
click at [754, 345] on label "False" at bounding box center [777, 351] width 88 height 41
click at [754, 347] on input "False" at bounding box center [749, 352] width 13 height 11
radio input "true"
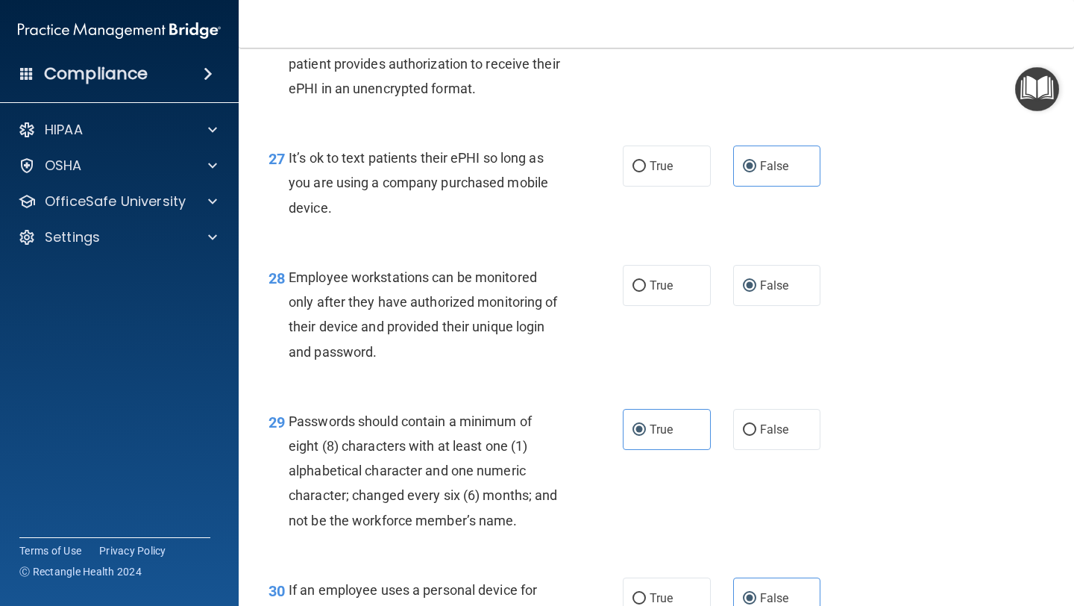
scroll to position [4056, 0]
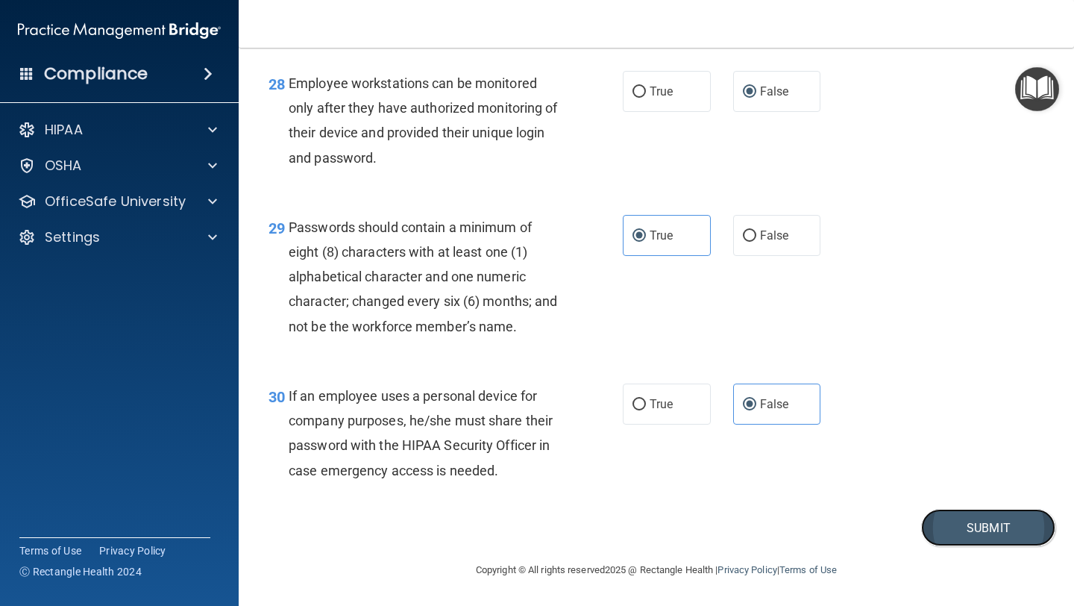
click at [969, 533] on button "Submit" at bounding box center [988, 528] width 134 height 38
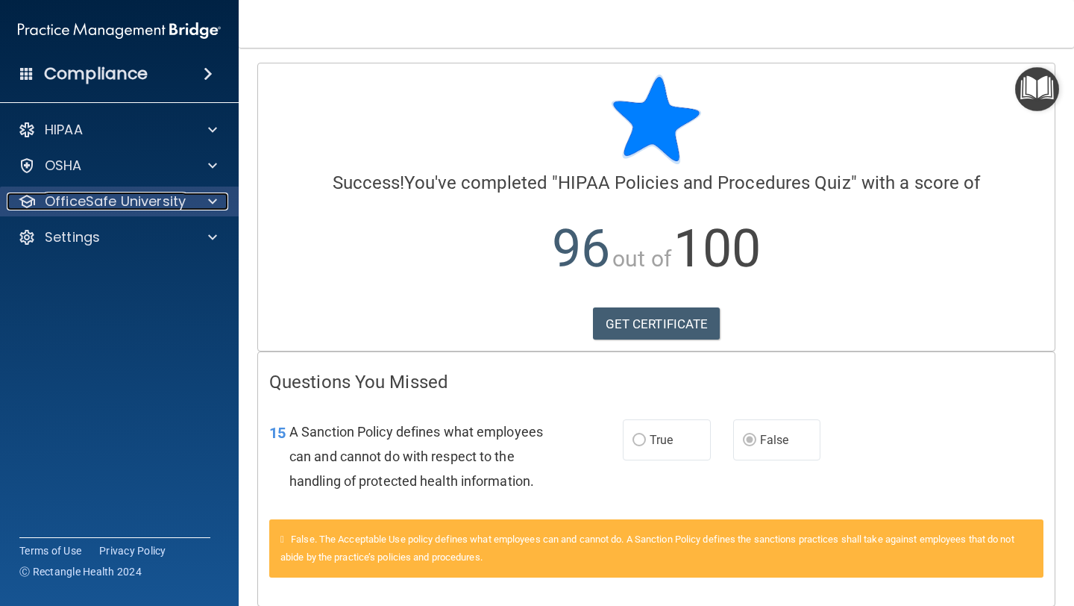
click at [204, 192] on div at bounding box center [210, 201] width 37 height 18
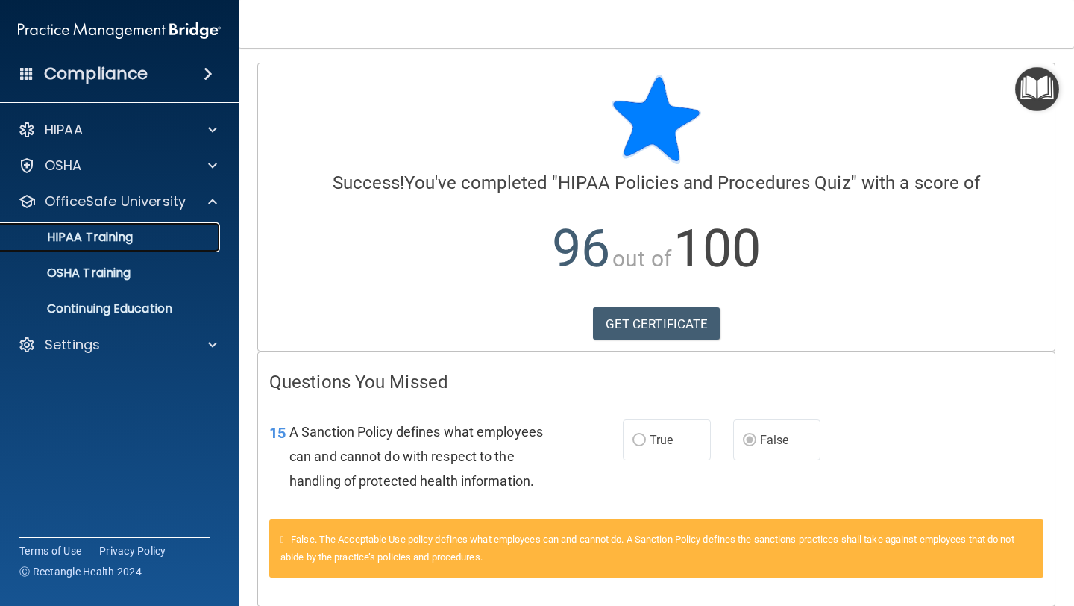
click at [151, 246] on link "HIPAA Training" at bounding box center [102, 237] width 235 height 30
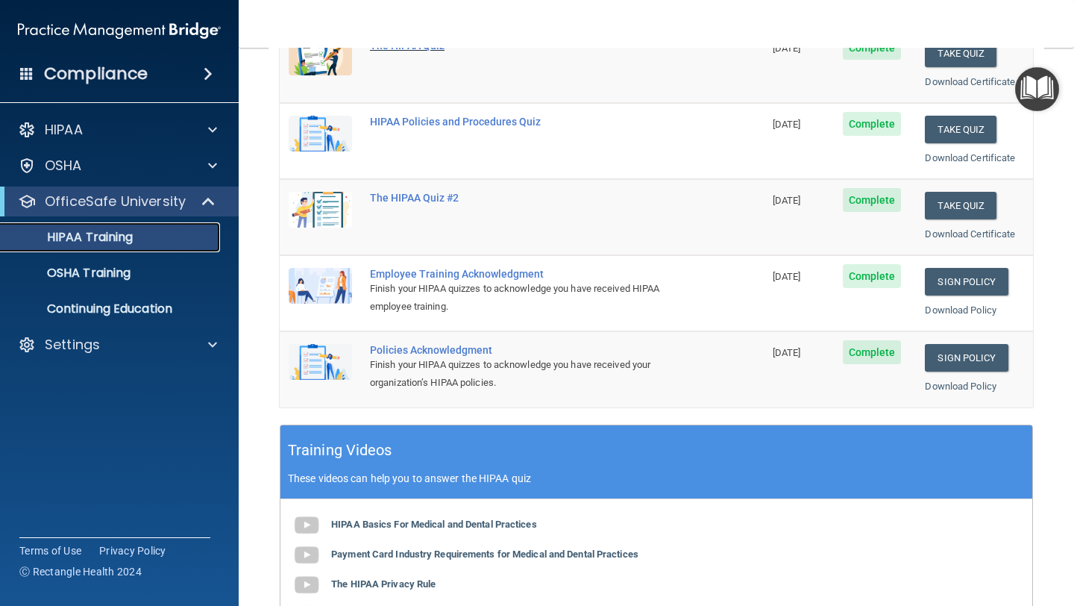
scroll to position [214, 0]
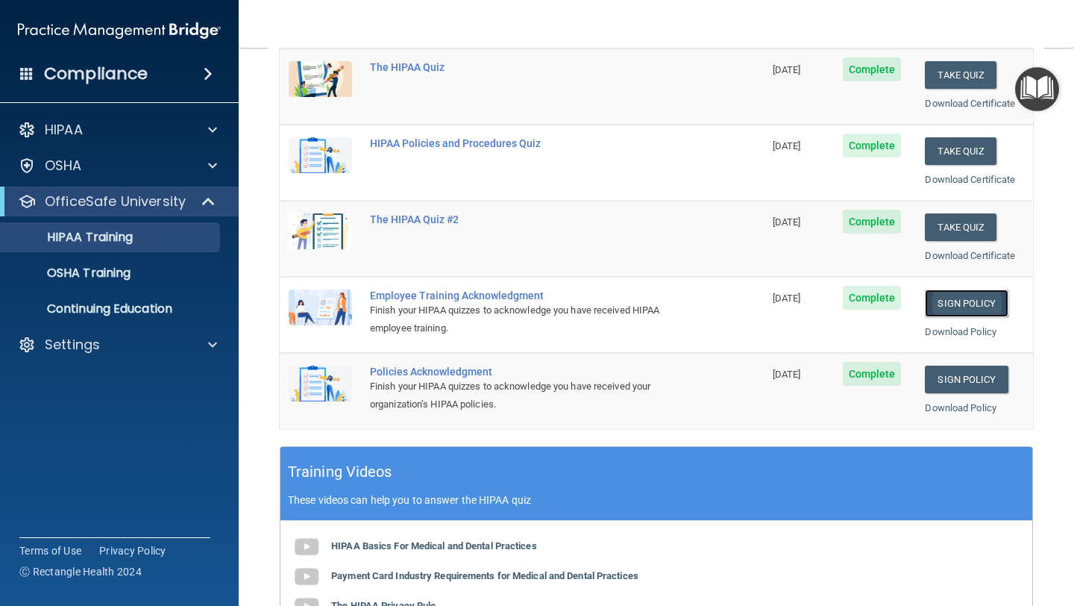
click at [958, 304] on link "Sign Policy" at bounding box center [966, 303] width 83 height 28
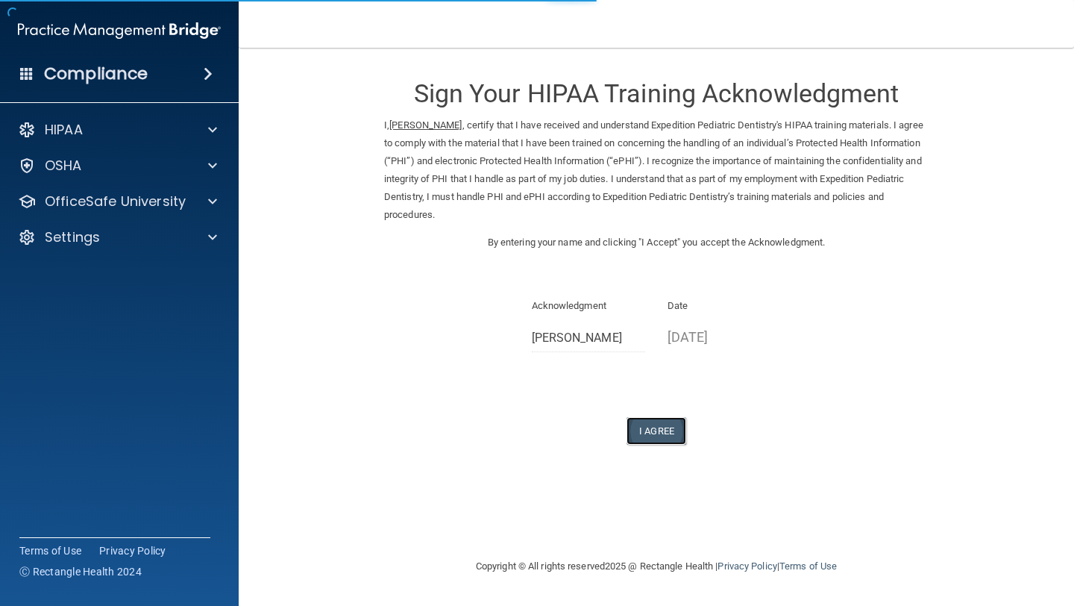
click at [662, 436] on button "I Agree" at bounding box center [657, 431] width 60 height 28
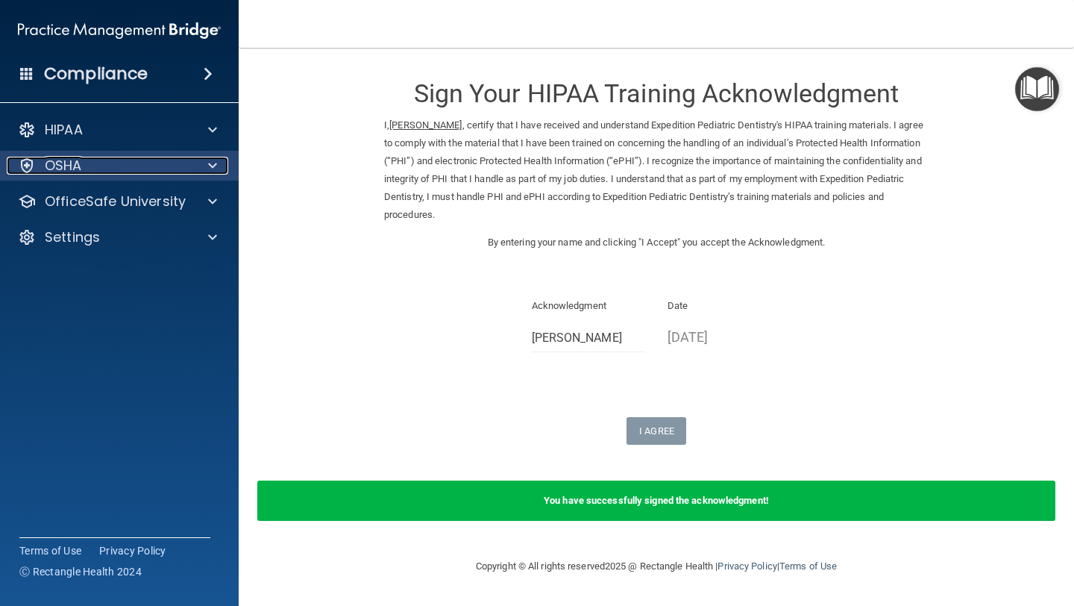
click at [114, 163] on div "OSHA" at bounding box center [99, 166] width 185 height 18
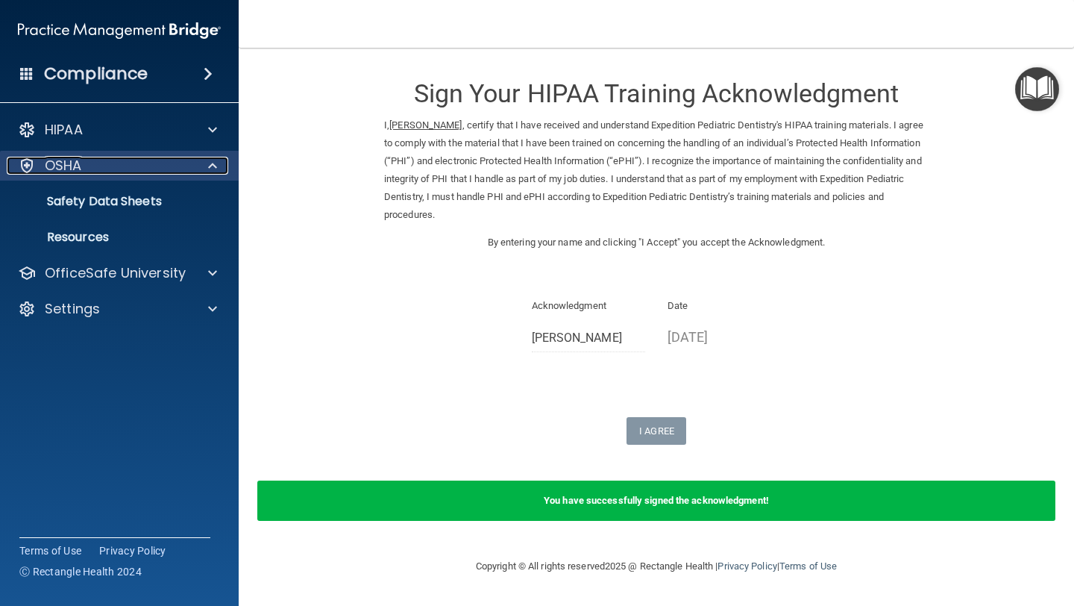
click at [114, 162] on div "OSHA" at bounding box center [99, 166] width 185 height 18
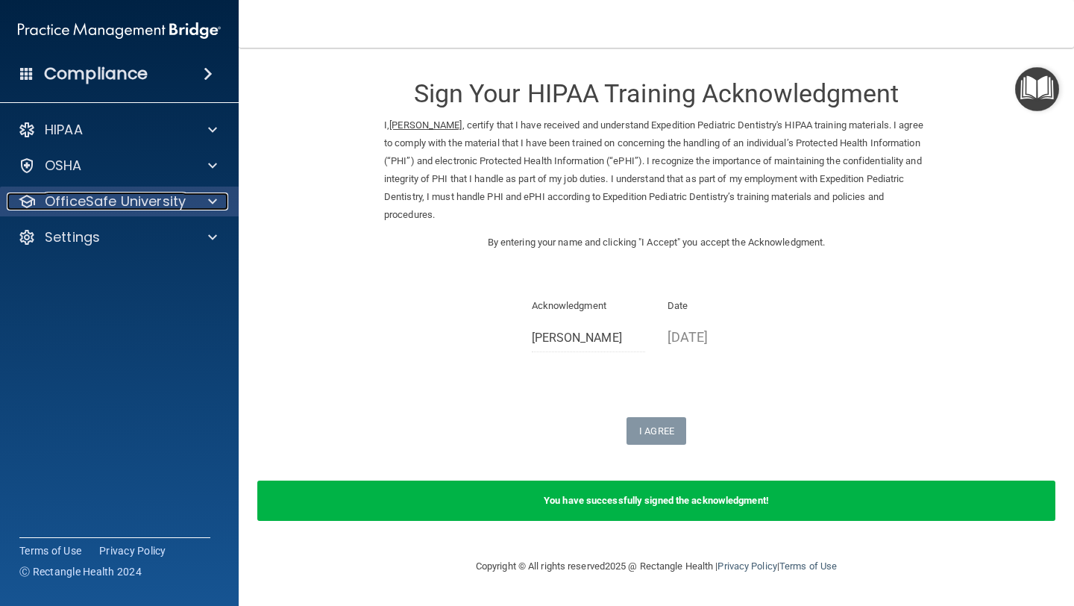
click at [125, 198] on p "OfficeSafe University" at bounding box center [115, 201] width 141 height 18
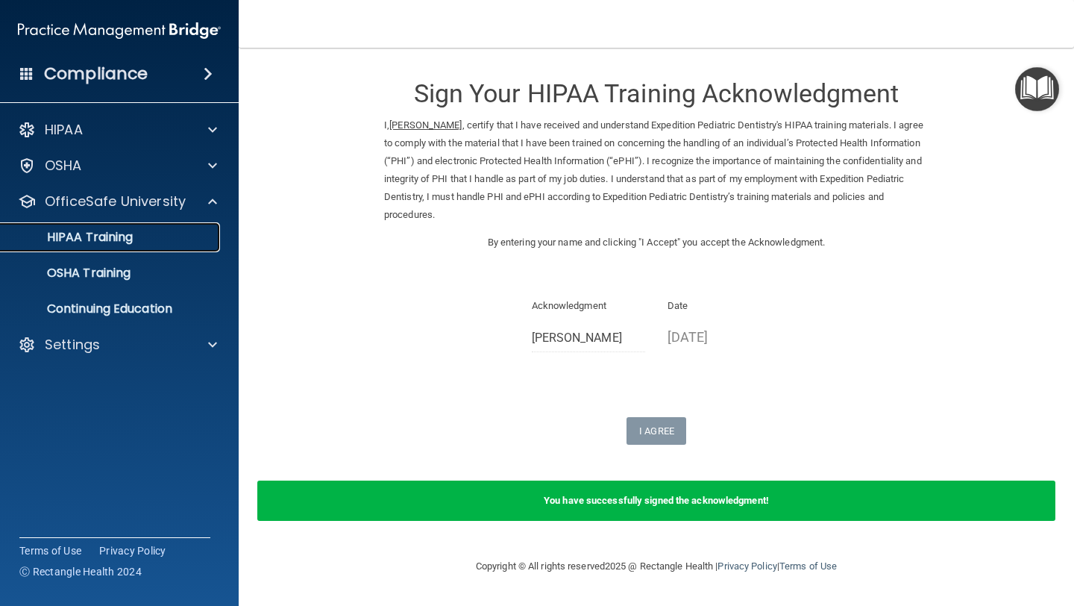
click at [136, 242] on div "HIPAA Training" at bounding box center [112, 237] width 204 height 15
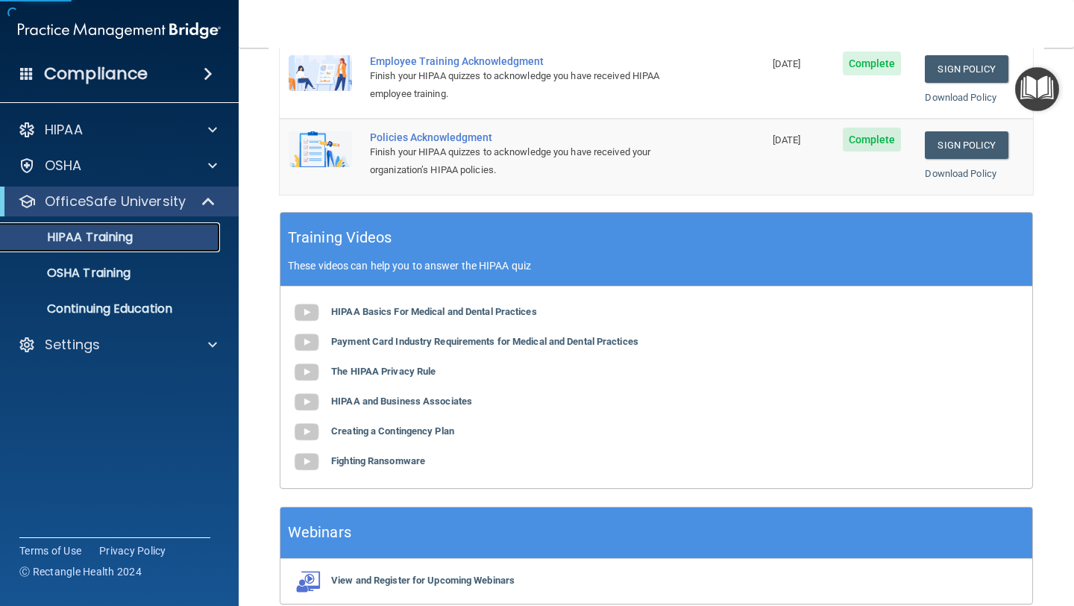
scroll to position [449, 0]
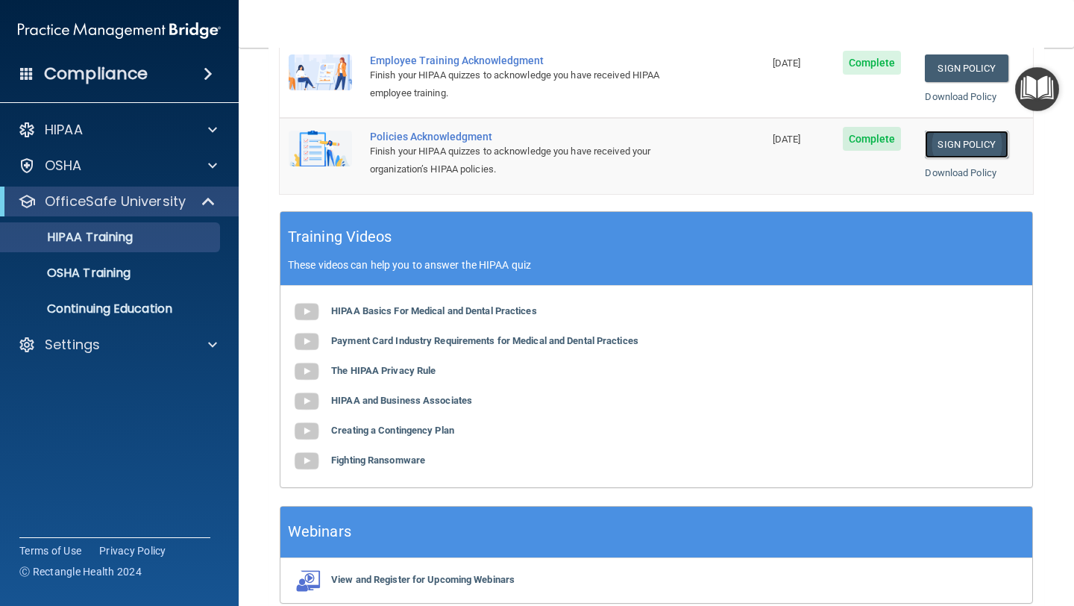
click at [985, 140] on link "Sign Policy" at bounding box center [966, 145] width 83 height 28
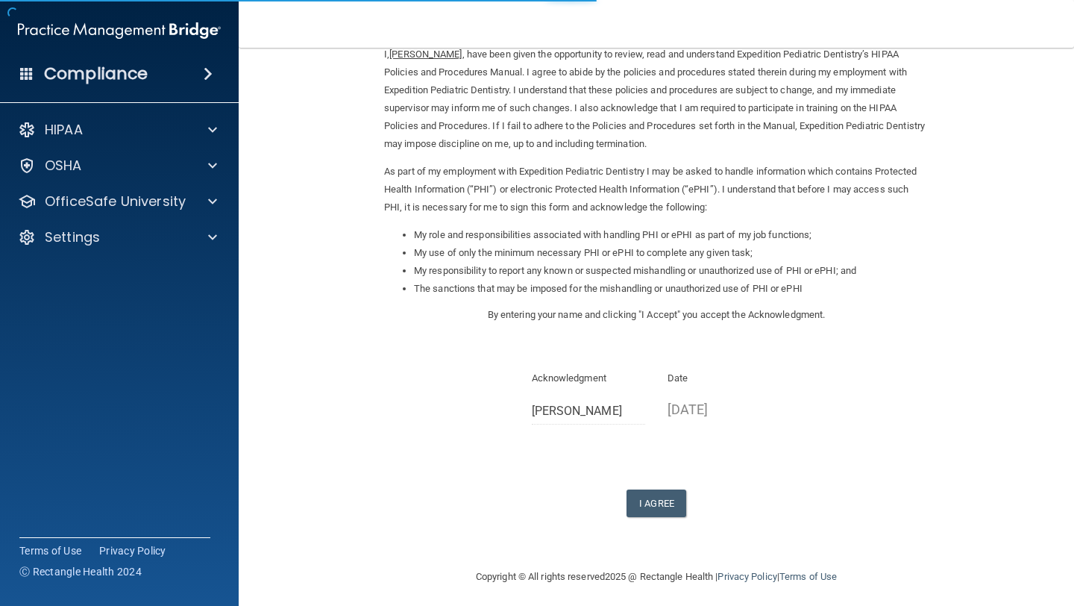
scroll to position [76, 0]
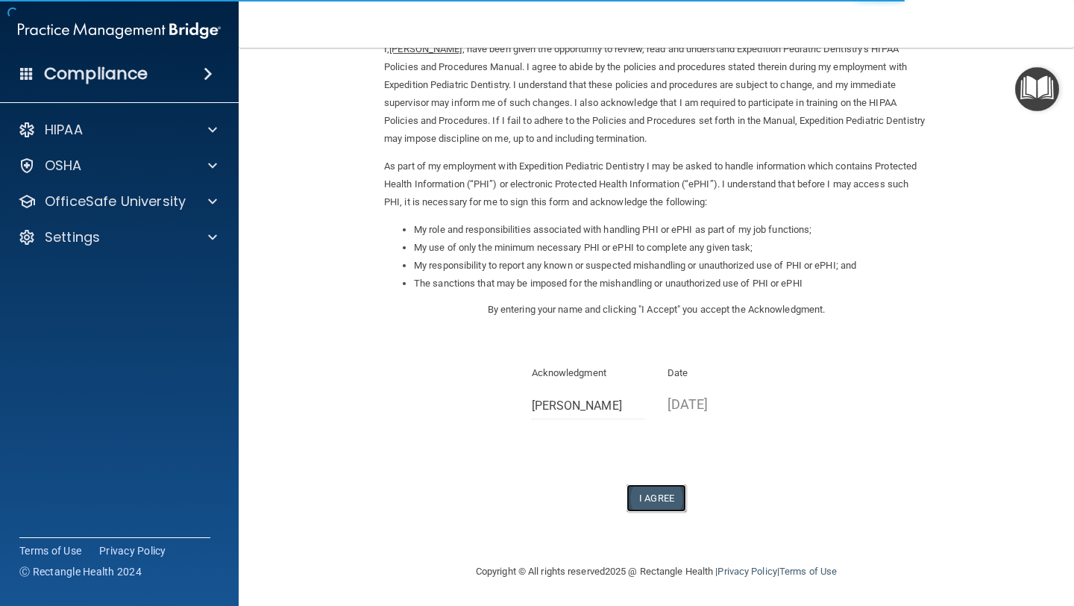
click at [653, 493] on button "I Agree" at bounding box center [657, 498] width 60 height 28
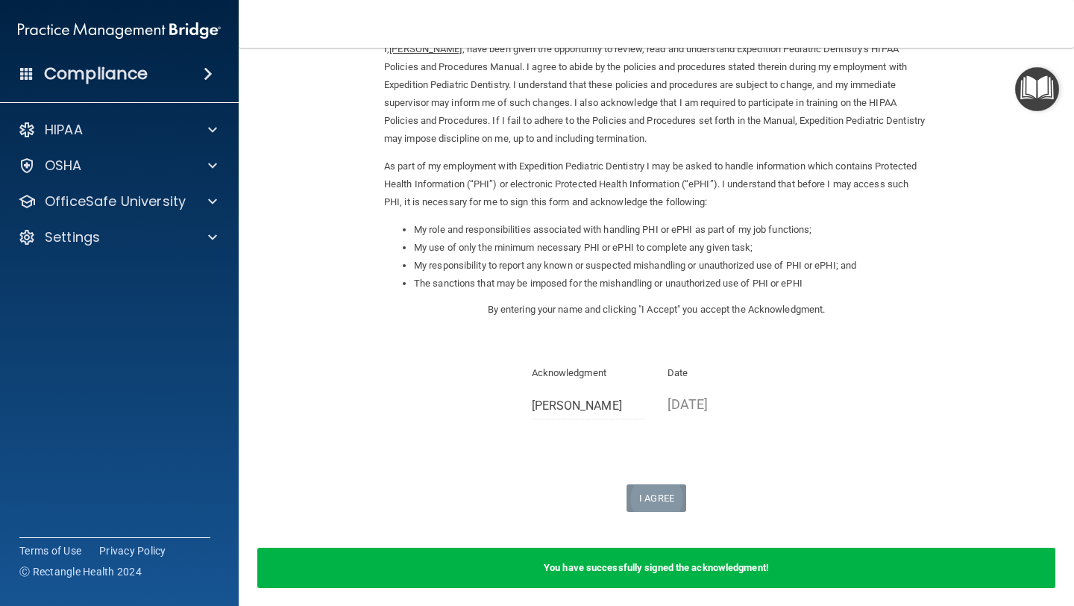
scroll to position [136, 0]
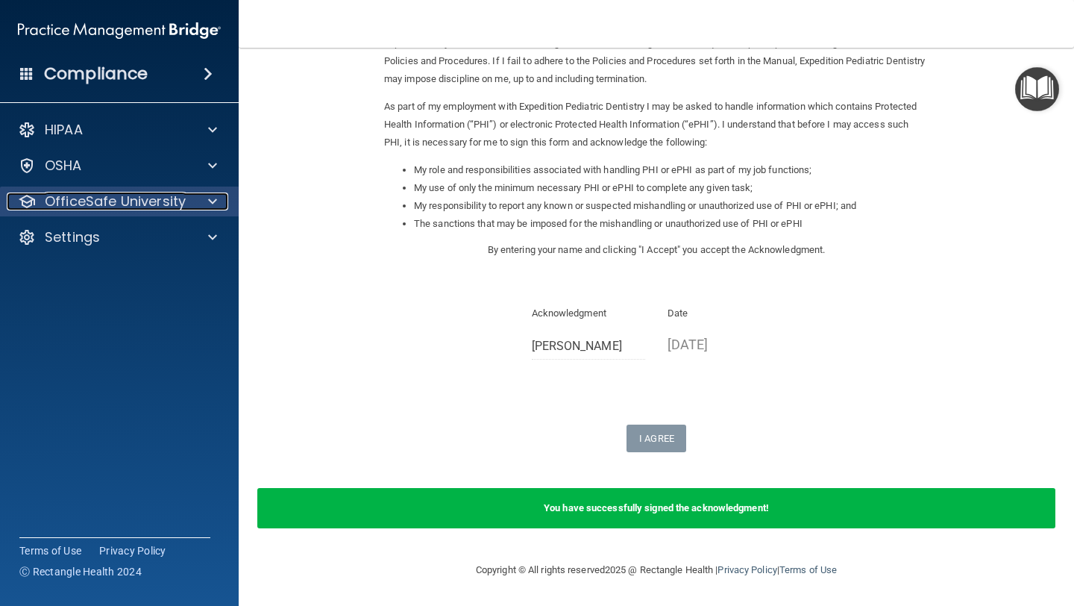
click at [210, 207] on span at bounding box center [212, 201] width 9 height 18
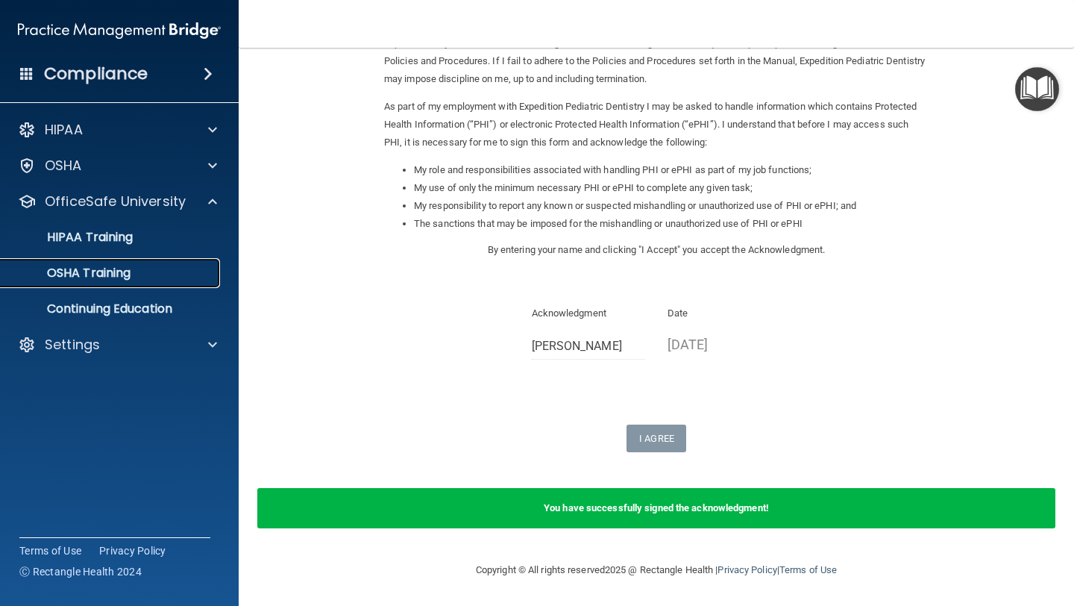
click at [119, 268] on p "OSHA Training" at bounding box center [70, 273] width 121 height 15
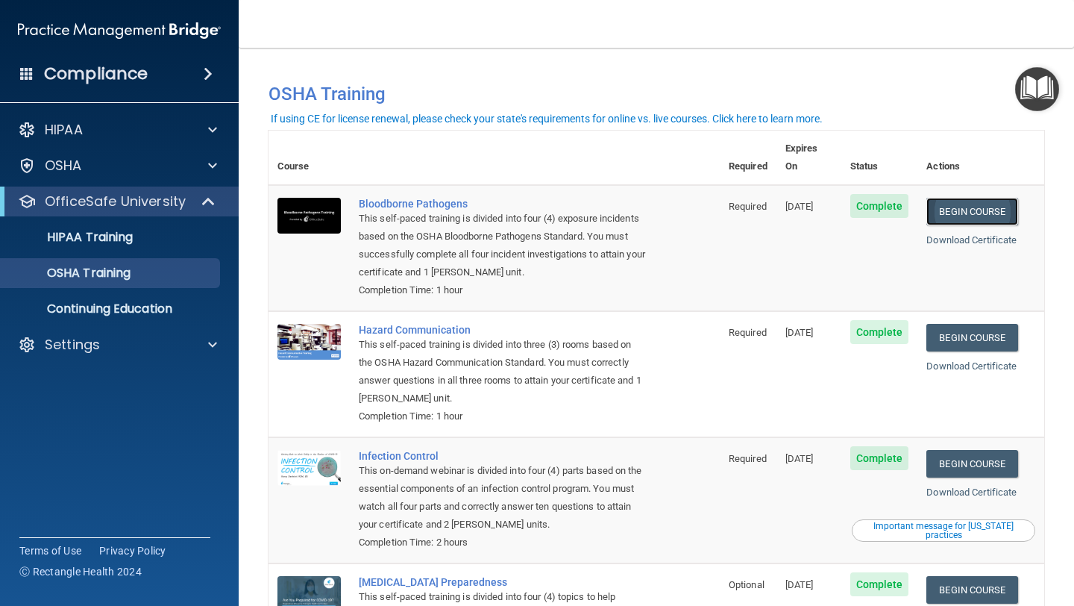
click at [972, 198] on link "Begin Course" at bounding box center [971, 212] width 91 height 28
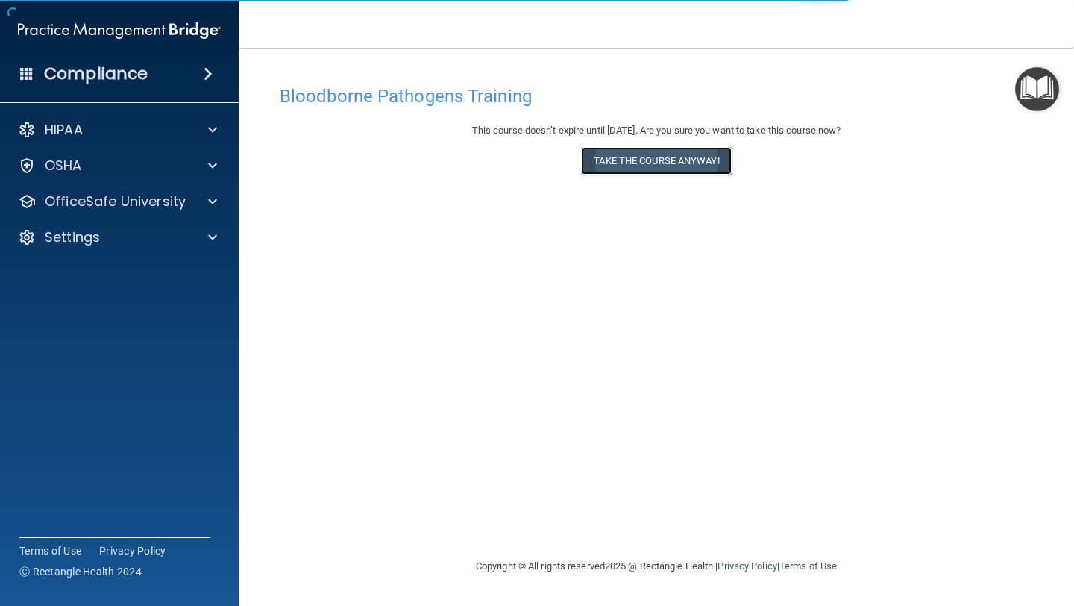
click at [724, 166] on button "Take the course anyway!" at bounding box center [656, 161] width 150 height 28
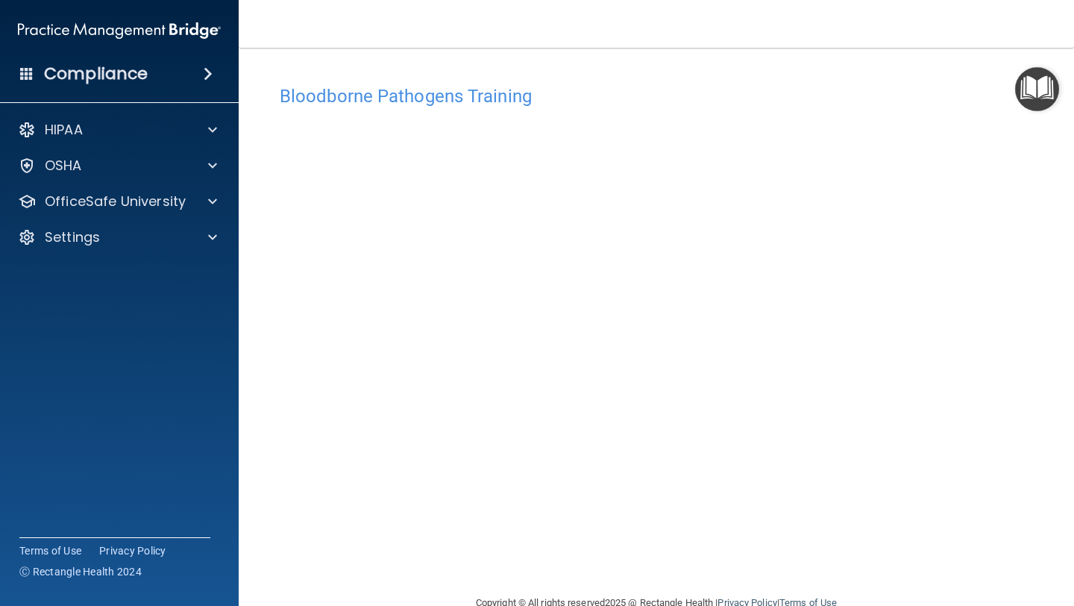
scroll to position [33, 0]
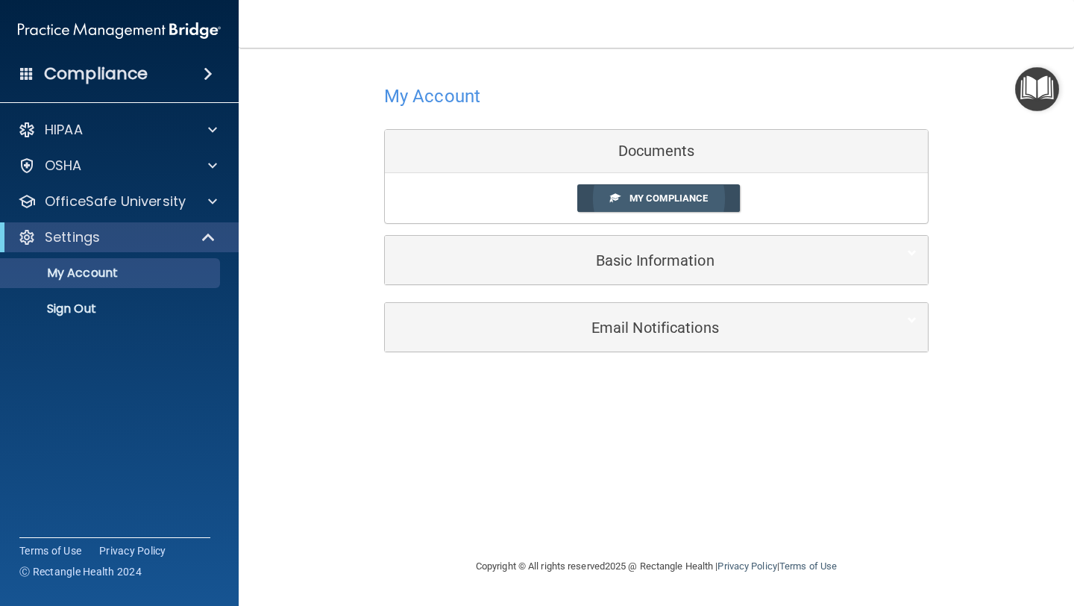
click at [668, 203] on span "My Compliance" at bounding box center [669, 197] width 78 height 11
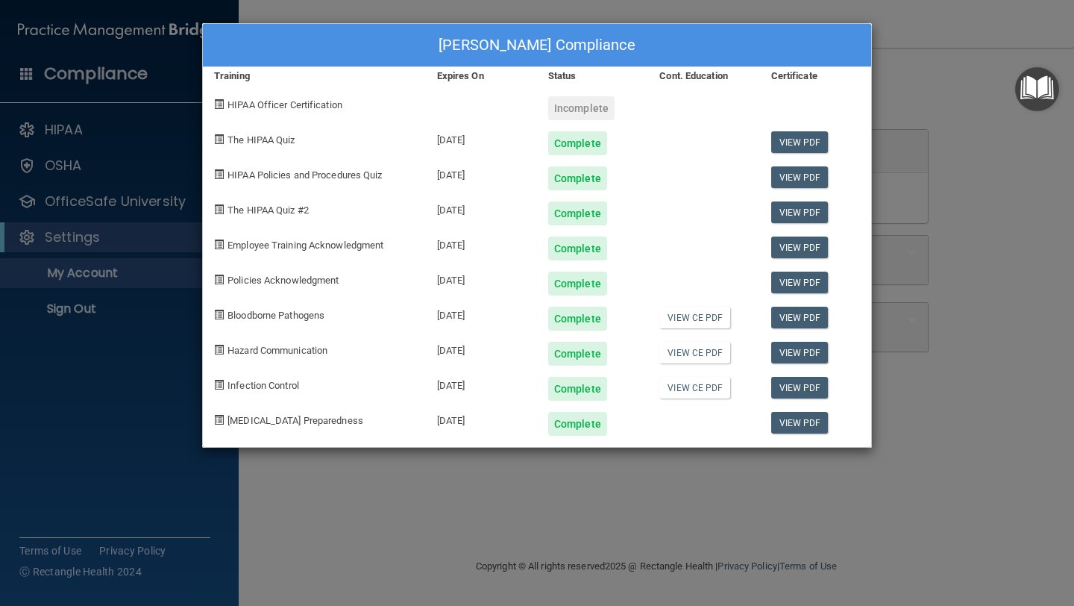
click at [662, 498] on div "[PERSON_NAME] Compliance Training Expires On Status Cont. Education Certificate…" at bounding box center [537, 303] width 1074 height 606
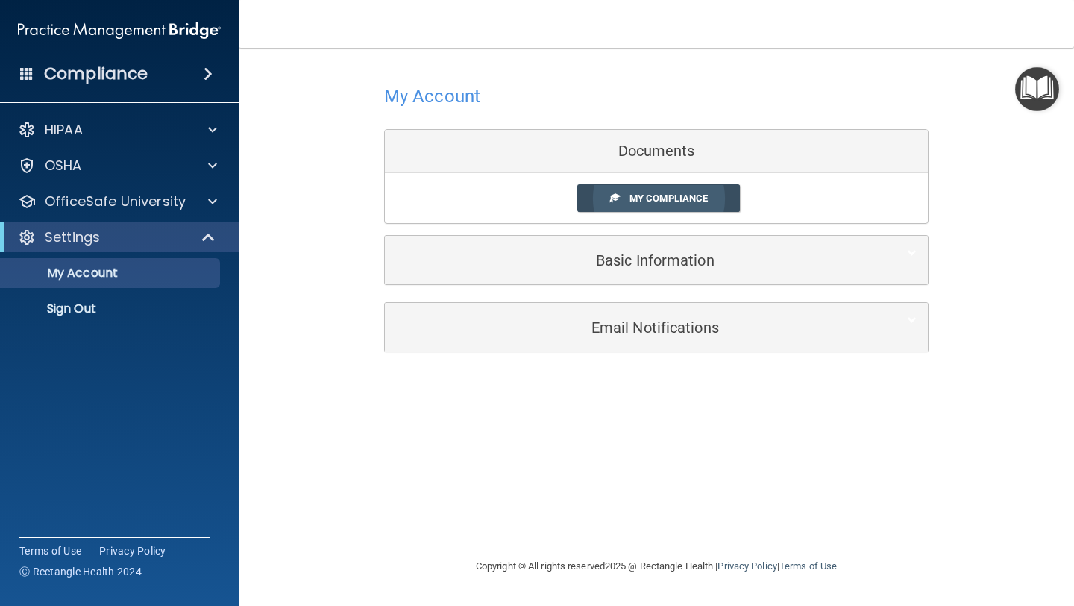
click at [613, 199] on span at bounding box center [615, 197] width 10 height 10
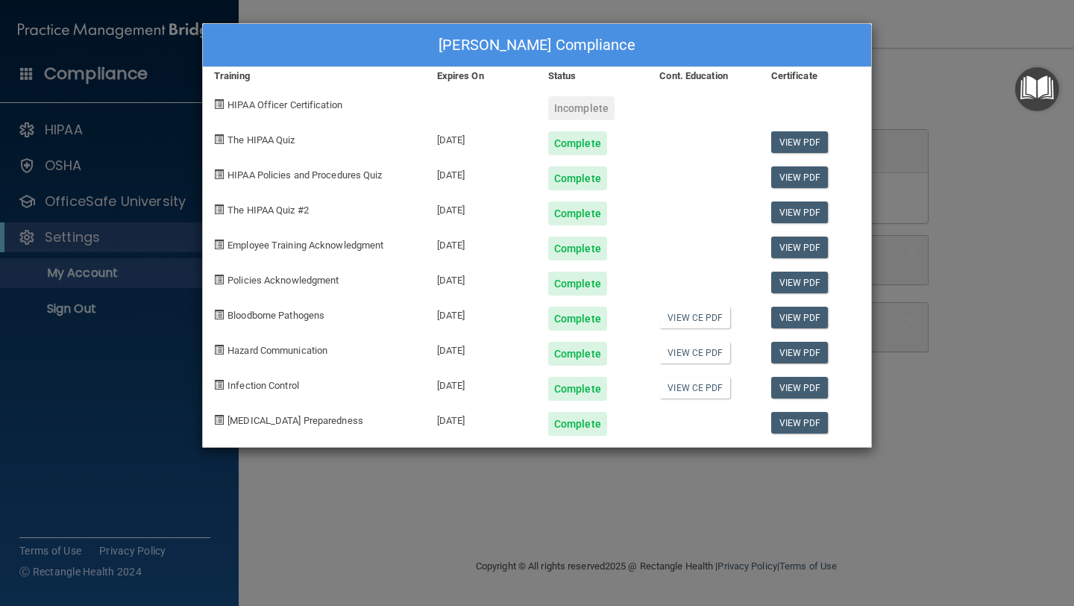
click at [612, 534] on div "[PERSON_NAME] Compliance Training Expires On Status Cont. Education Certificate…" at bounding box center [537, 303] width 1074 height 606
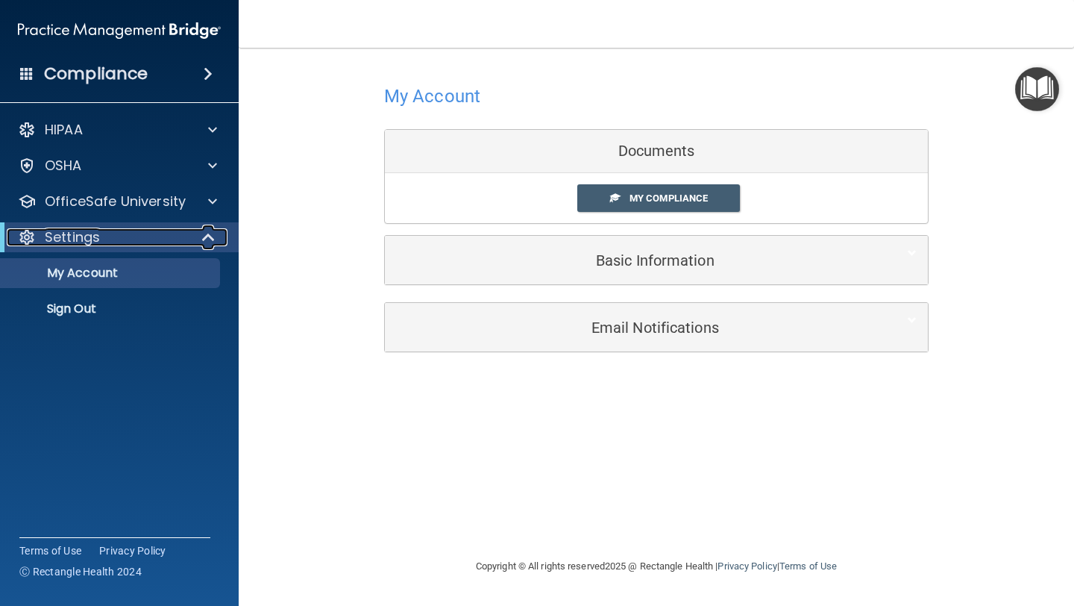
click at [204, 236] on span at bounding box center [210, 237] width 13 height 18
click at [201, 236] on div at bounding box center [209, 237] width 37 height 18
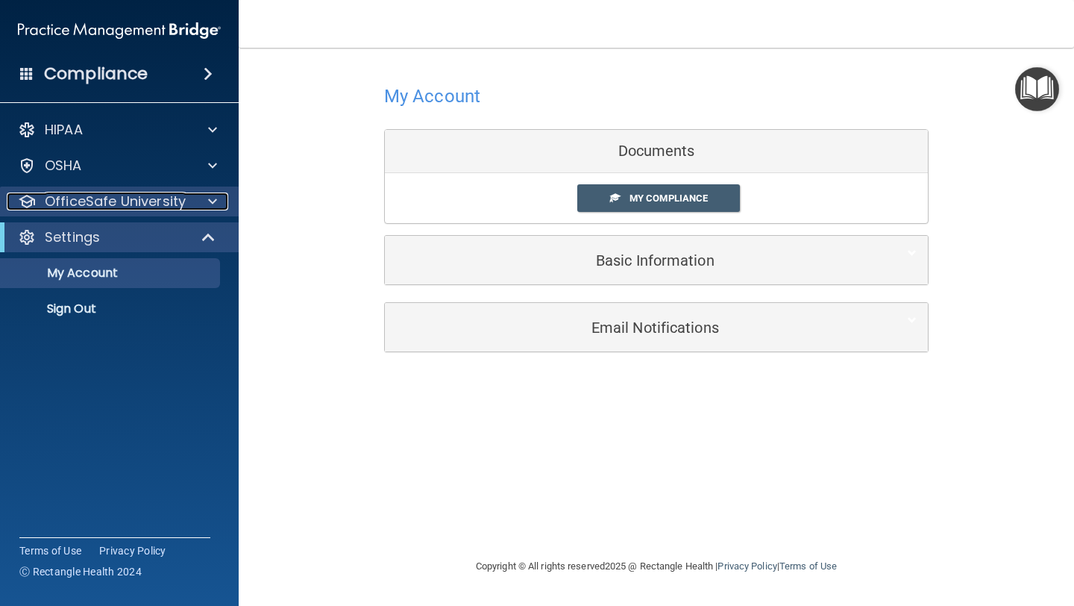
click at [203, 204] on div at bounding box center [210, 201] width 37 height 18
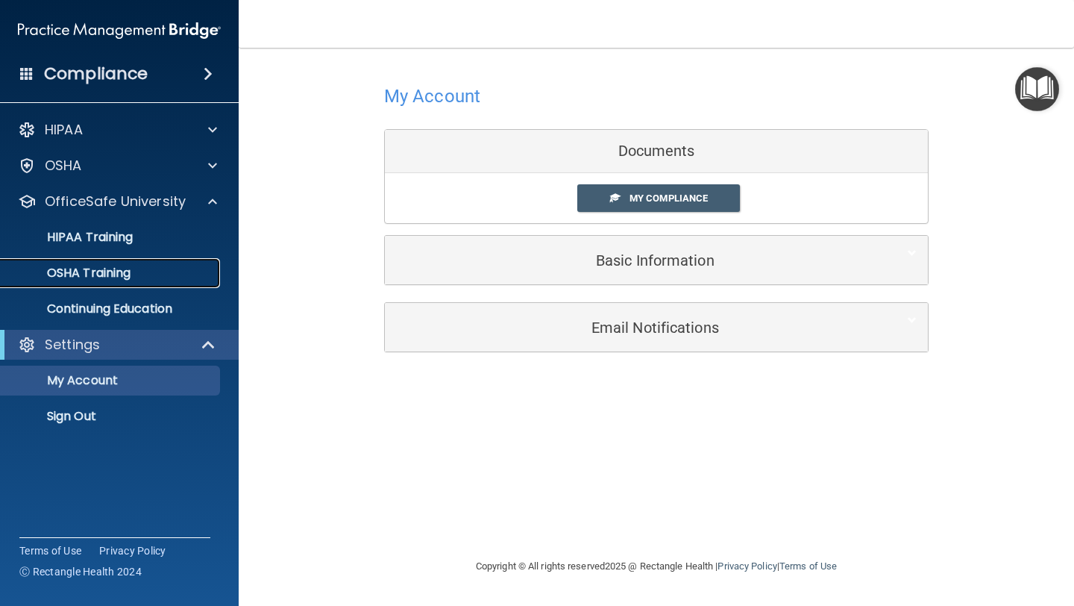
click at [114, 278] on p "OSHA Training" at bounding box center [70, 273] width 121 height 15
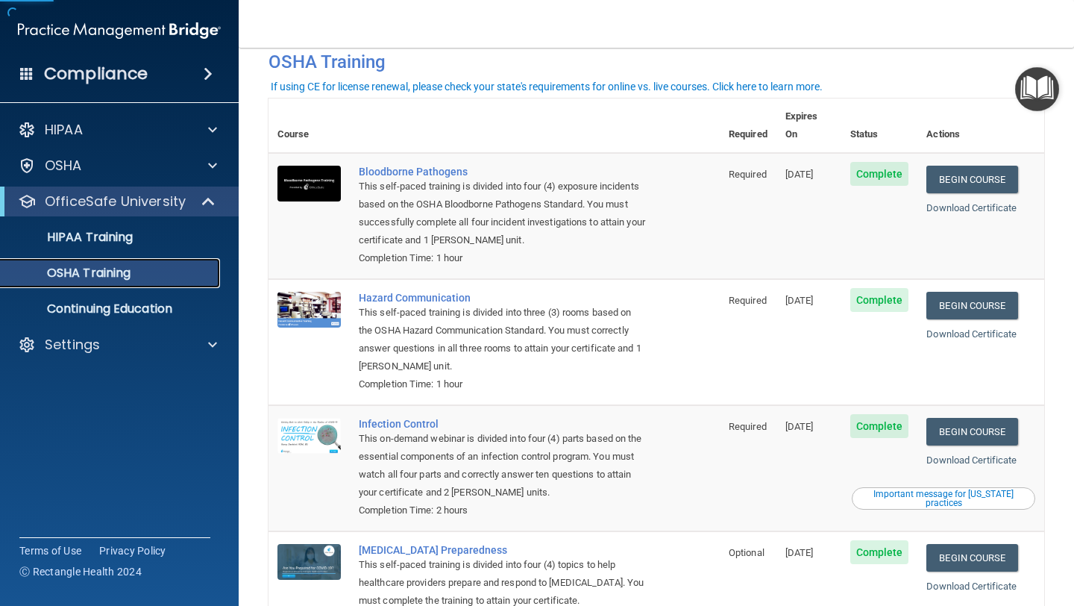
scroll to position [34, 0]
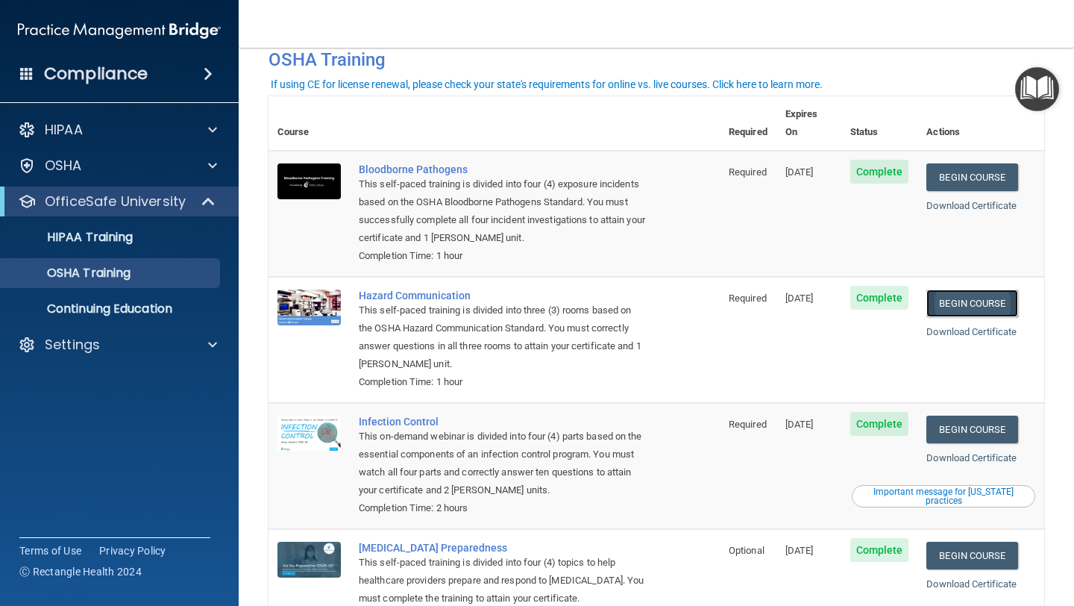
click at [985, 289] on link "Begin Course" at bounding box center [971, 303] width 91 height 28
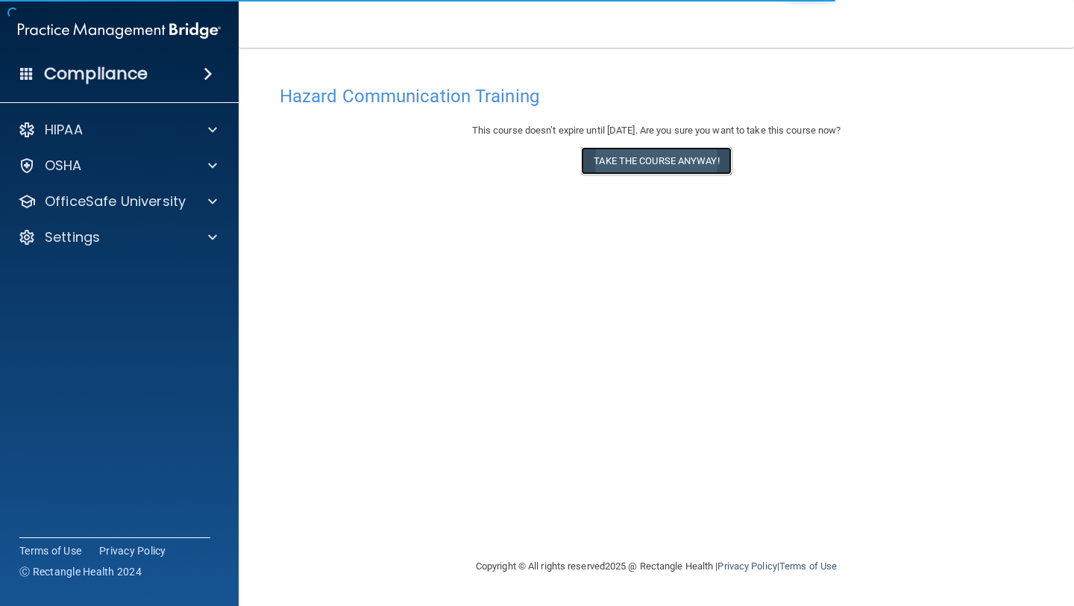
click at [718, 165] on button "Take the course anyway!" at bounding box center [656, 161] width 150 height 28
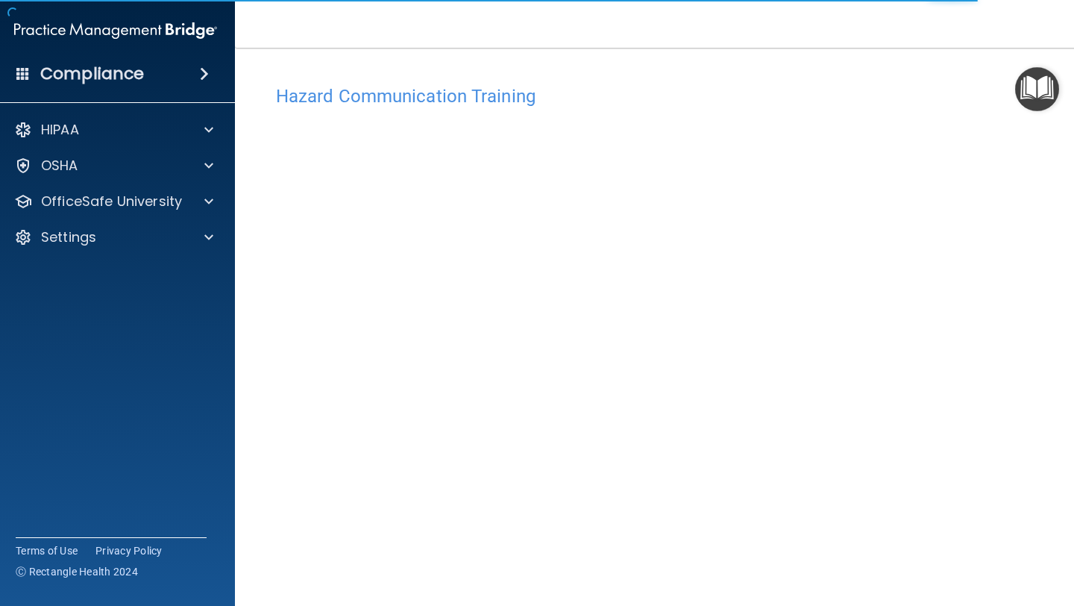
scroll to position [66, 0]
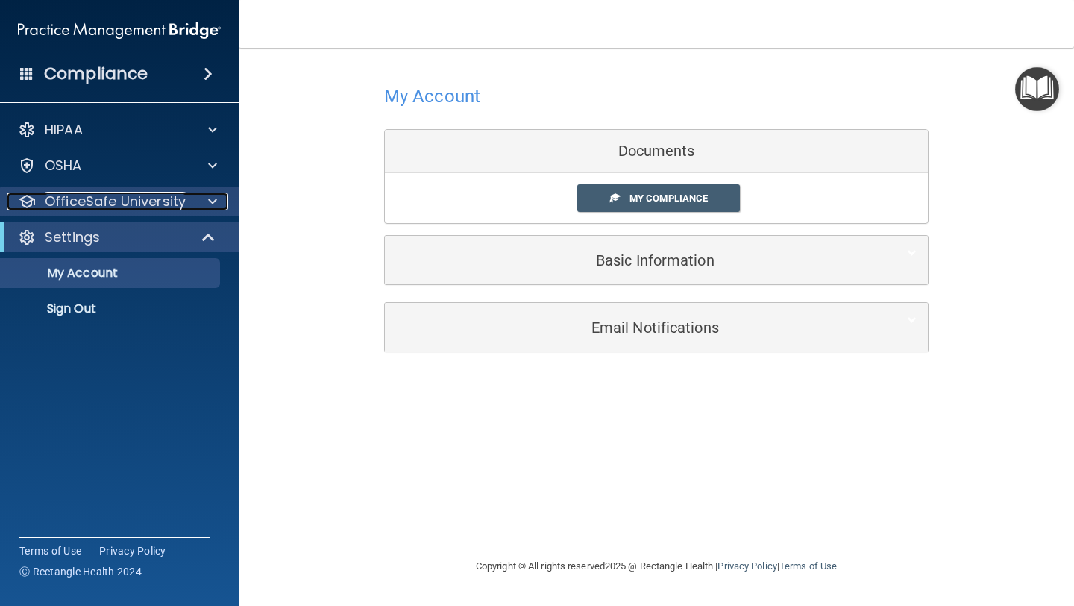
click at [219, 204] on div at bounding box center [210, 201] width 37 height 18
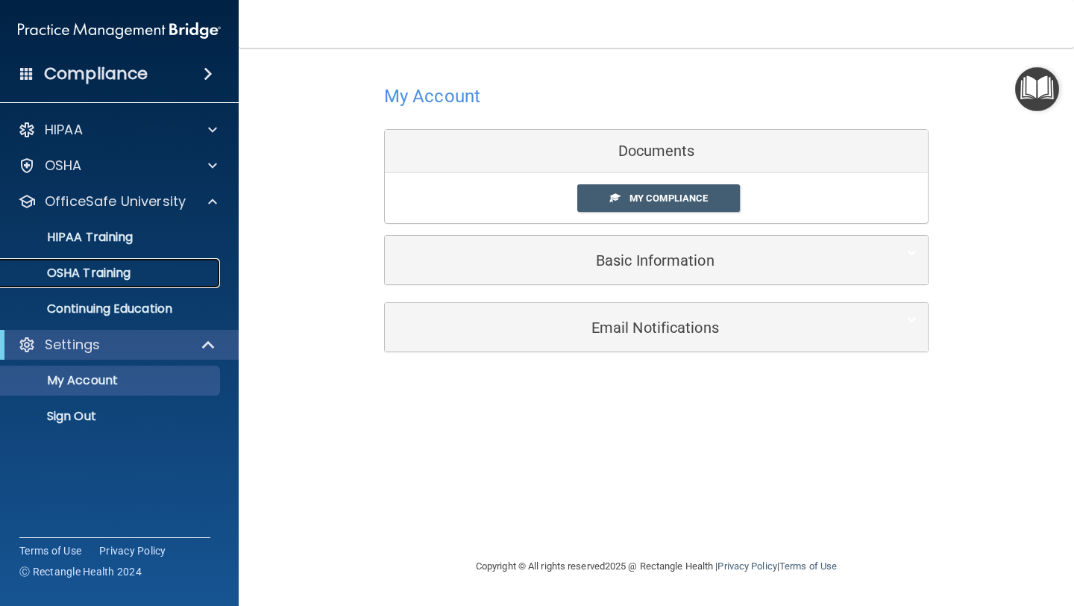
click at [111, 271] on p "OSHA Training" at bounding box center [70, 273] width 121 height 15
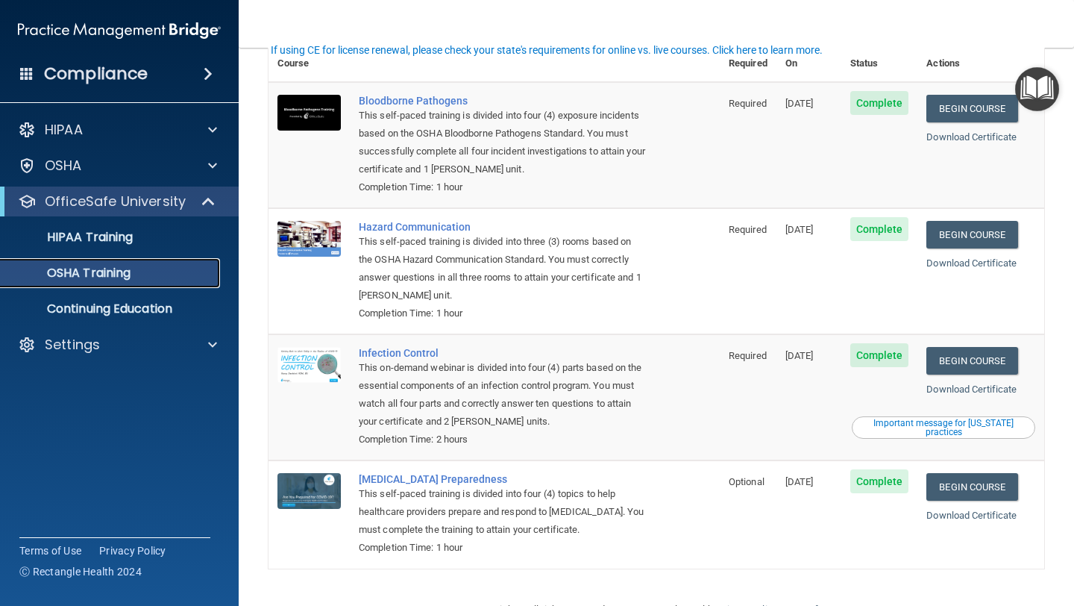
scroll to position [126, 0]
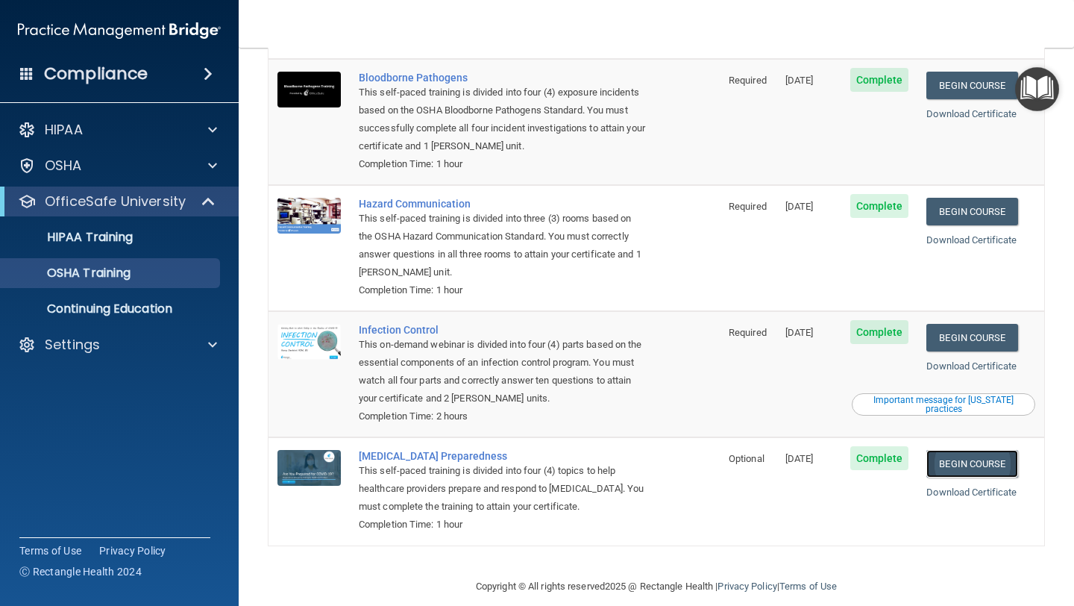
click at [986, 452] on link "Begin Course" at bounding box center [971, 464] width 91 height 28
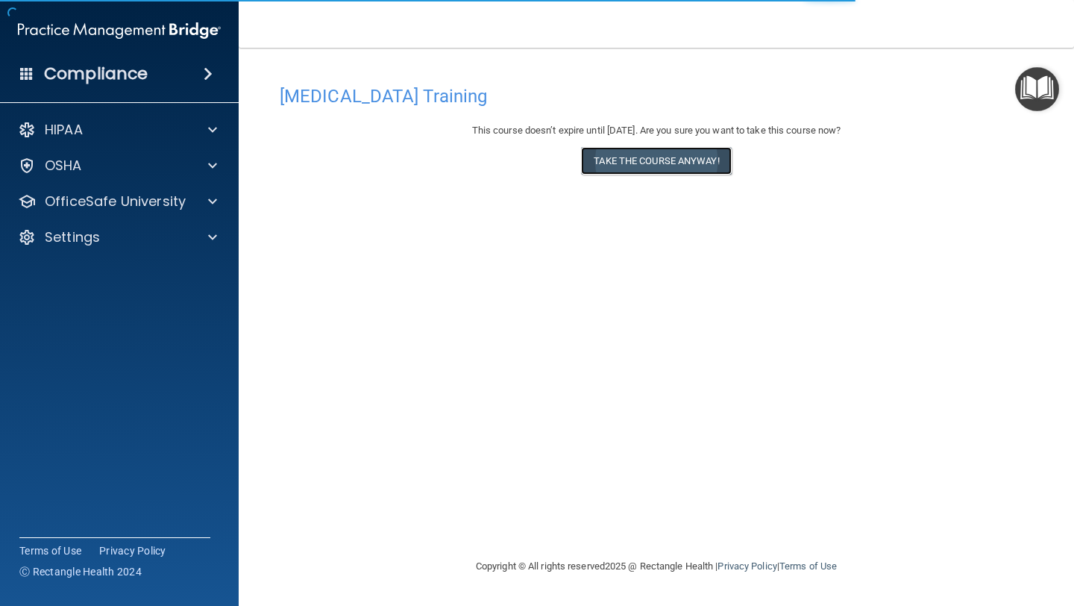
click at [693, 162] on button "Take the course anyway!" at bounding box center [656, 161] width 150 height 28
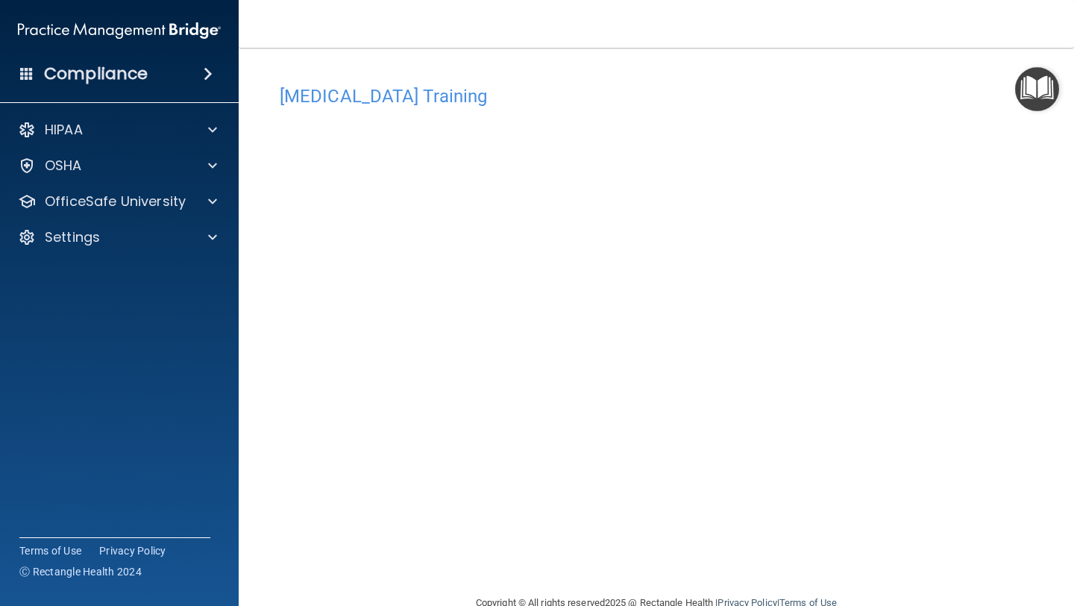
click at [208, 183] on div "HIPAA Documents and Policies Report an Incident Business Associates Emergency P…" at bounding box center [119, 186] width 239 height 155
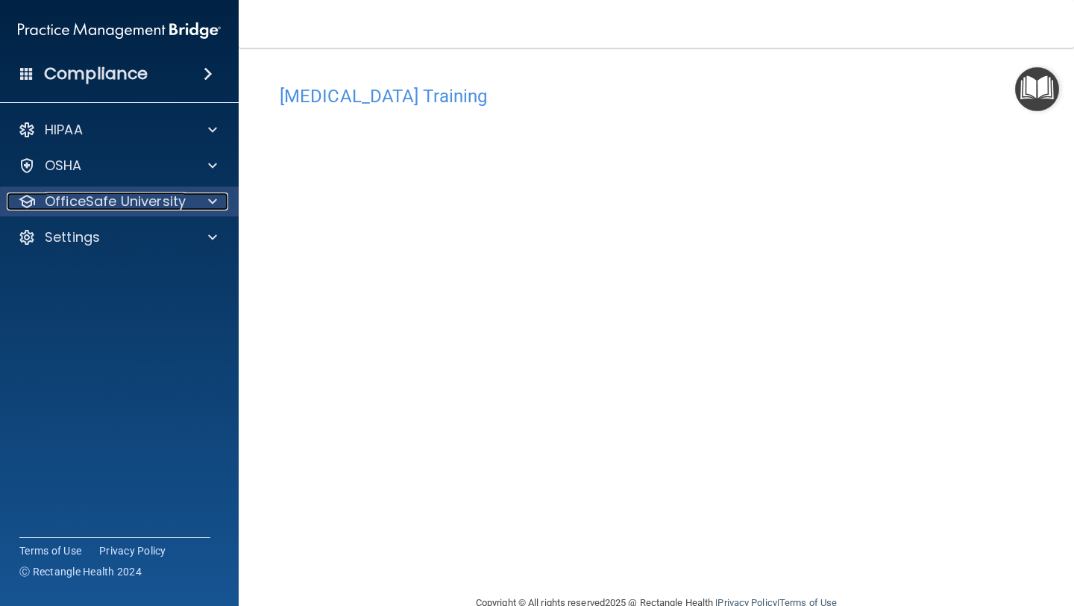
click at [208, 201] on span at bounding box center [212, 201] width 9 height 18
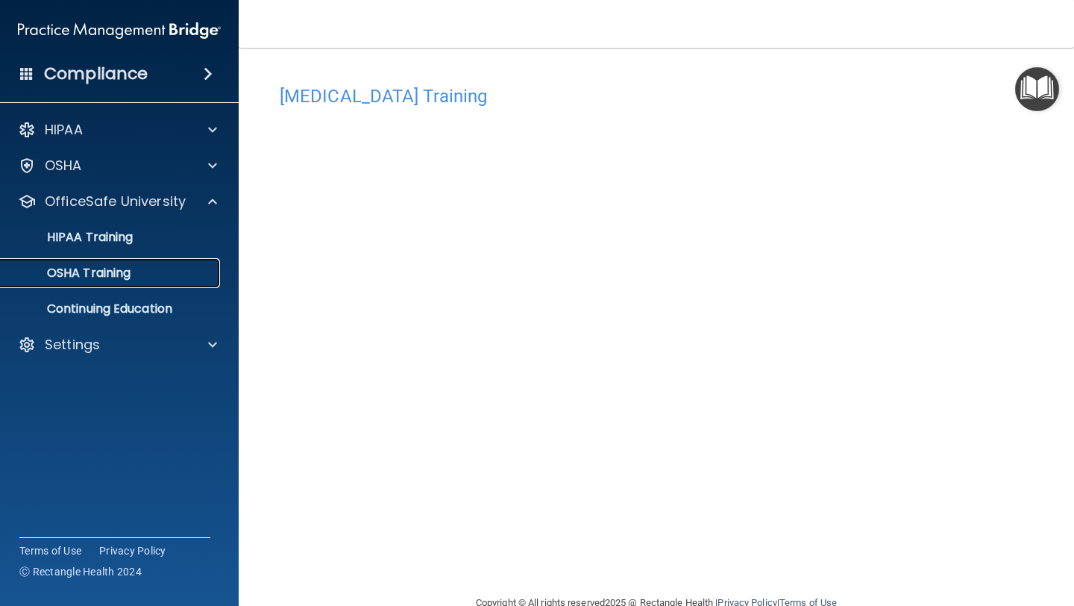
click at [148, 273] on div "OSHA Training" at bounding box center [112, 273] width 204 height 15
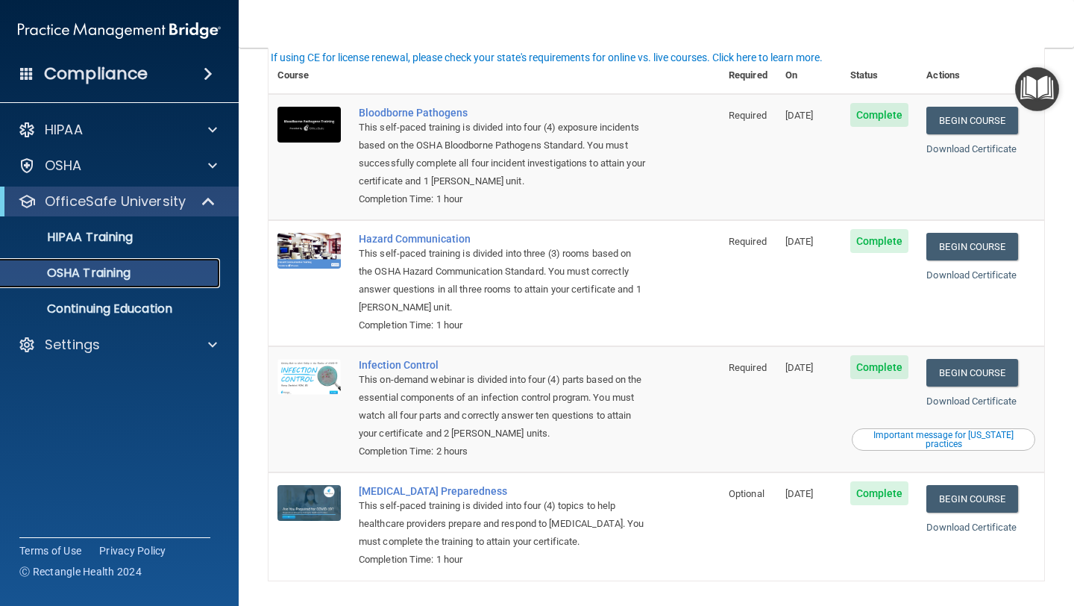
scroll to position [126, 0]
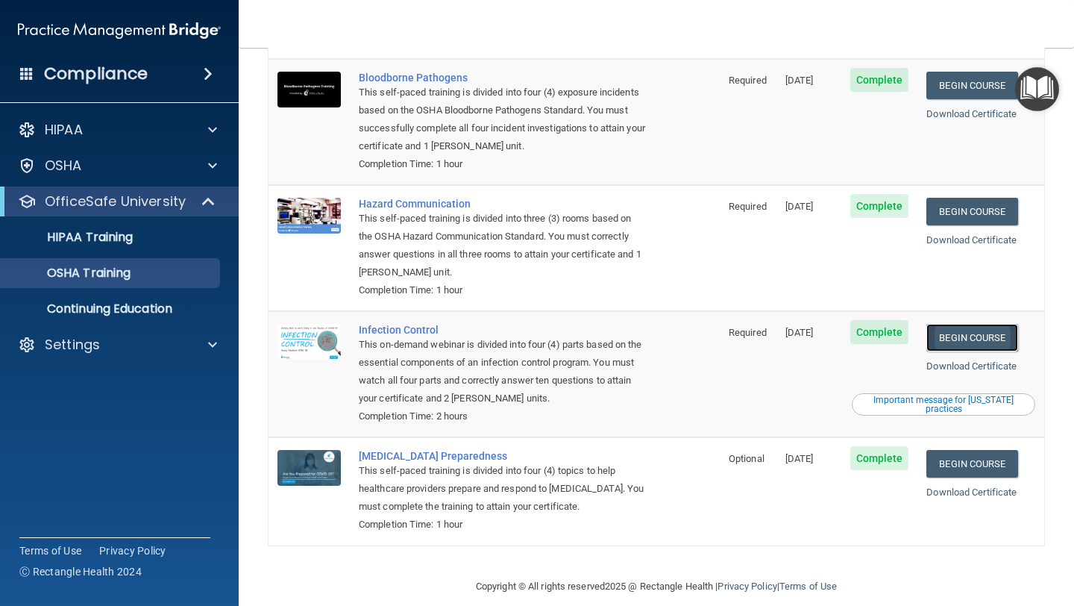
click at [989, 325] on link "Begin Course" at bounding box center [971, 338] width 91 height 28
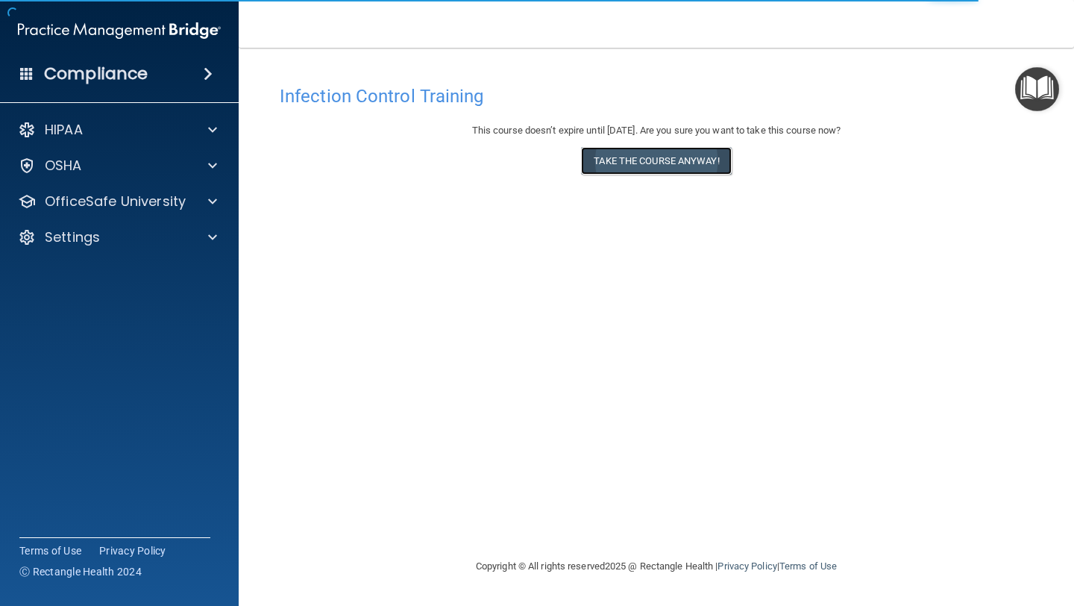
click at [712, 159] on button "Take the course anyway!" at bounding box center [656, 161] width 150 height 28
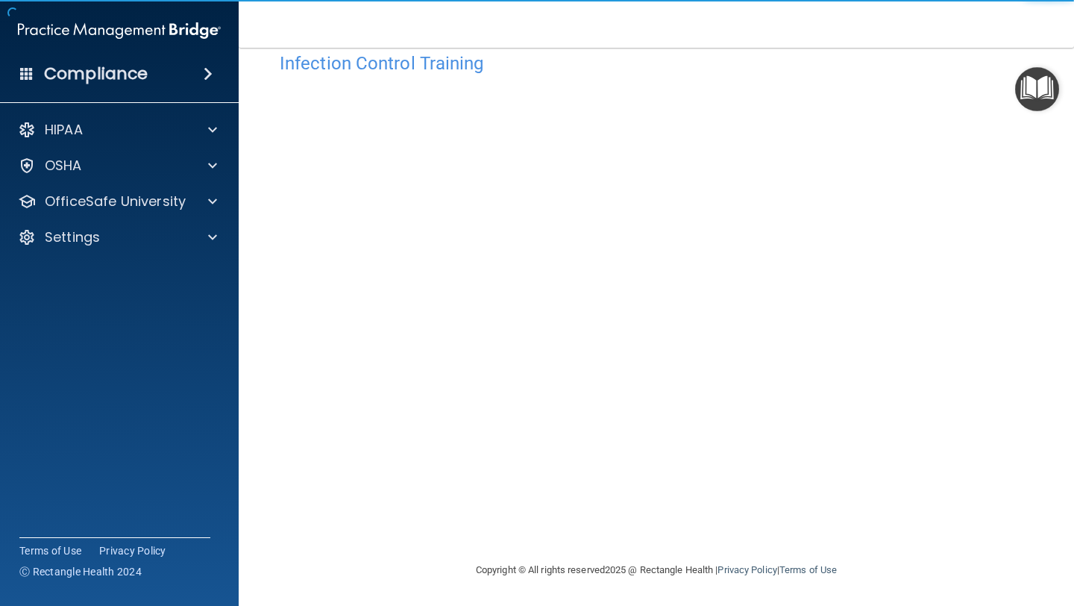
scroll to position [32, 0]
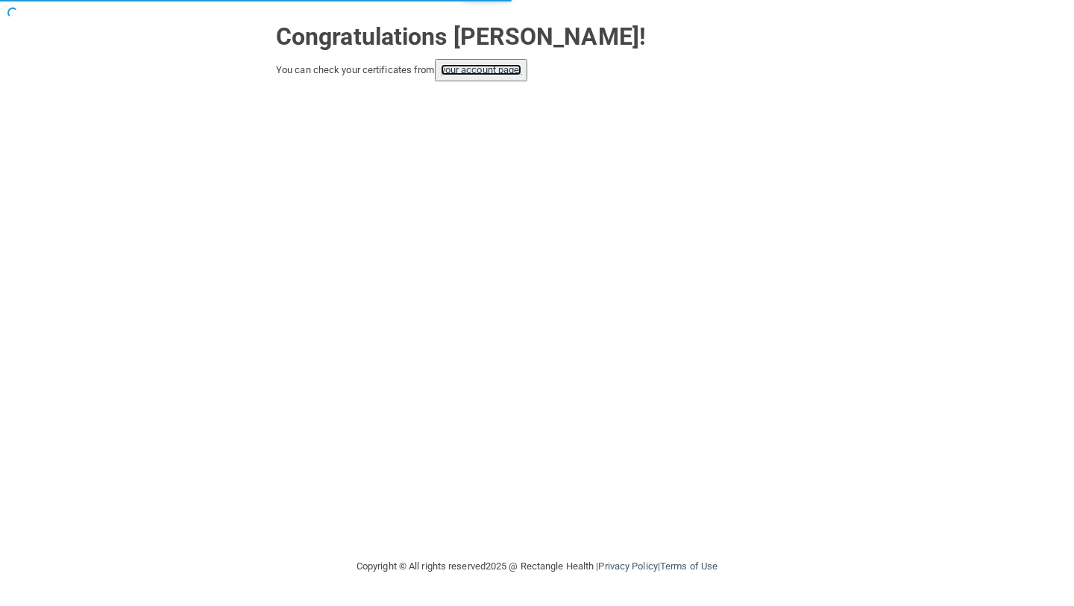
click at [503, 65] on link "your account page!" at bounding box center [481, 69] width 81 height 11
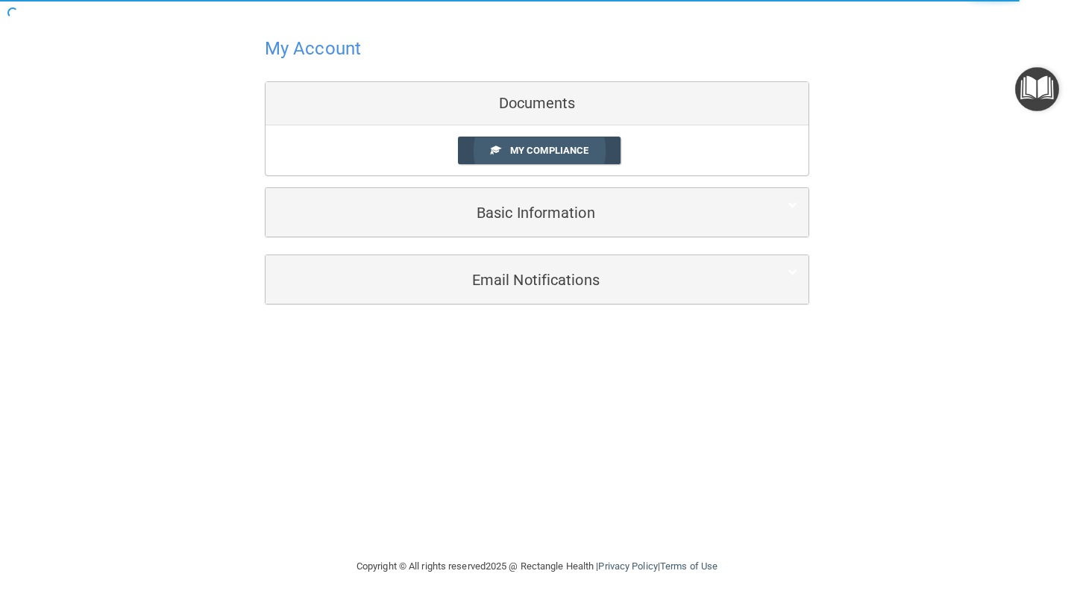
click at [540, 153] on span "My Compliance" at bounding box center [549, 150] width 78 height 11
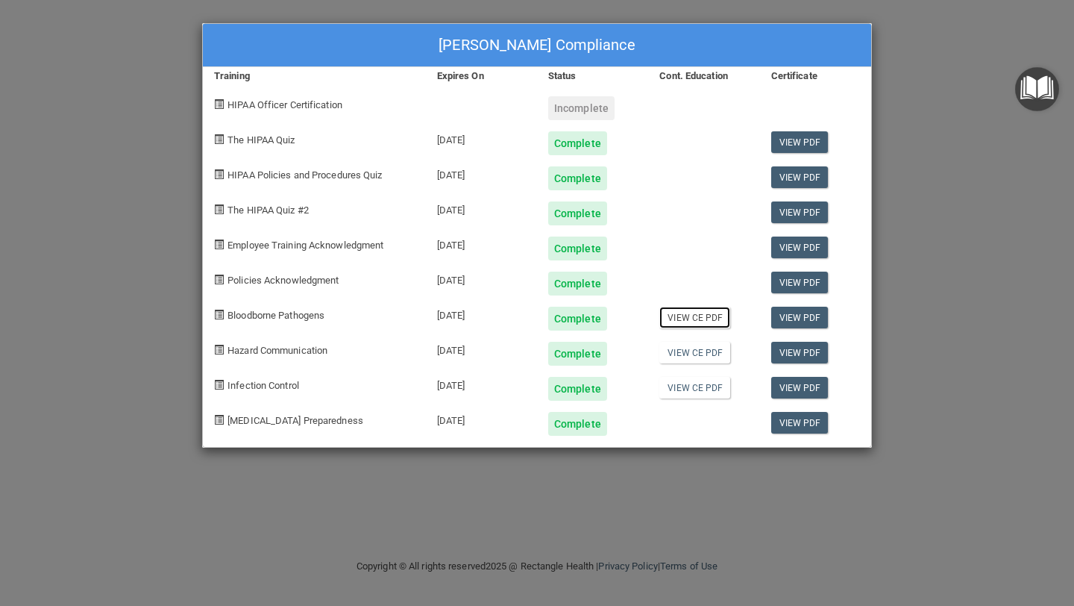
click at [694, 318] on link "View CE PDF" at bounding box center [694, 318] width 71 height 22
